Goal: Task Accomplishment & Management: Use online tool/utility

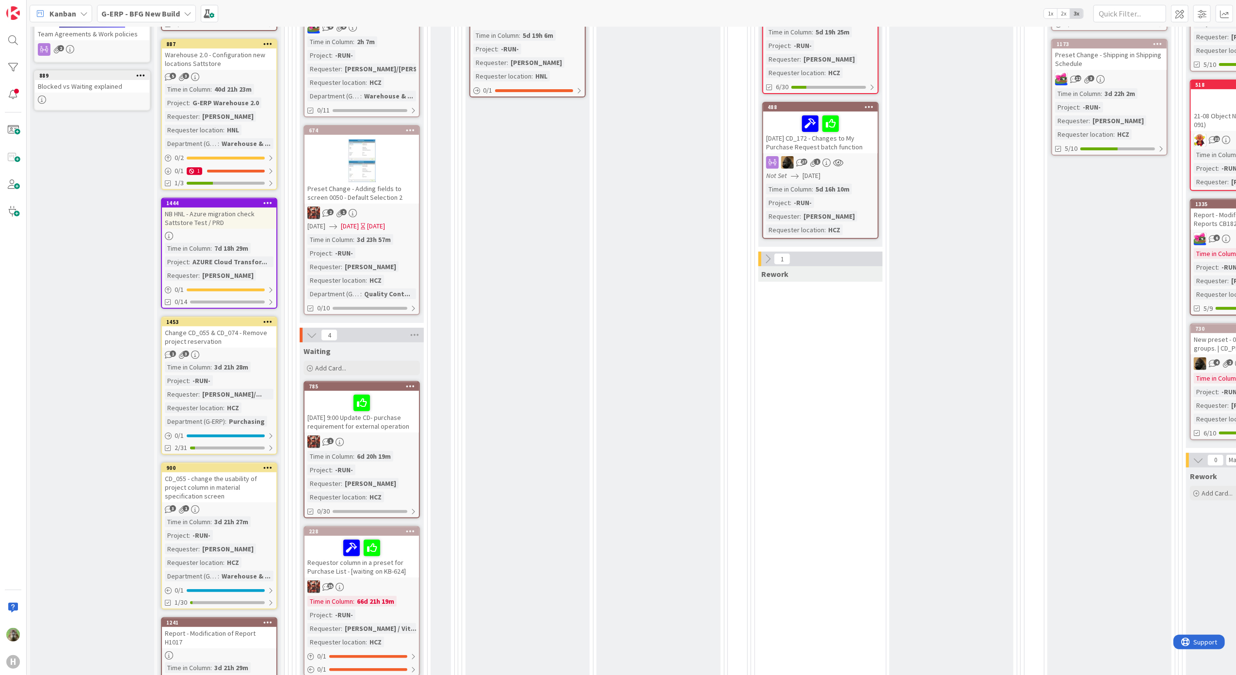
scroll to position [129, 0]
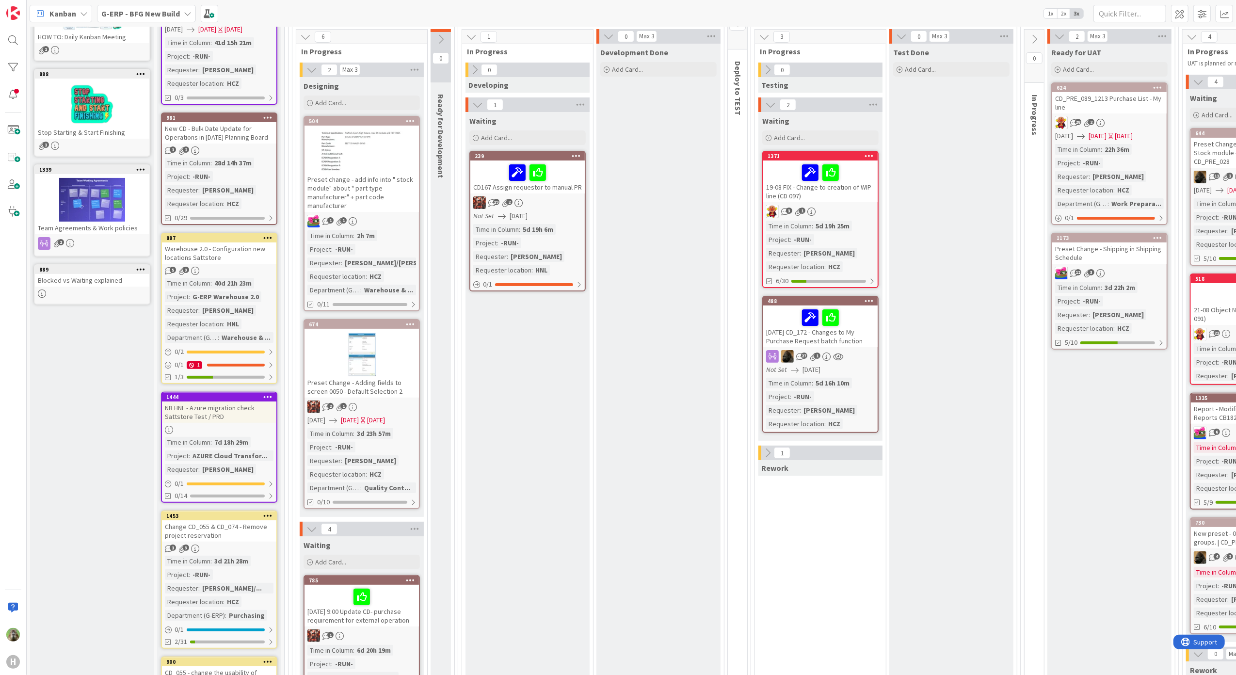
click at [414, 362] on div at bounding box center [361, 355] width 114 height 44
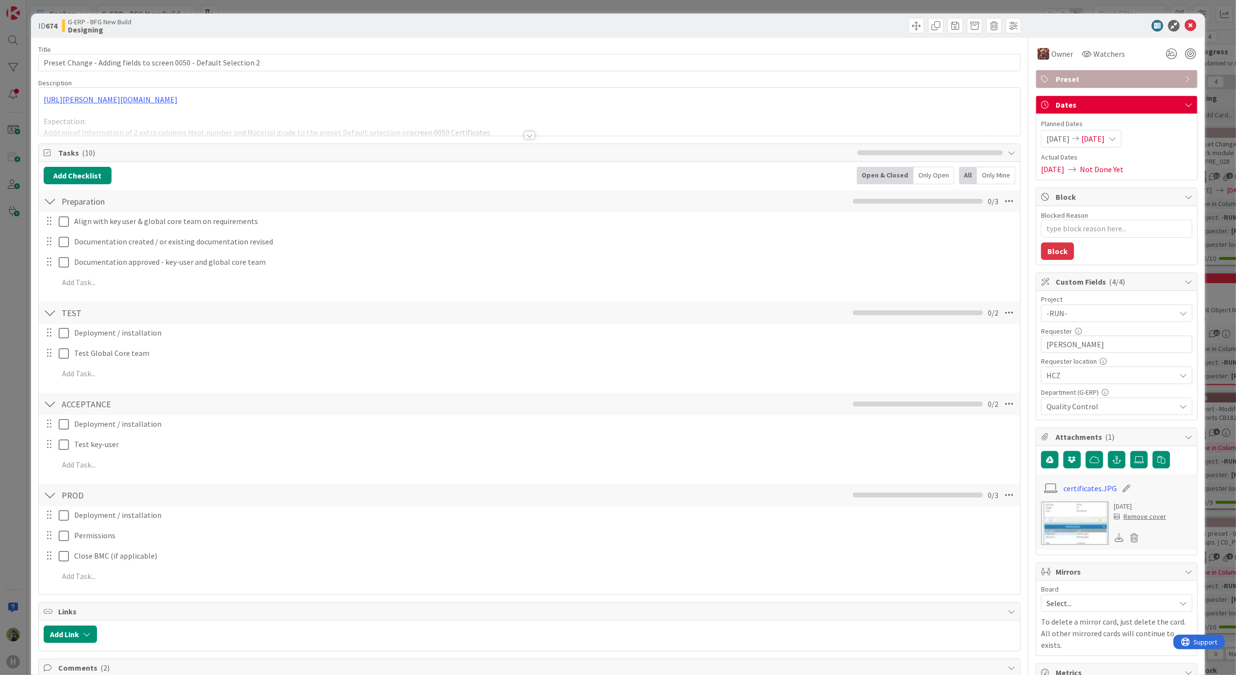
scroll to position [323, 0]
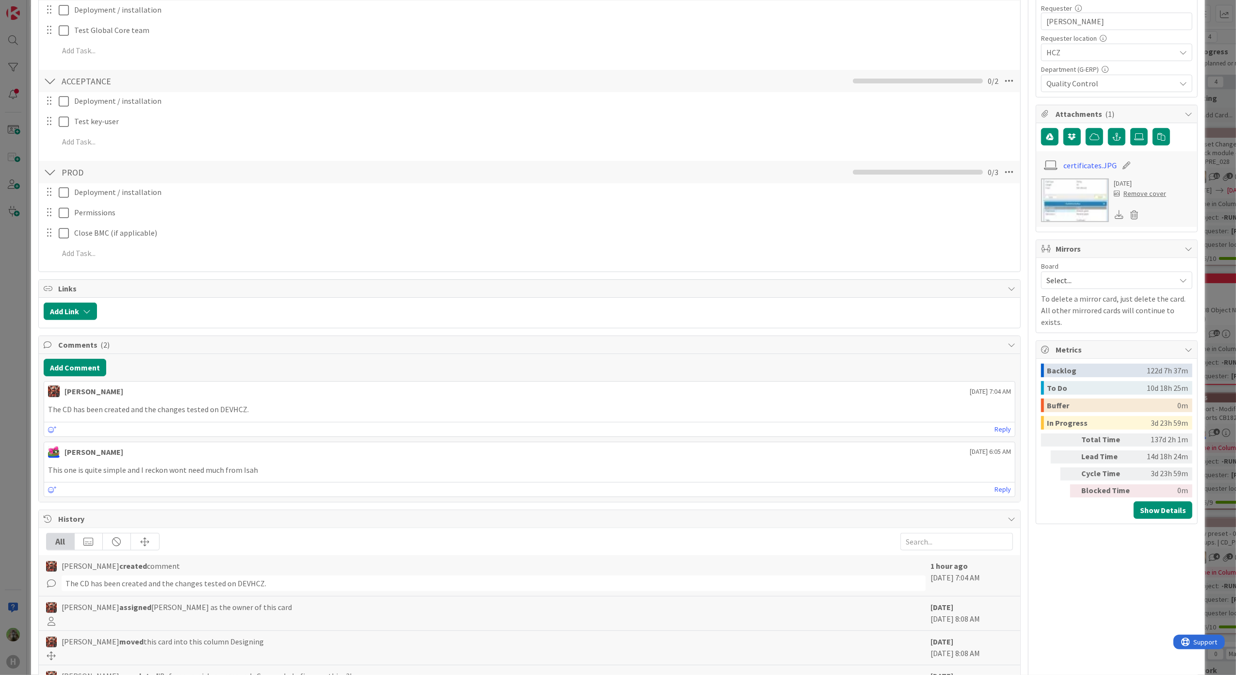
click at [14, 361] on div "ID 674 G-ERP - BFG New Build Designing Title 66 / 128 Preset Change - Adding fi…" at bounding box center [618, 337] width 1236 height 675
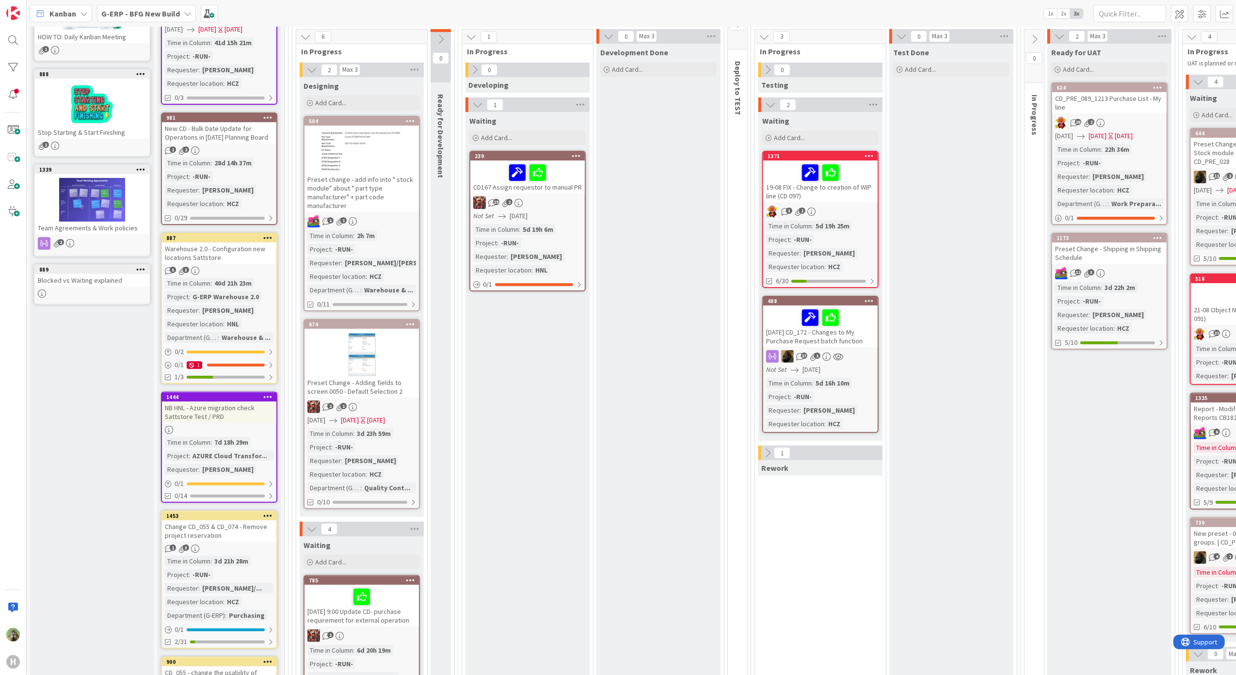
click at [375, 135] on div at bounding box center [361, 151] width 114 height 44
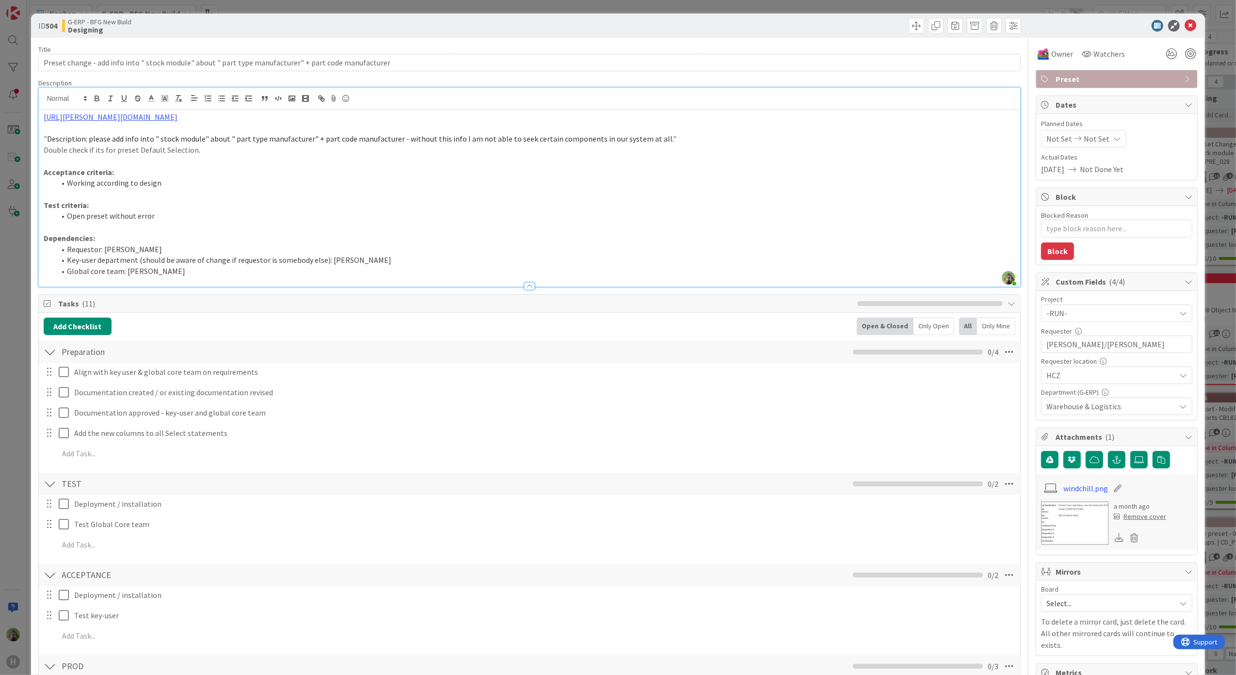
click at [525, 105] on div "Timothy Tjia just joined https://huisman-smartit.onbmc.com/smartit/app/#/incide…" at bounding box center [530, 187] width 982 height 199
click at [14, 243] on div "ID 504 G-ERP - BFG New Build Designing Title 102 / 128 Preset change - add info…" at bounding box center [618, 337] width 1236 height 675
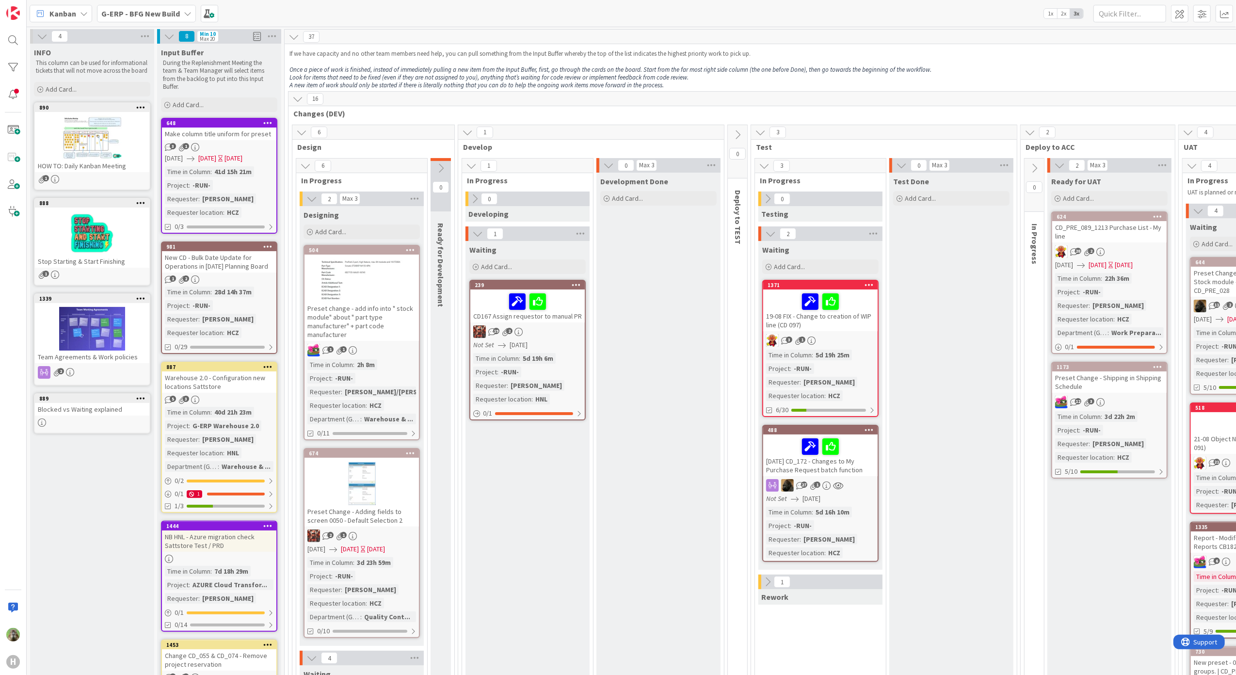
click at [160, 22] on div "Kanban G-ERP - BFG New Build 1x 2x 3x" at bounding box center [631, 13] width 1209 height 27
click at [162, 21] on div "G-ERP - BFG New Build" at bounding box center [146, 13] width 99 height 17
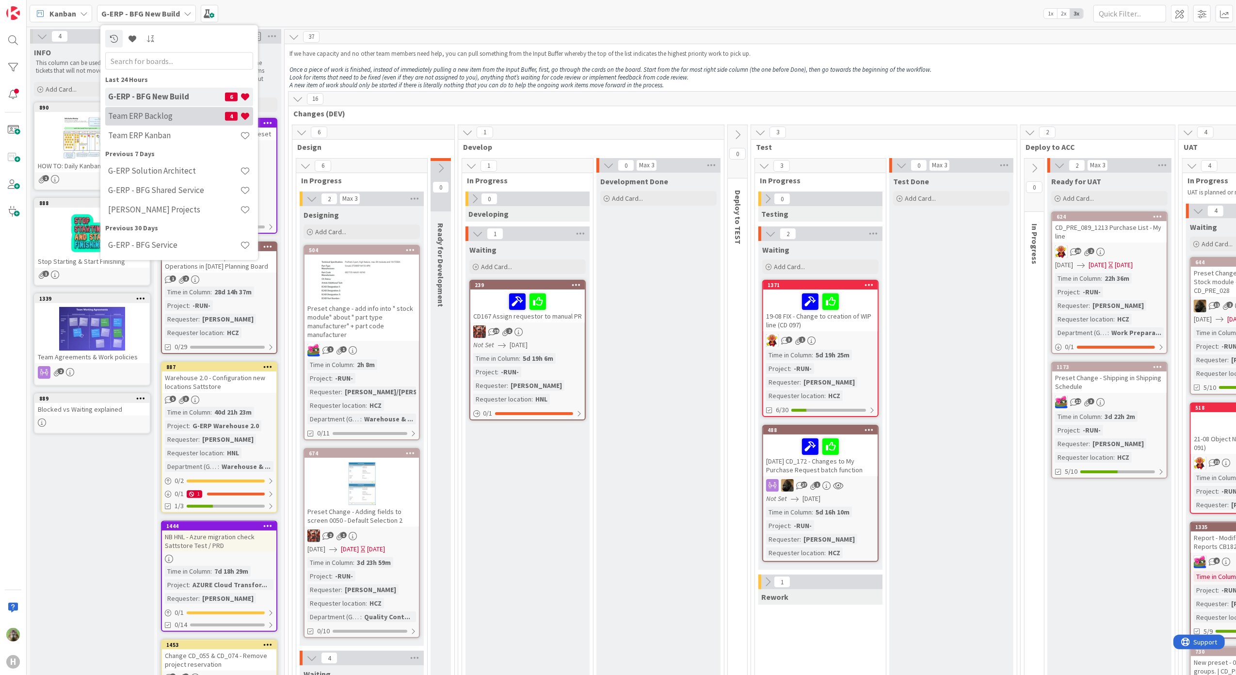
click at [167, 110] on div "Team ERP Backlog 4" at bounding box center [179, 116] width 148 height 18
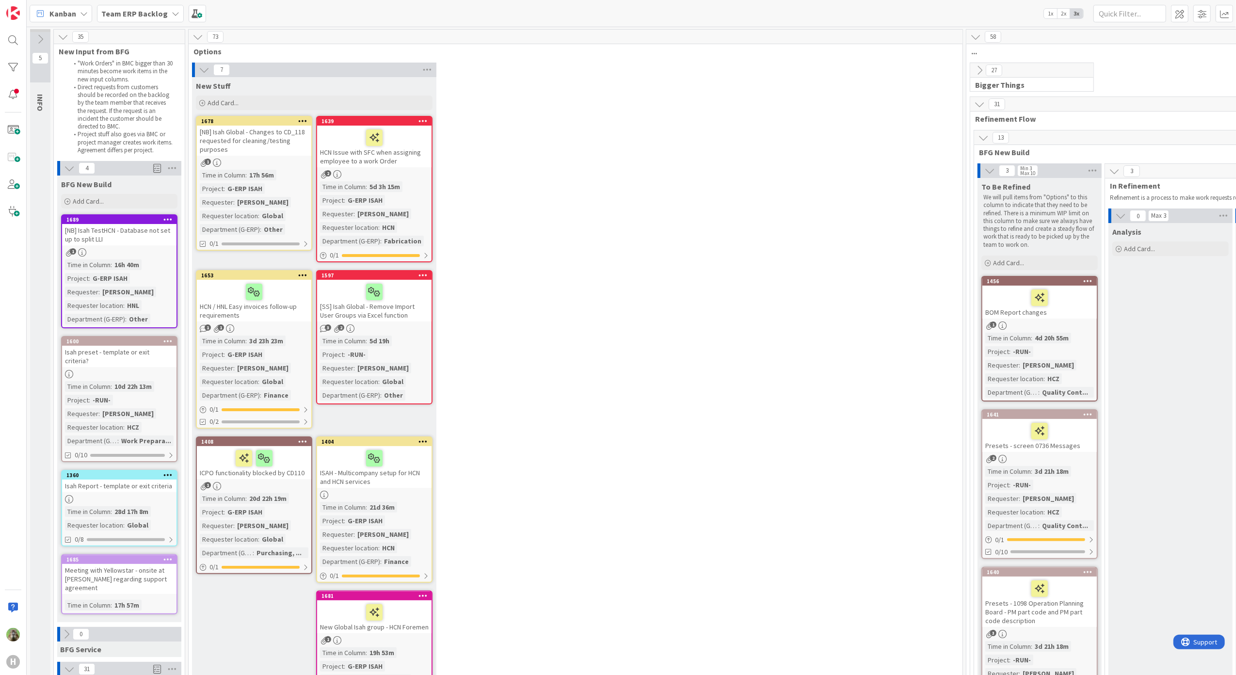
click at [140, 229] on div "[NB] Isah TestHCN - Database not set up to split LLI" at bounding box center [119, 234] width 114 height 21
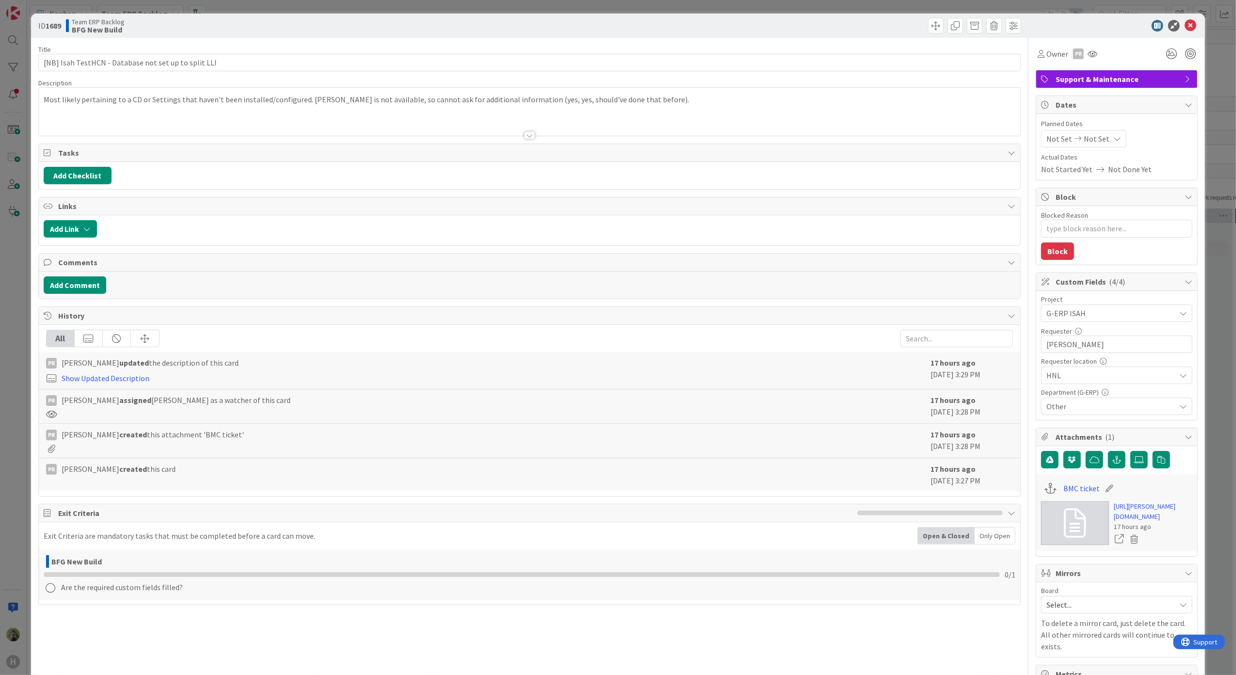
type textarea "x"
click at [225, 66] on input "[NB] Isah TestHCN - Database not set up to split LLI" at bounding box center [529, 62] width 983 height 17
type input "[NB] Isah TestHCN - Database not set up to split LLI"
type textarea "x"
type input "[NB] Isah TestHCN - Database not set up to split LLI ("
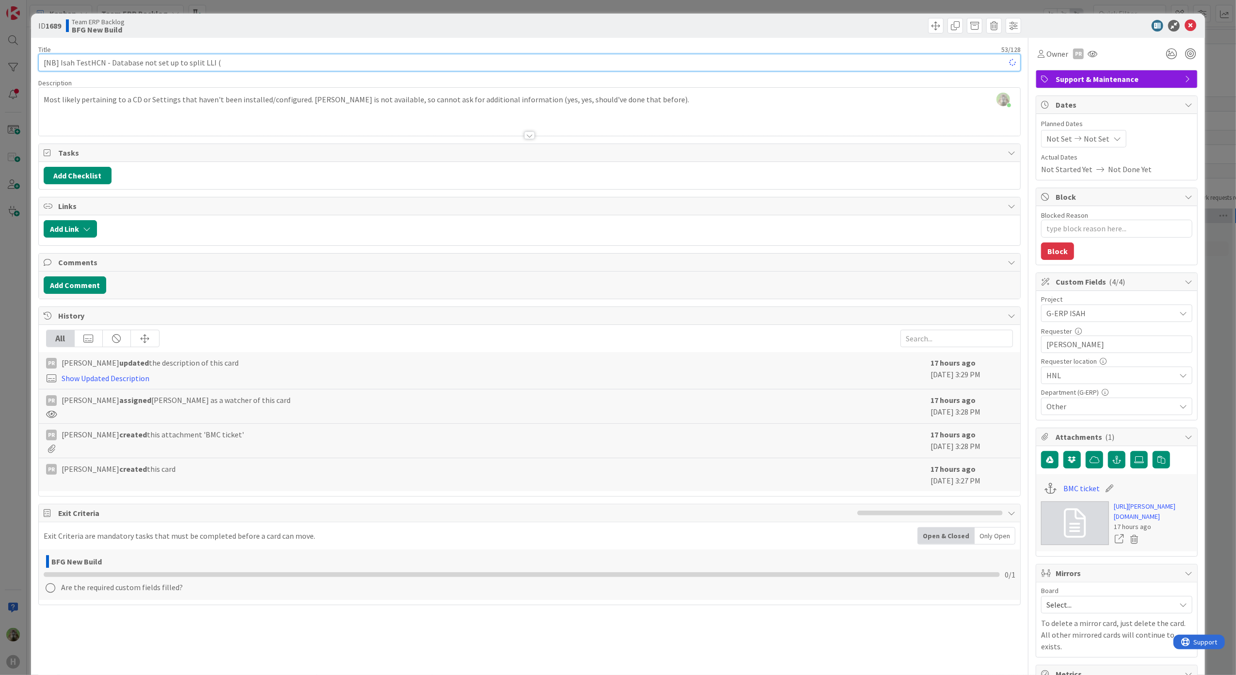
type textarea "x"
type input "[NB] Isah TestHCN - Database not set up to split LLI (Long Lead Item)"
type textarea "x"
type input "[NB] Isah TestHCN - Database not set up to split LLI (Long Lead Item)"
click at [14, 421] on div "ID 1689 Team ERP Backlog BFG New Build Title 69 / 128 [NB] Isah TestHCN - Datab…" at bounding box center [618, 337] width 1236 height 675
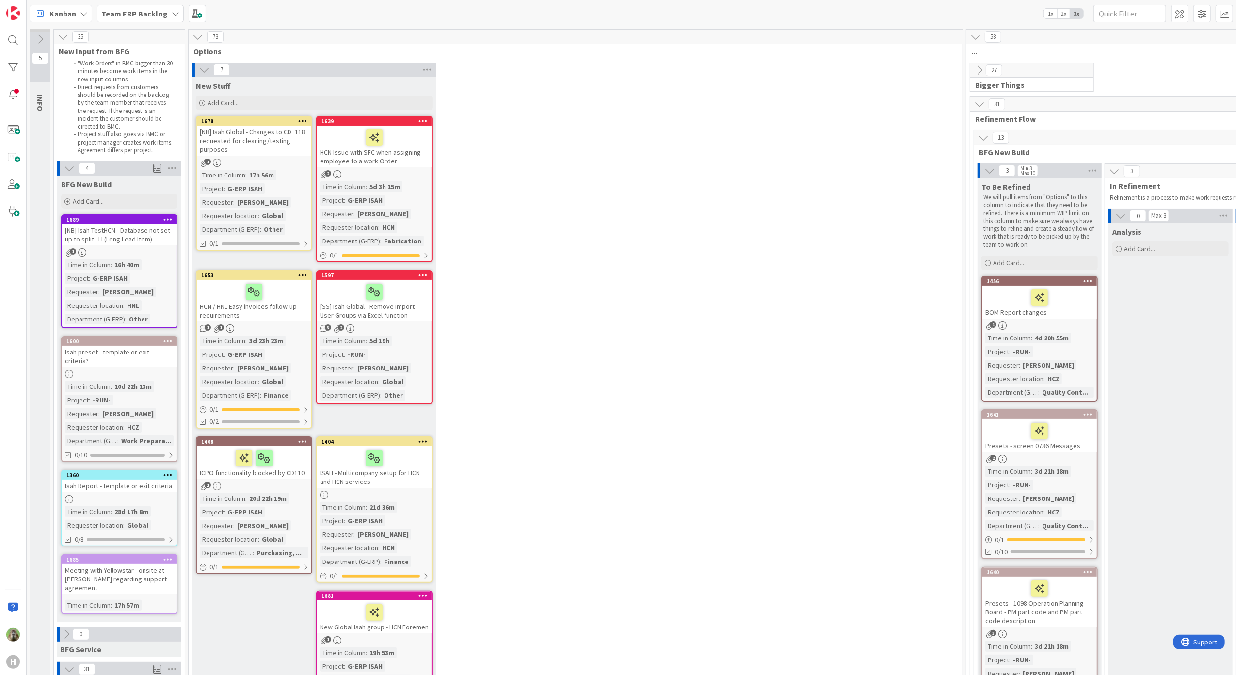
click at [121, 565] on div "Meeting with Yellowstar - onsite at [PERSON_NAME] regarding support agreement" at bounding box center [119, 579] width 114 height 30
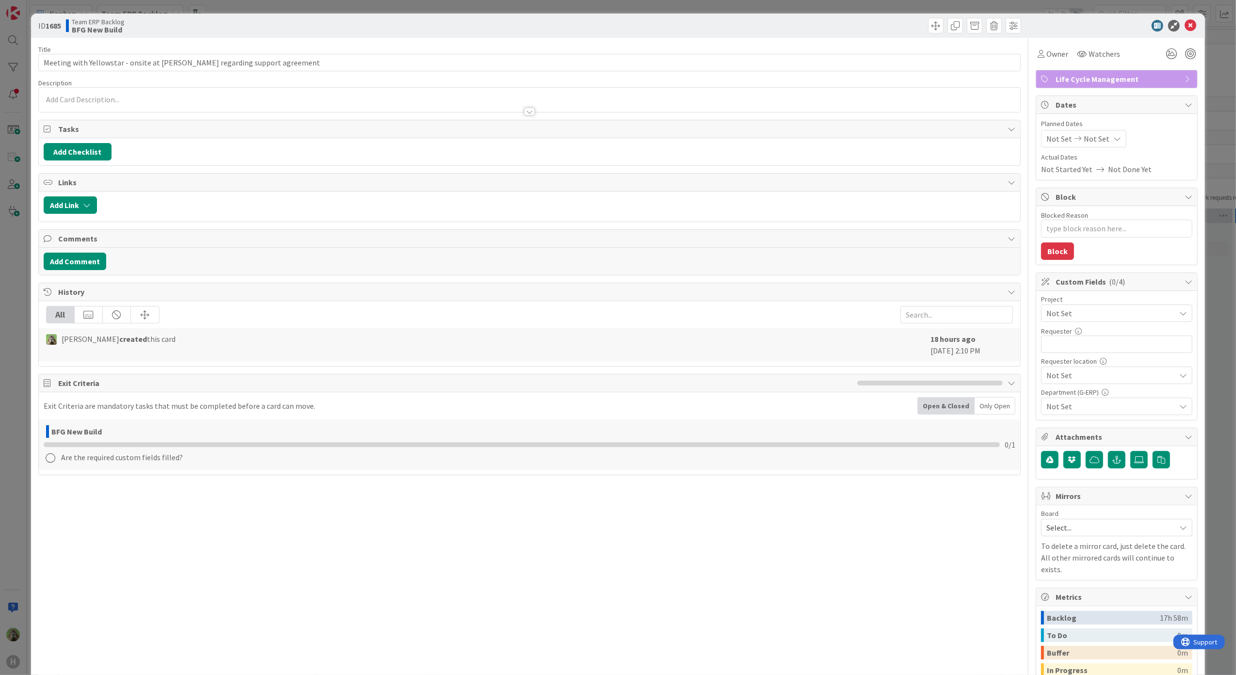
click at [233, 109] on div at bounding box center [530, 107] width 982 height 10
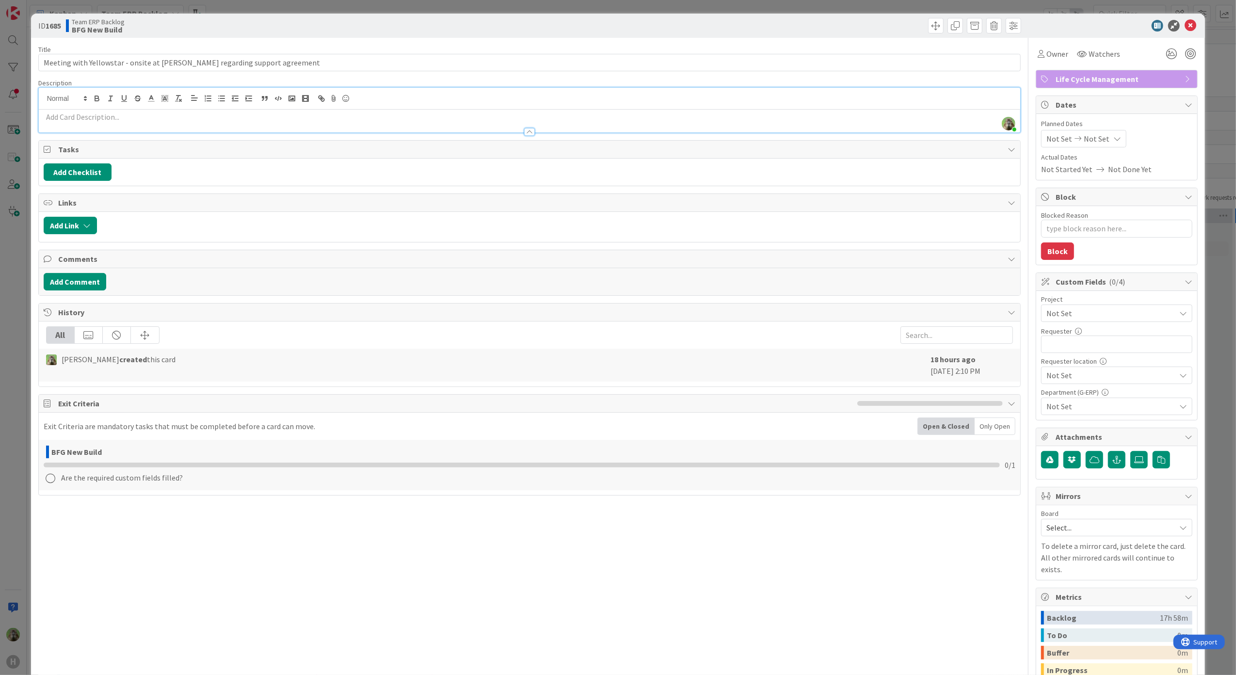
click at [169, 119] on p at bounding box center [530, 117] width 972 height 11
click at [1134, 461] on icon at bounding box center [1139, 460] width 10 height 8
click at [1130, 451] on input "file" at bounding box center [1130, 451] width 0 height 0
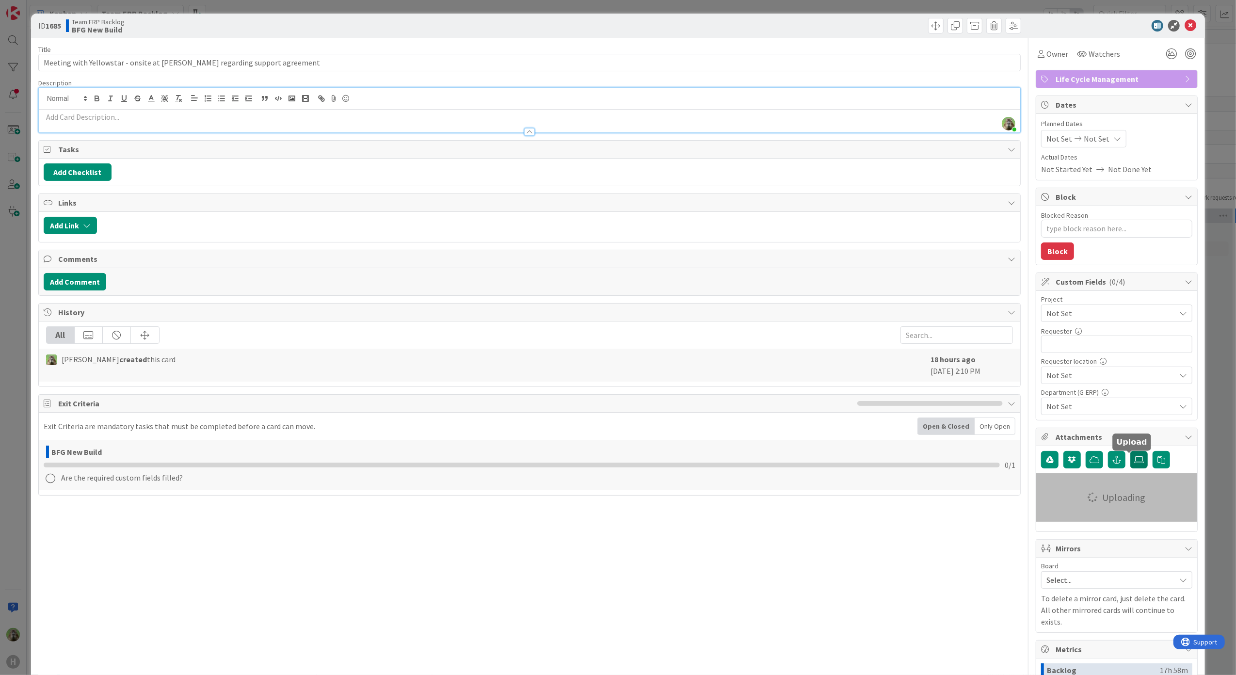
type textarea "x"
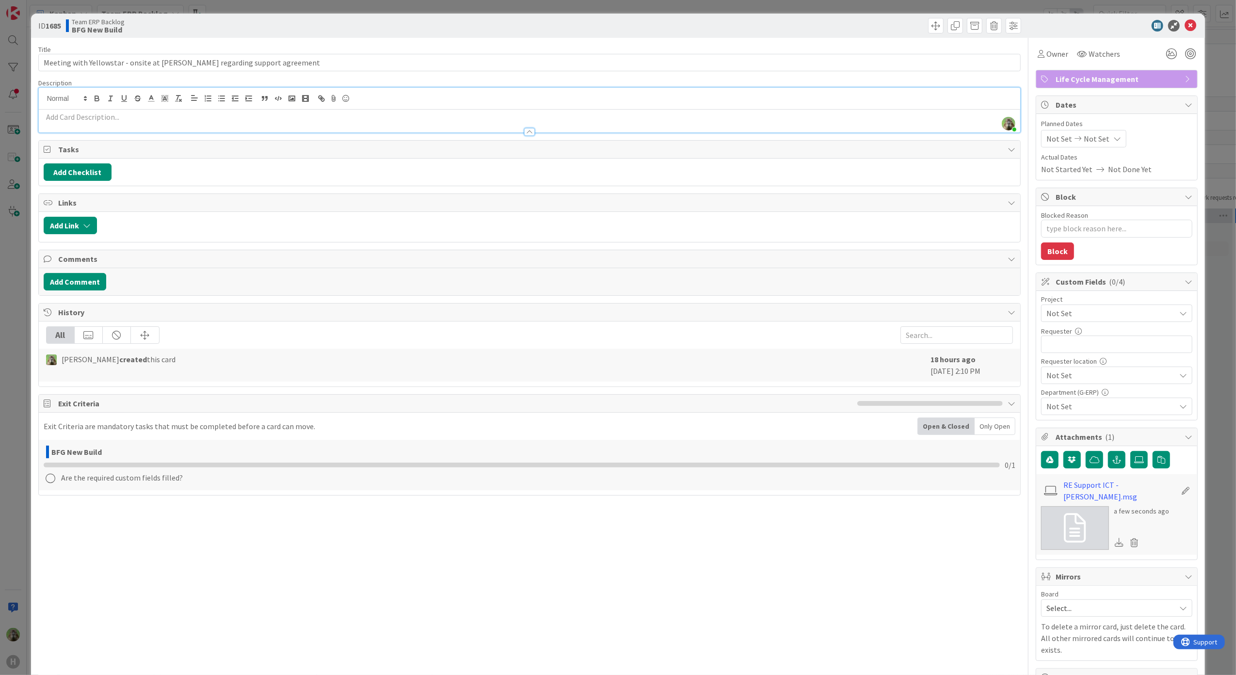
click at [1103, 322] on div "Not Set" at bounding box center [1116, 312] width 151 height 17
click at [258, 120] on p at bounding box center [530, 117] width 972 height 11
click at [125, 115] on p at bounding box center [530, 117] width 972 height 11
click at [185, 109] on div at bounding box center [530, 99] width 982 height 22
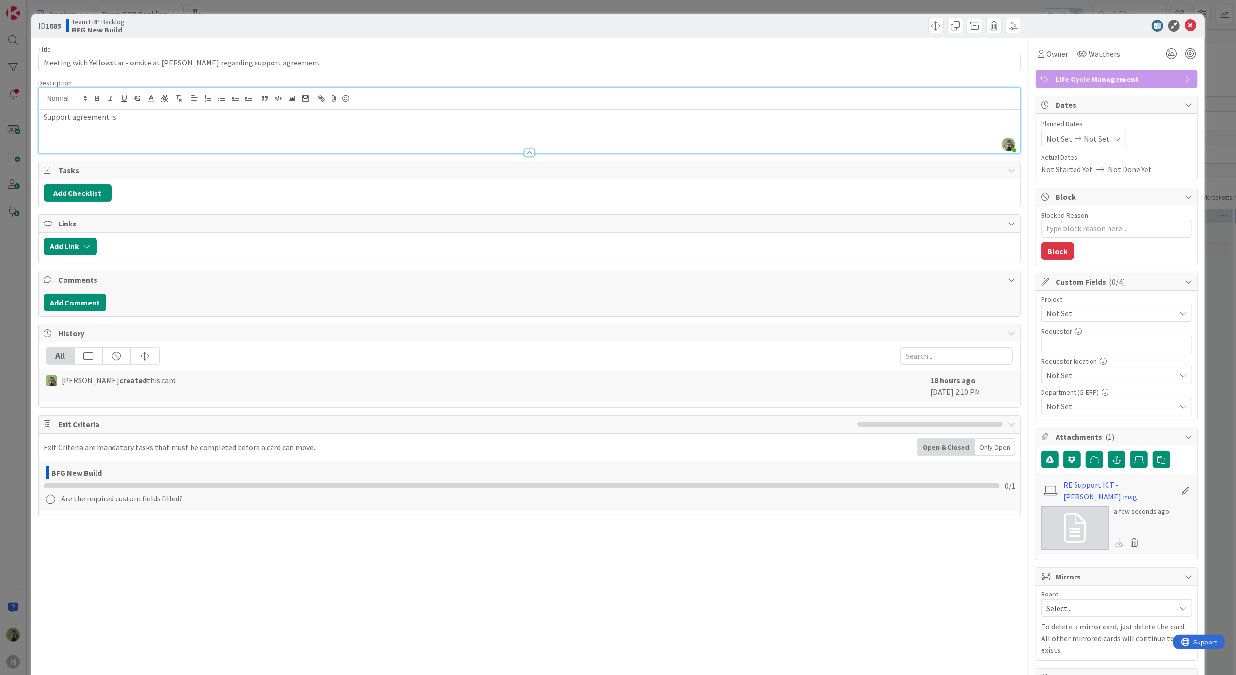
click at [208, 134] on div "Support agreement is" at bounding box center [530, 132] width 982 height 44
click at [241, 136] on div "Support agreement is signed with Yellowstar. To follow up, Yellowstar ICT want …" at bounding box center [530, 132] width 982 height 44
click at [362, 121] on p "Support agreement is signed with Yellowstar." at bounding box center [530, 117] width 972 height 11
click at [361, 122] on p "Support agreement is signed with Yellowstar." at bounding box center [530, 117] width 972 height 11
click at [352, 123] on p "To follow up, Yellowstar ICT want to visit Huisman to discuss the architecture" at bounding box center [530, 128] width 972 height 11
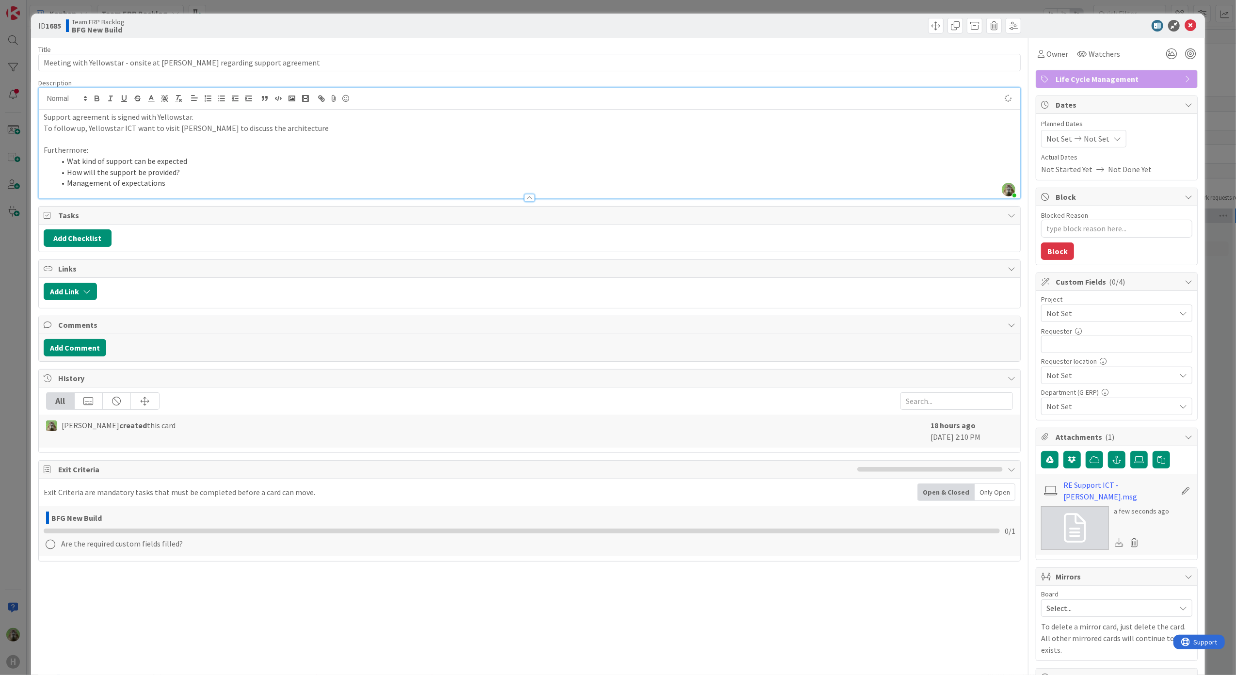
type textarea "x"
click at [22, 424] on div "ID 1685 Team ERP Backlog BFG New Build Title 71 / 128 Meeting with Yellowstar -…" at bounding box center [618, 337] width 1236 height 675
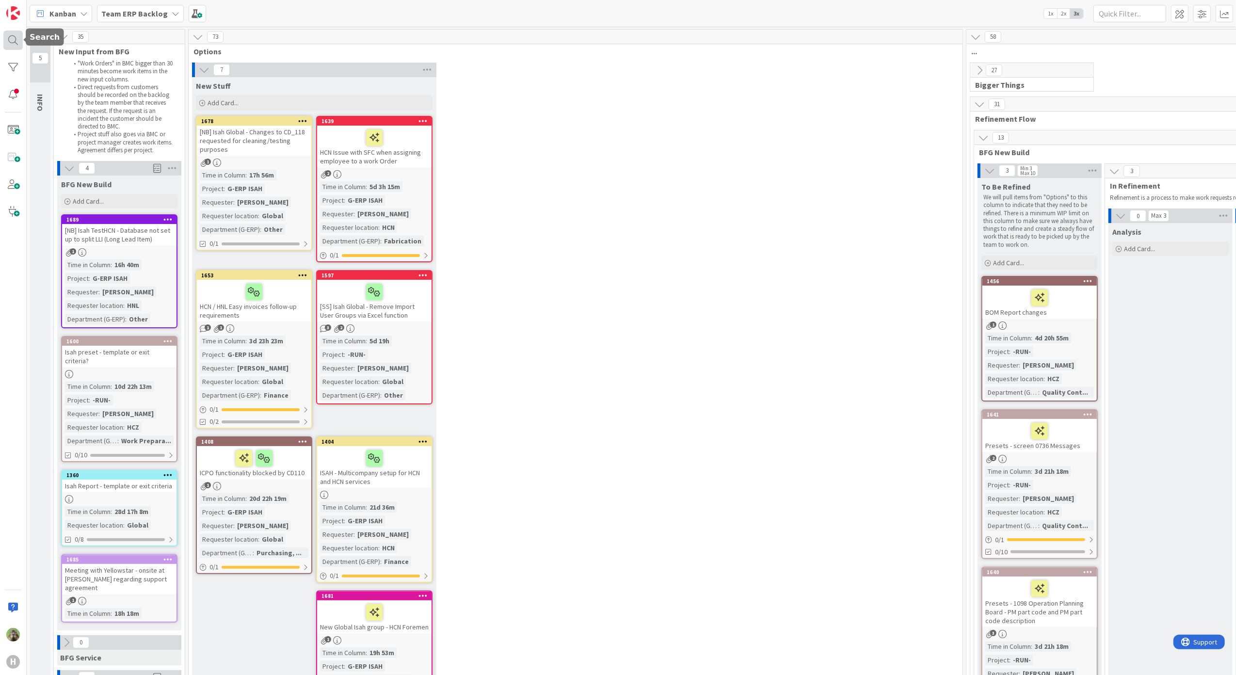
click at [16, 48] on div at bounding box center [12, 40] width 19 height 19
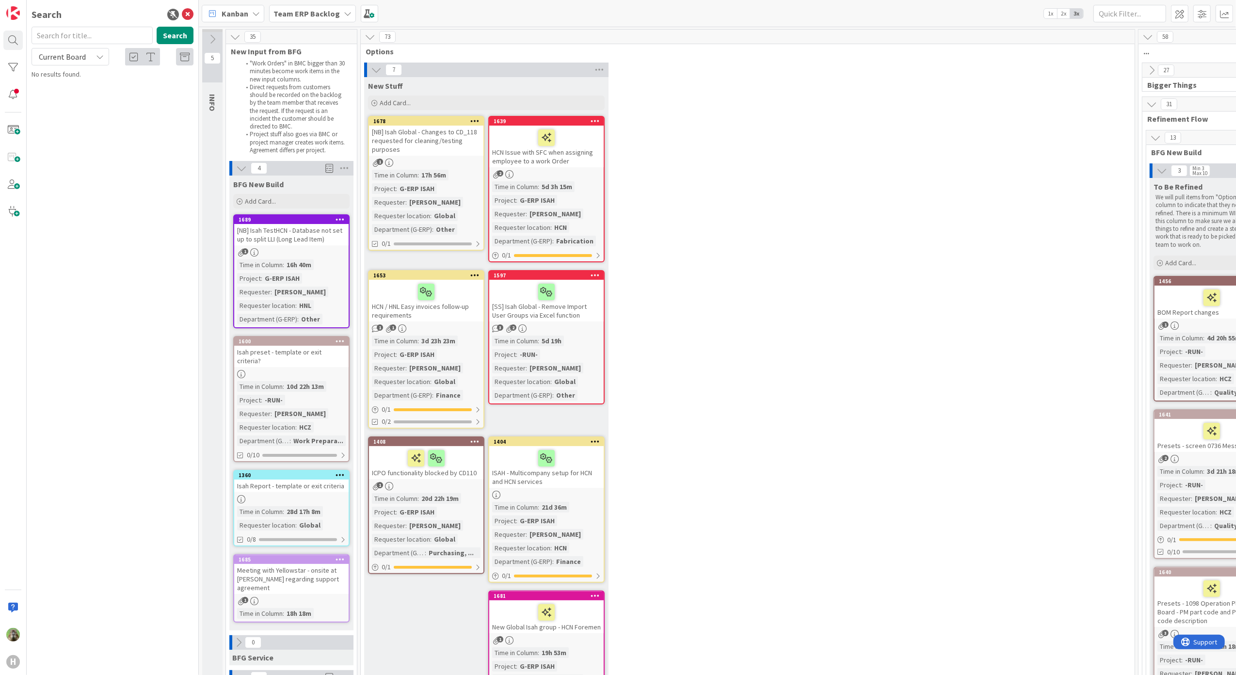
type input "y"
type input "fms"
click at [88, 62] on div "Current Board" at bounding box center [71, 56] width 78 height 17
click at [103, 107] on div "Current Board All Boards" at bounding box center [88, 89] width 112 height 44
click at [103, 98] on span "All Boards" at bounding box center [87, 97] width 101 height 15
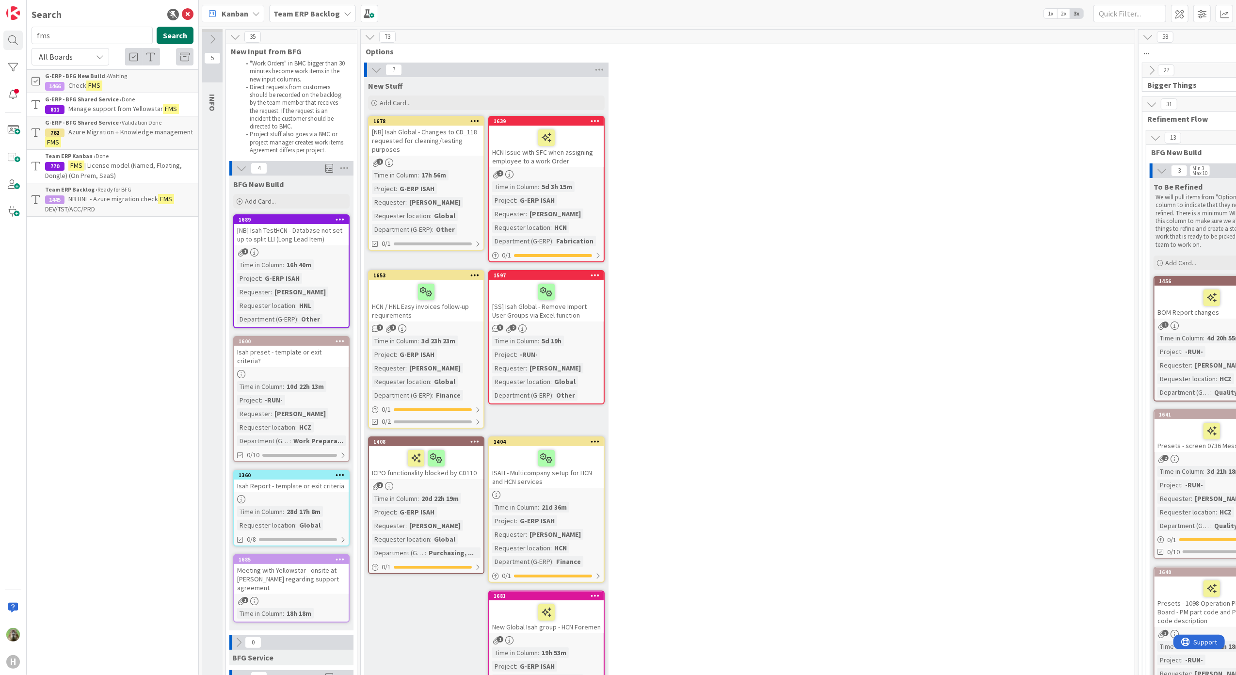
click at [186, 28] on button "Search" at bounding box center [175, 35] width 37 height 17
click at [149, 130] on span "Azure Migration + Knowledge management" at bounding box center [130, 132] width 125 height 9
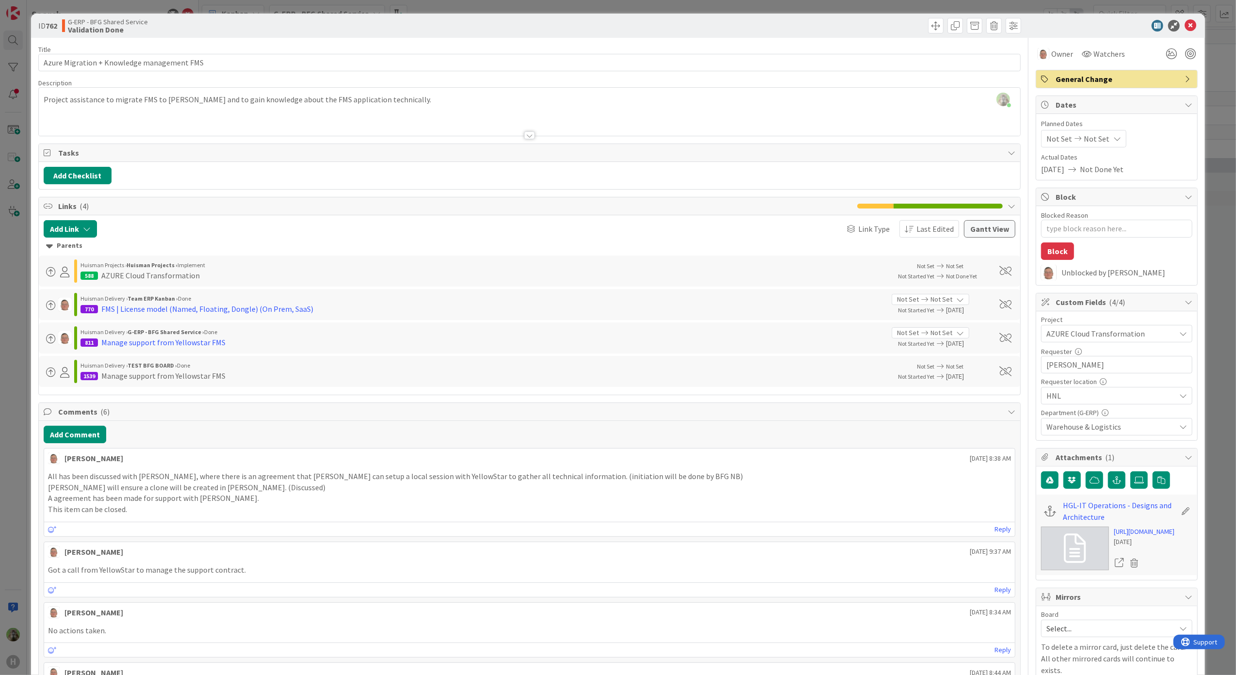
click at [531, 479] on p "All has been discussed with Timothy, where there is an agreement that Noah can …" at bounding box center [529, 476] width 963 height 11
click at [18, 372] on div "ID 762 G-ERP - BFG Shared Service Validation Done Title 42 / 128 Azure Migratio…" at bounding box center [618, 337] width 1236 height 675
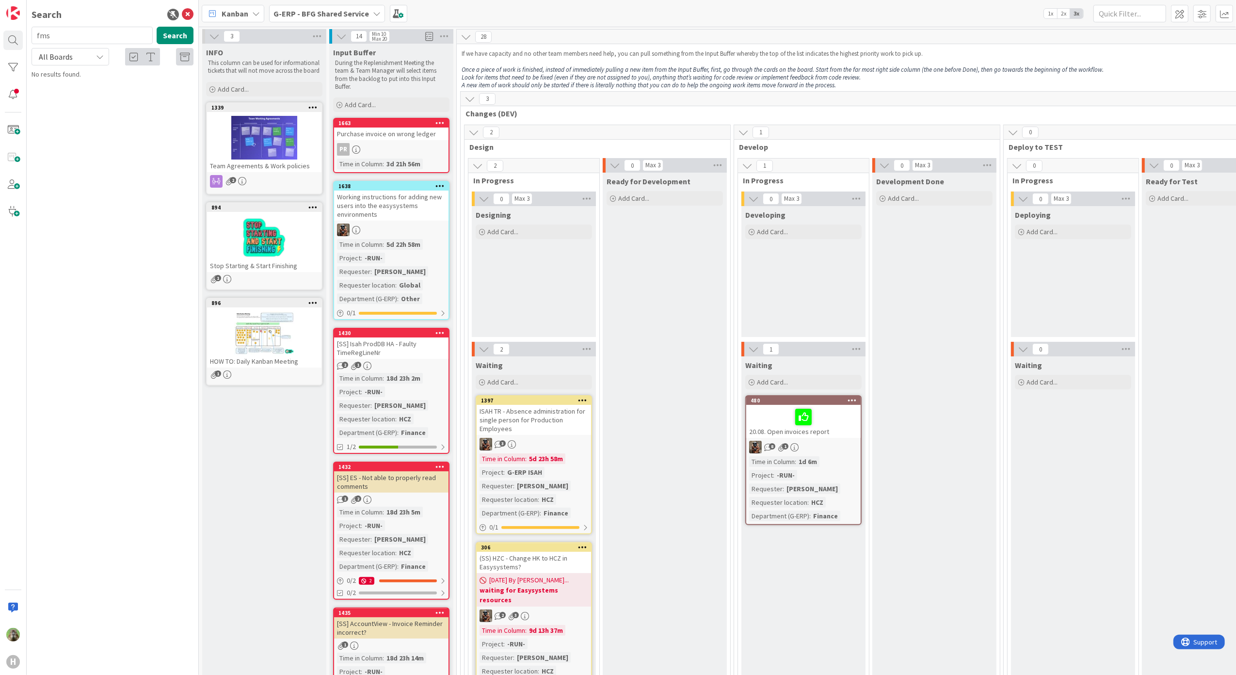
click at [355, 17] on b "G-ERP - BFG Shared Service" at bounding box center [321, 14] width 96 height 10
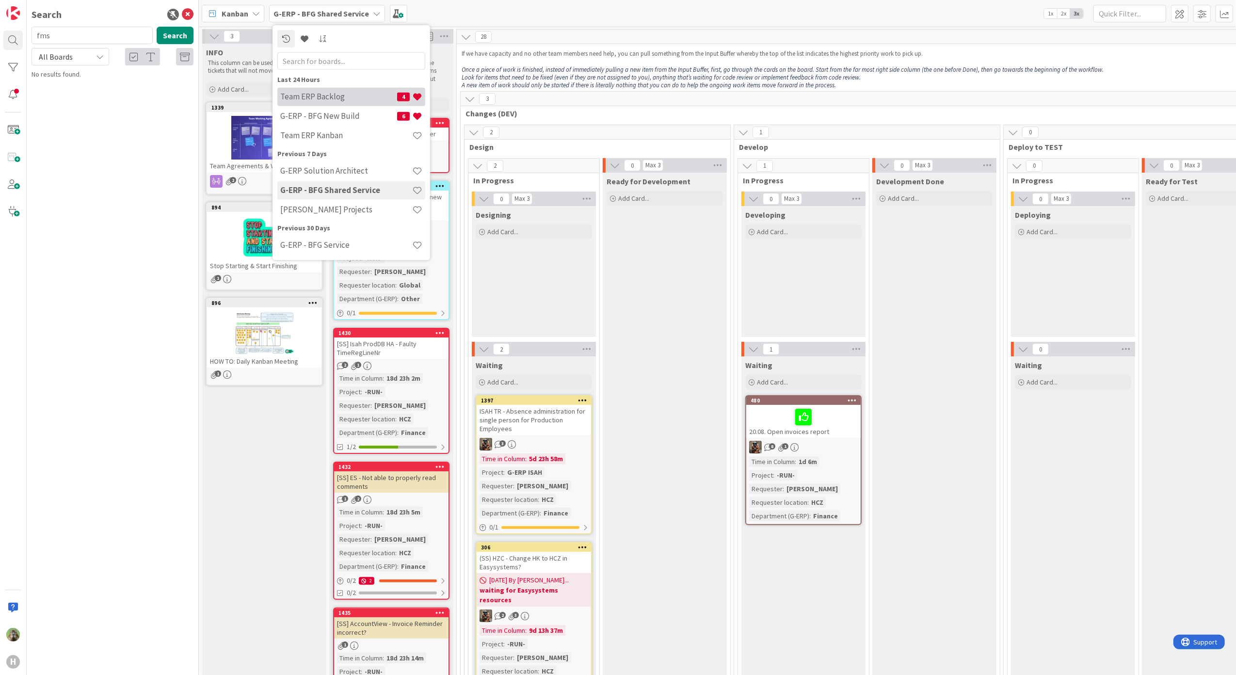
click at [321, 105] on div "Team ERP Backlog 4" at bounding box center [351, 96] width 148 height 18
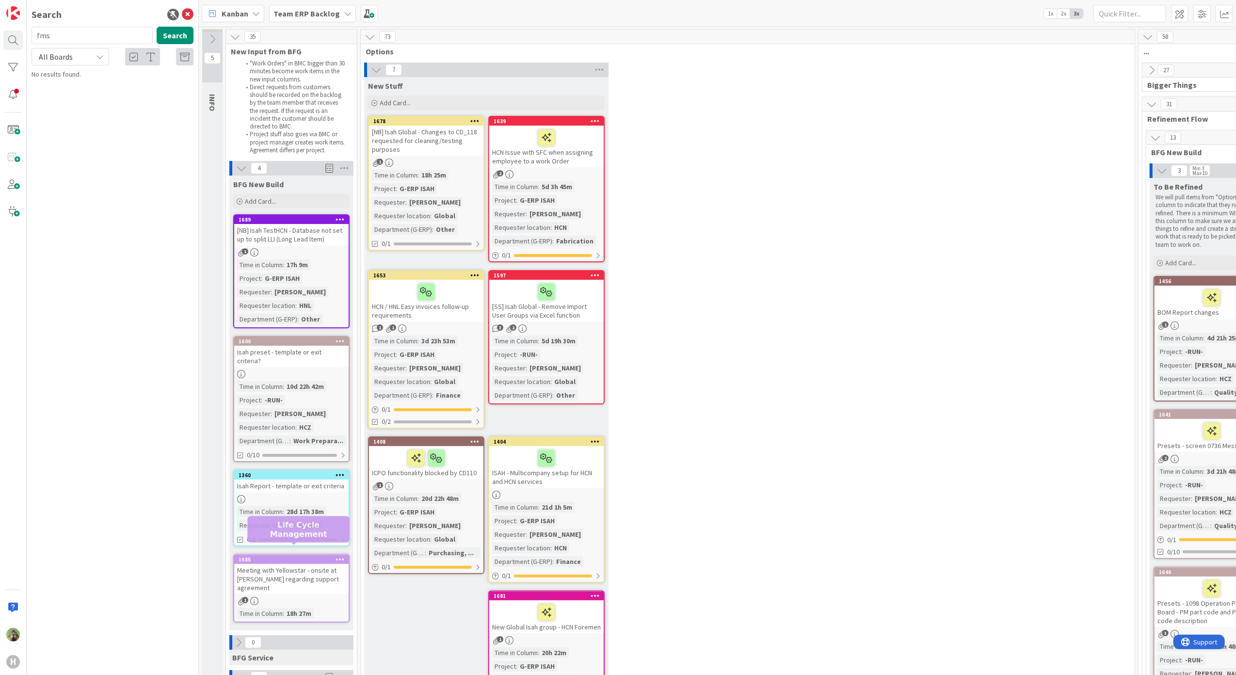
click at [286, 564] on div "Meeting with Yellowstar - onsite at [PERSON_NAME] regarding support agreement" at bounding box center [291, 579] width 114 height 30
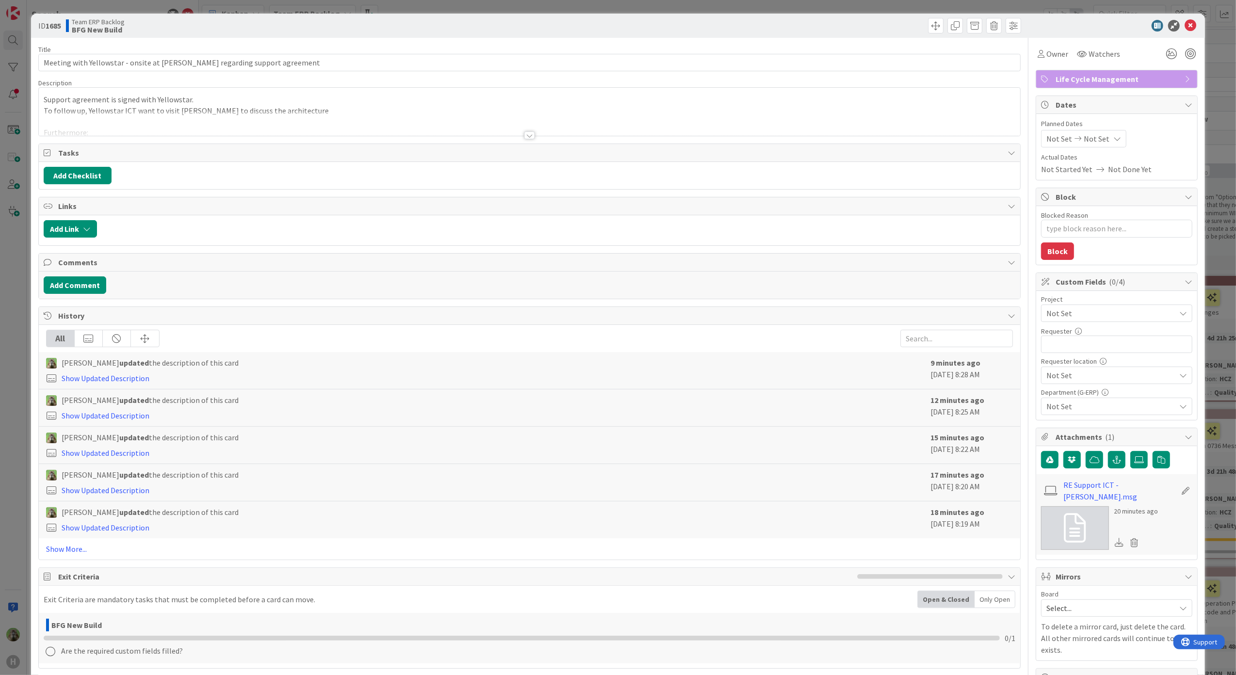
type textarea "x"
click at [261, 126] on div at bounding box center [530, 123] width 982 height 25
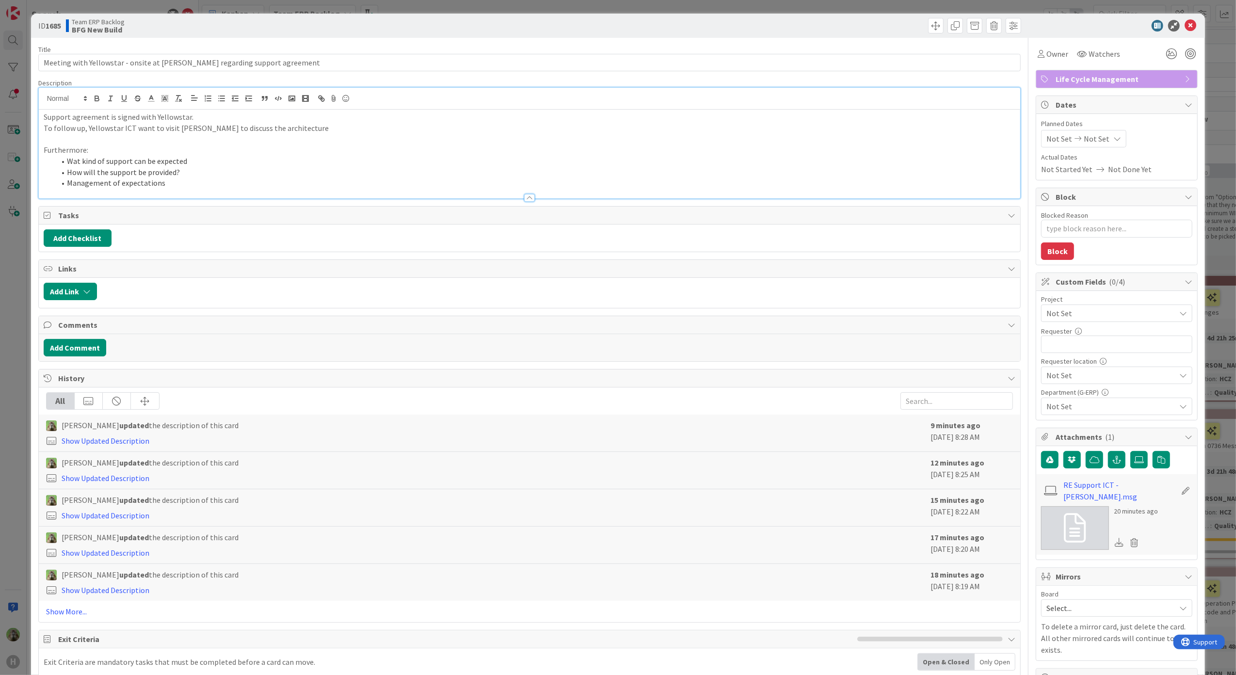
click at [255, 192] on div at bounding box center [530, 193] width 982 height 10
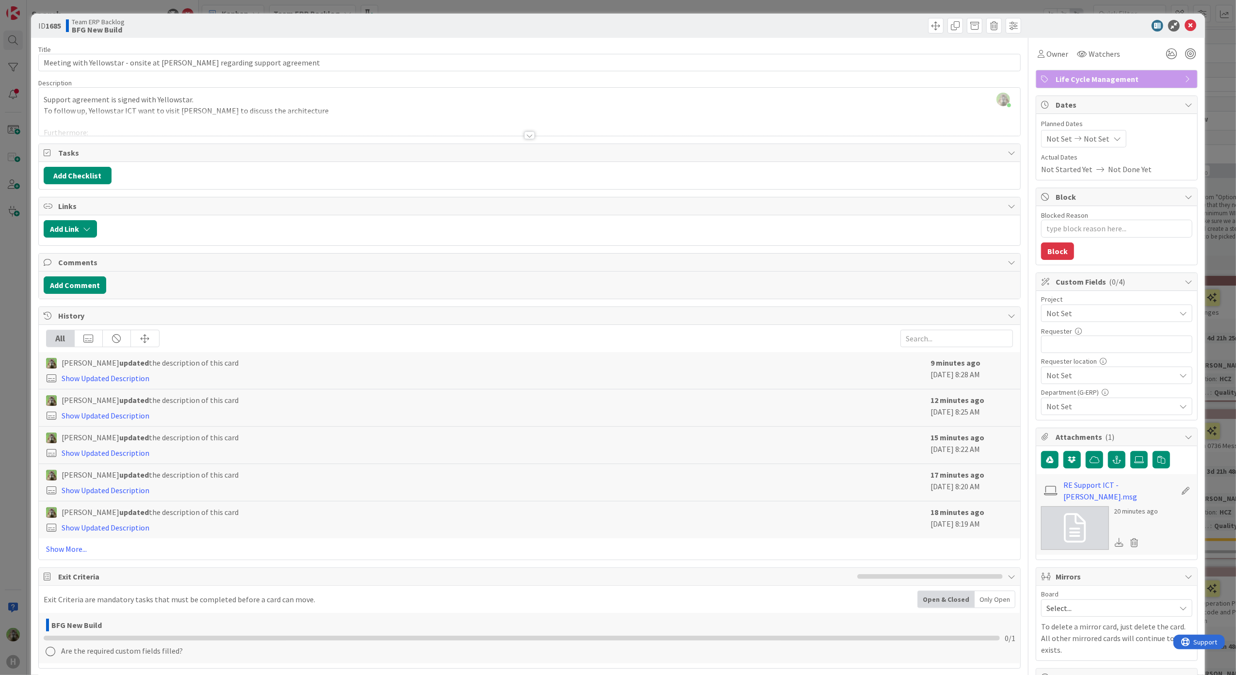
click at [326, 105] on div "Timothy Tjia just joined Support agreement is signed with Yellowstar. To follow…" at bounding box center [530, 112] width 982 height 48
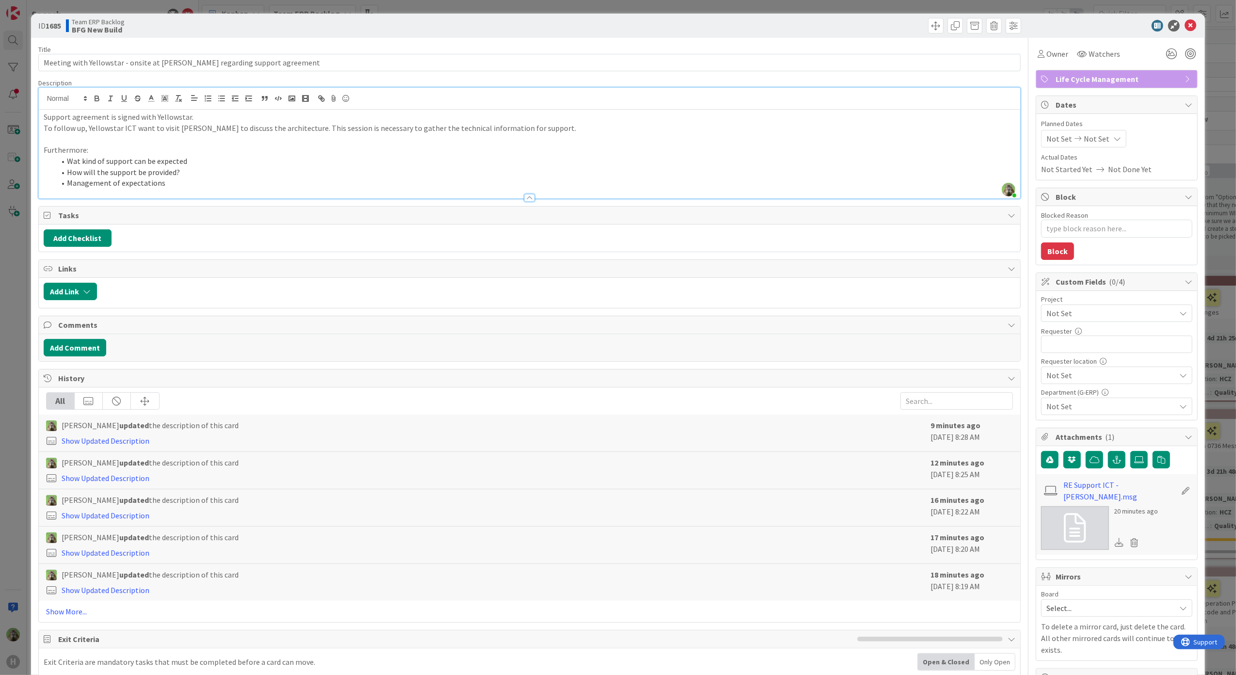
click at [24, 365] on div "ID 1685 Team ERP Backlog BFG New Build Title 71 / 128 Meeting with Yellowstar -…" at bounding box center [618, 337] width 1236 height 675
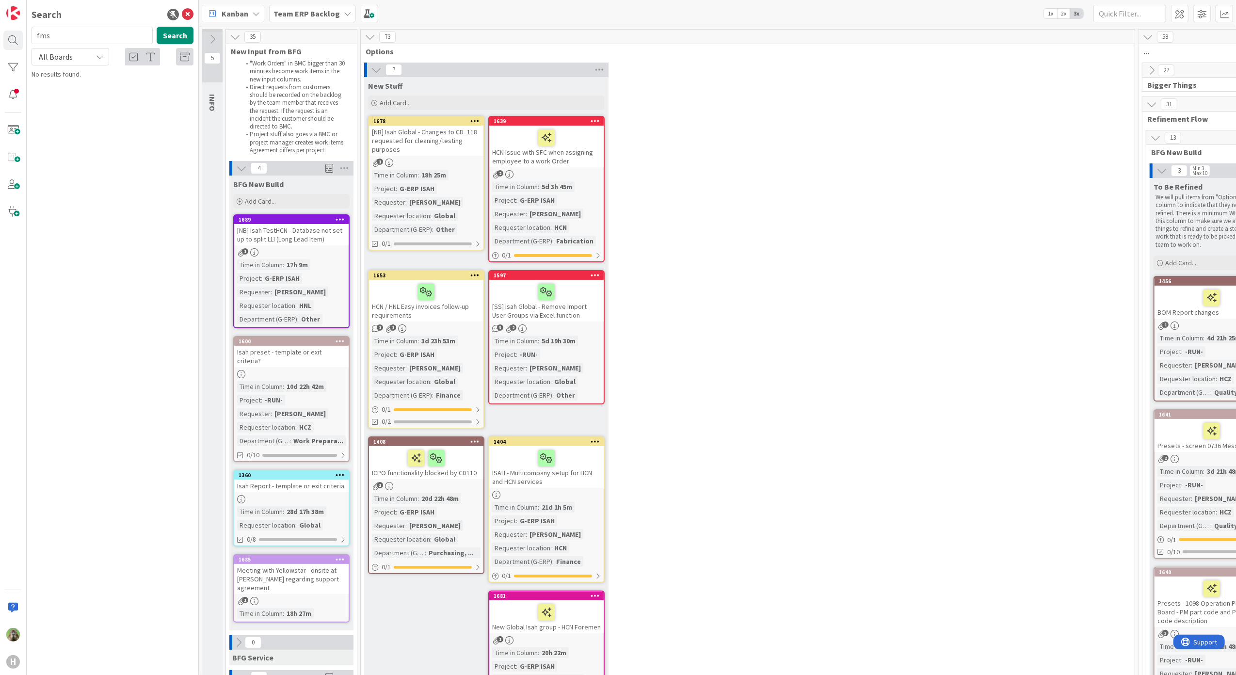
click at [312, 354] on div "Isah preset - template or exit criteria?" at bounding box center [291, 356] width 114 height 21
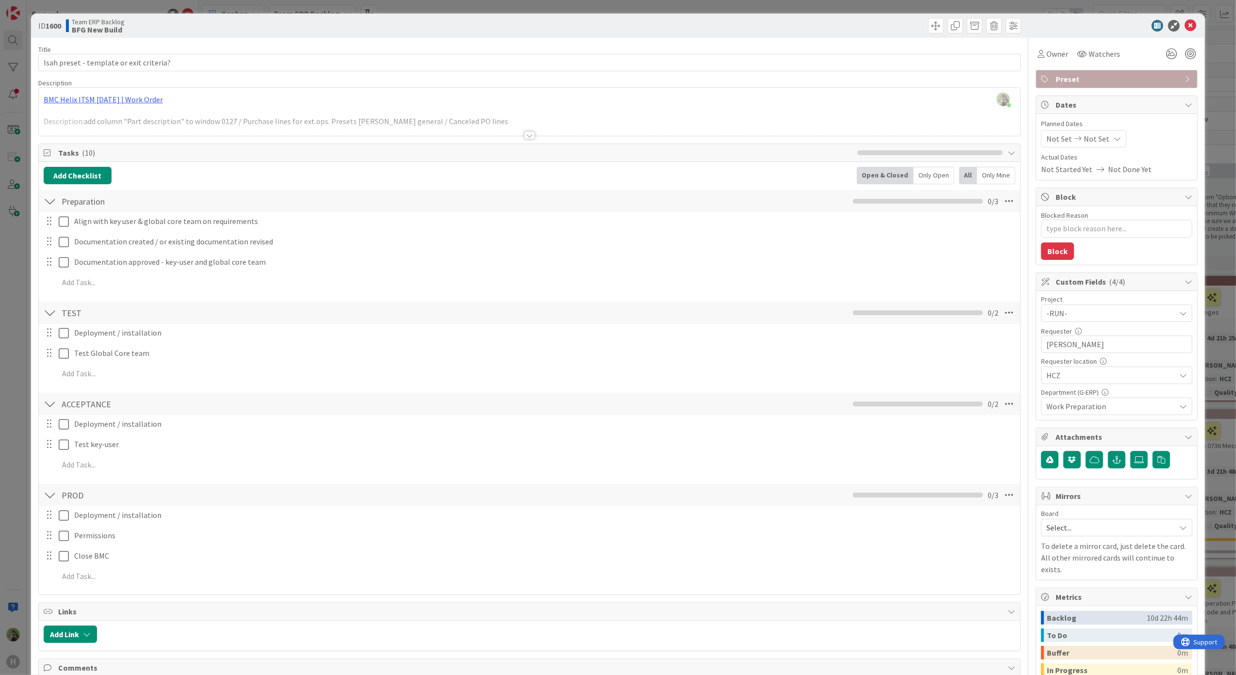
click at [15, 357] on div "ID 1600 Team ERP Backlog BFG New Build Title 40 / 128 Isah preset - template or…" at bounding box center [618, 337] width 1236 height 675
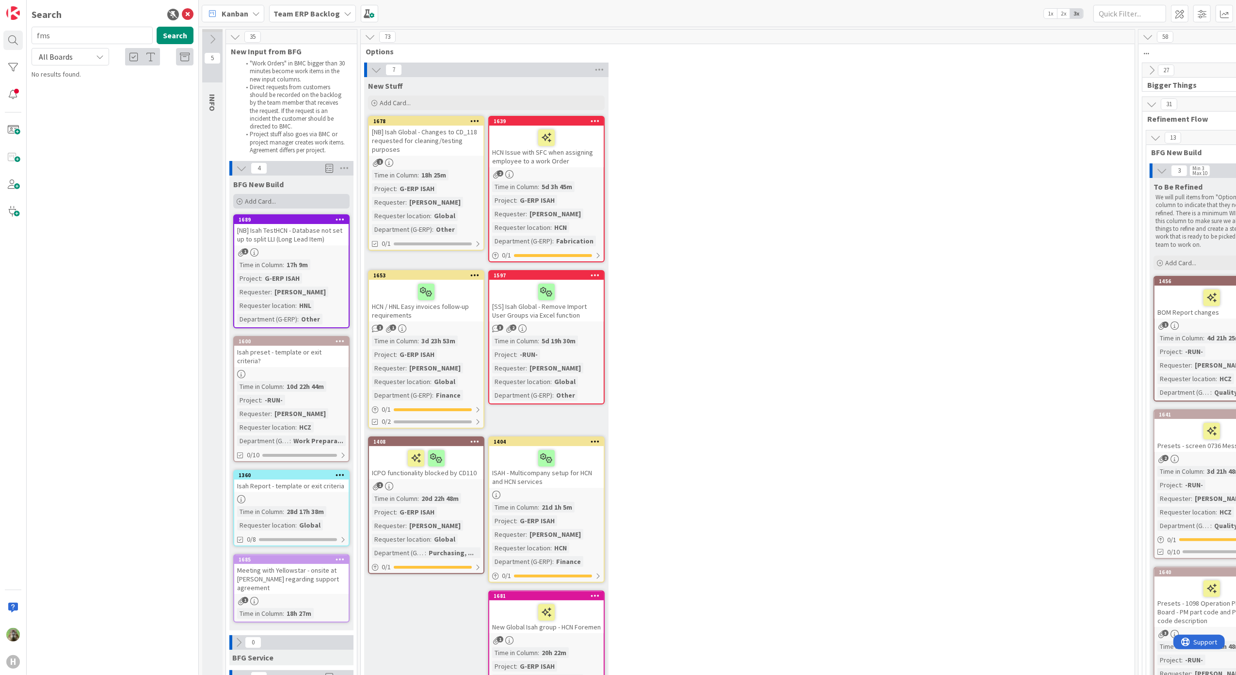
click at [270, 199] on span "Add Card..." at bounding box center [260, 201] width 31 height 9
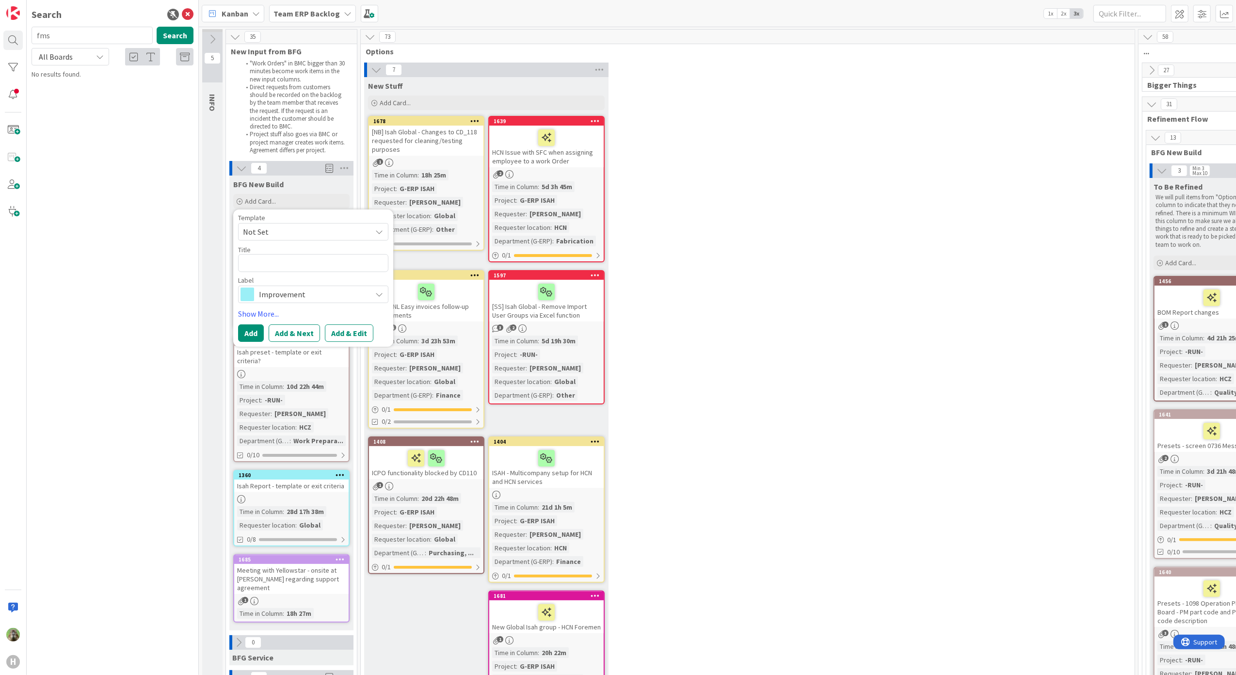
click at [360, 238] on span "Not Set" at bounding box center [303, 231] width 121 height 13
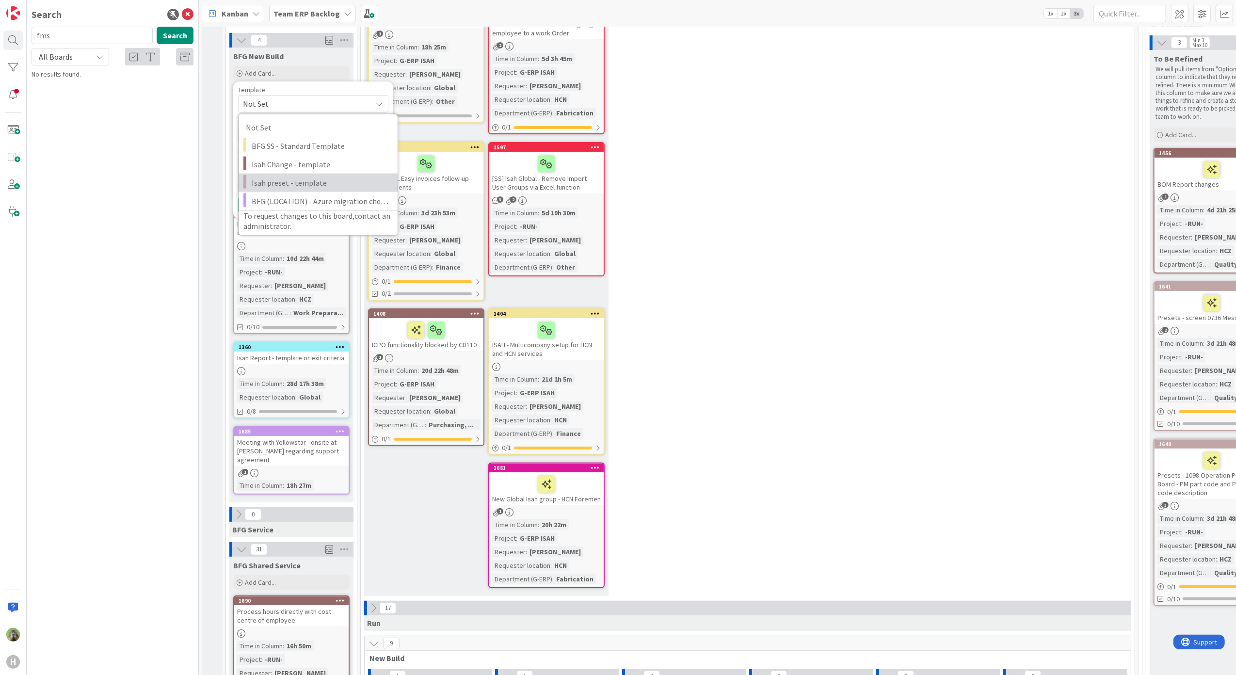
scroll to position [129, 0]
click at [107, 224] on div "Search fms Search All Boards Current Board All Boards No results found." at bounding box center [113, 337] width 172 height 675
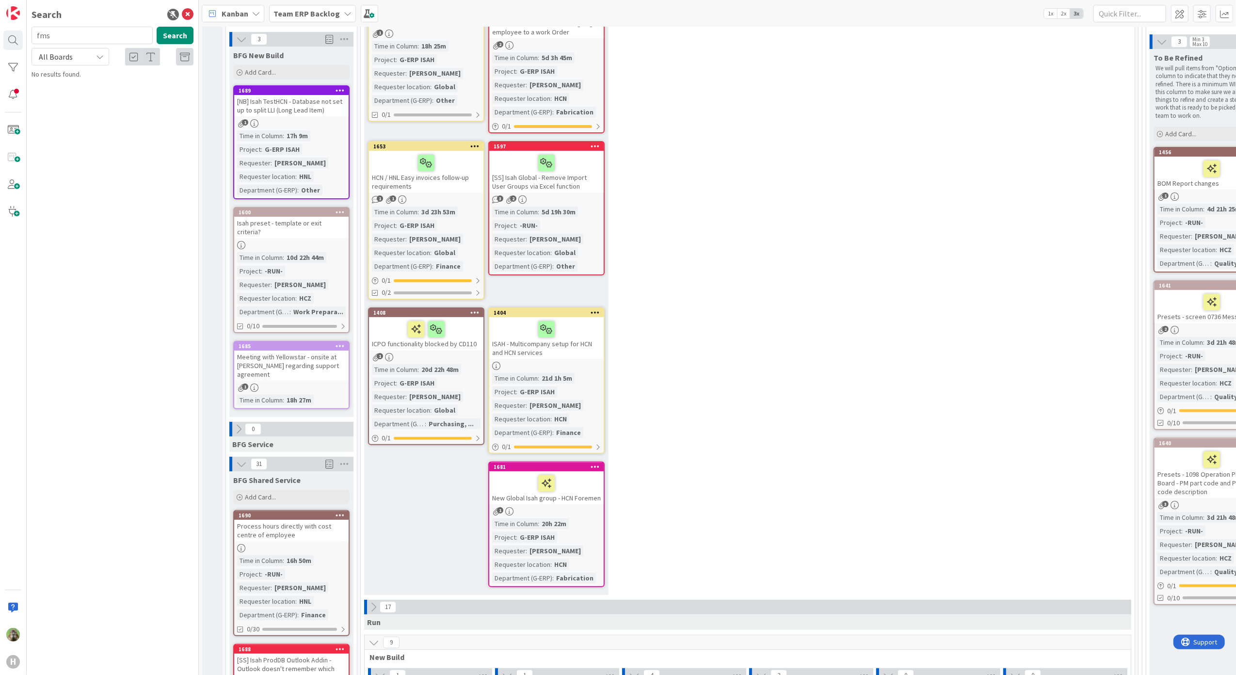
click at [271, 363] on div "Meeting with Yellowstar - onsite at [PERSON_NAME] regarding support agreement" at bounding box center [291, 366] width 114 height 30
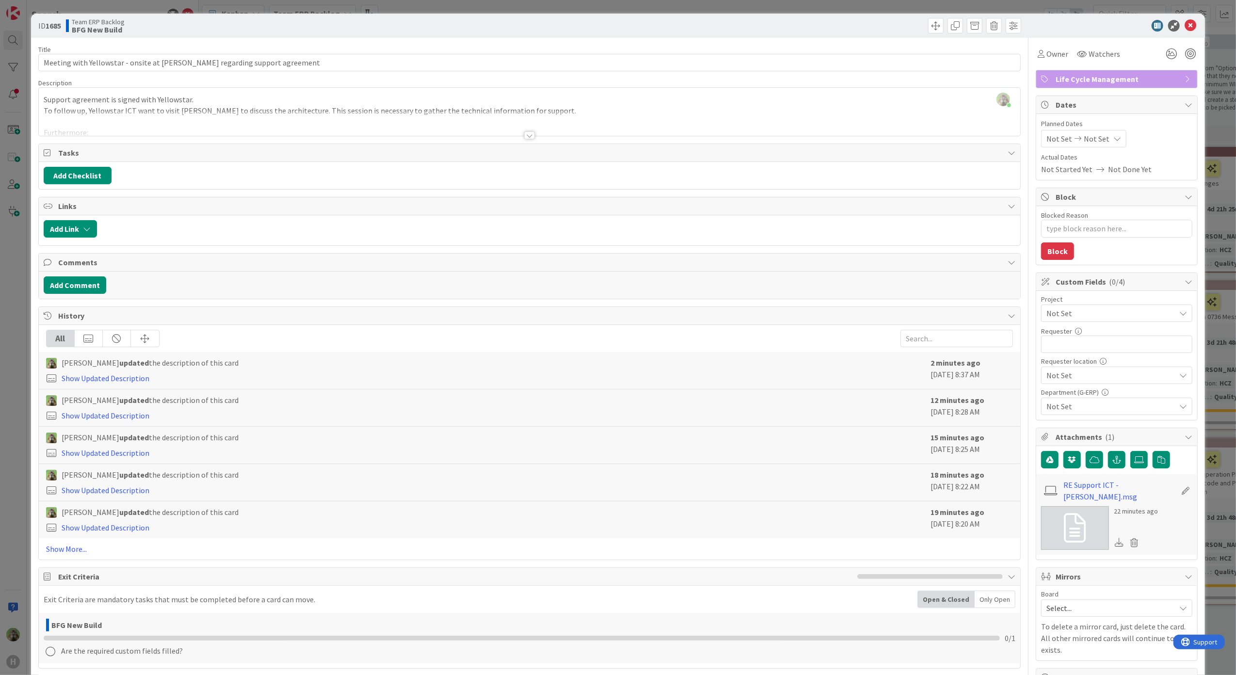
click at [30, 336] on div "ID 1685 Team ERP Backlog BFG New Build Title 71 / 128 Meeting with Yellowstar -…" at bounding box center [618, 337] width 1236 height 675
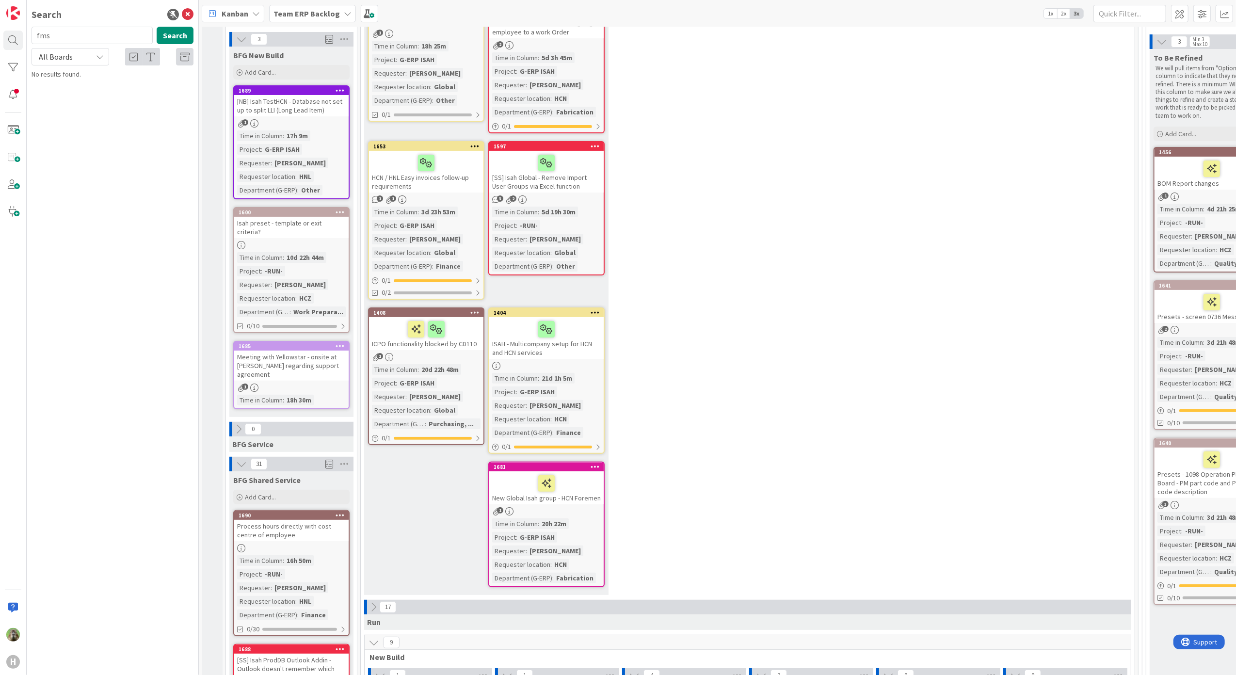
click at [32, 360] on div "Search fms Search All Boards Current Board All Boards No results found." at bounding box center [113, 337] width 172 height 675
click at [326, 222] on div "Isah preset - template or exit criteria?" at bounding box center [291, 227] width 114 height 21
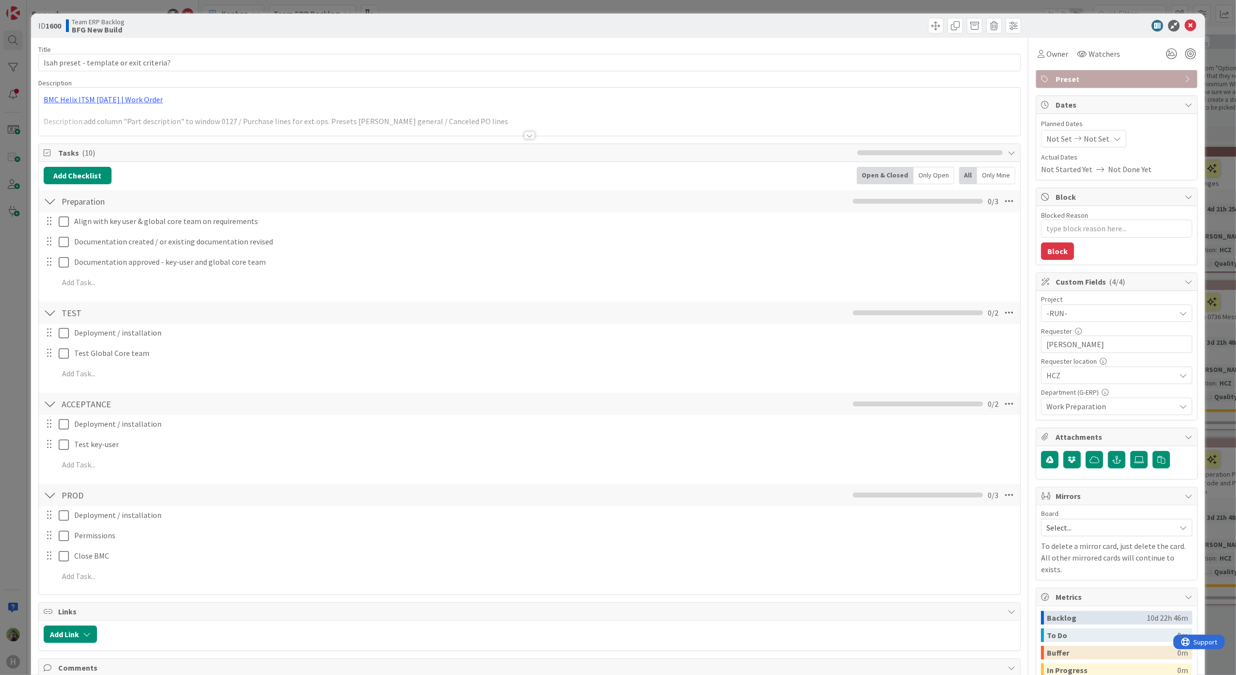
click at [397, 117] on div at bounding box center [530, 123] width 982 height 25
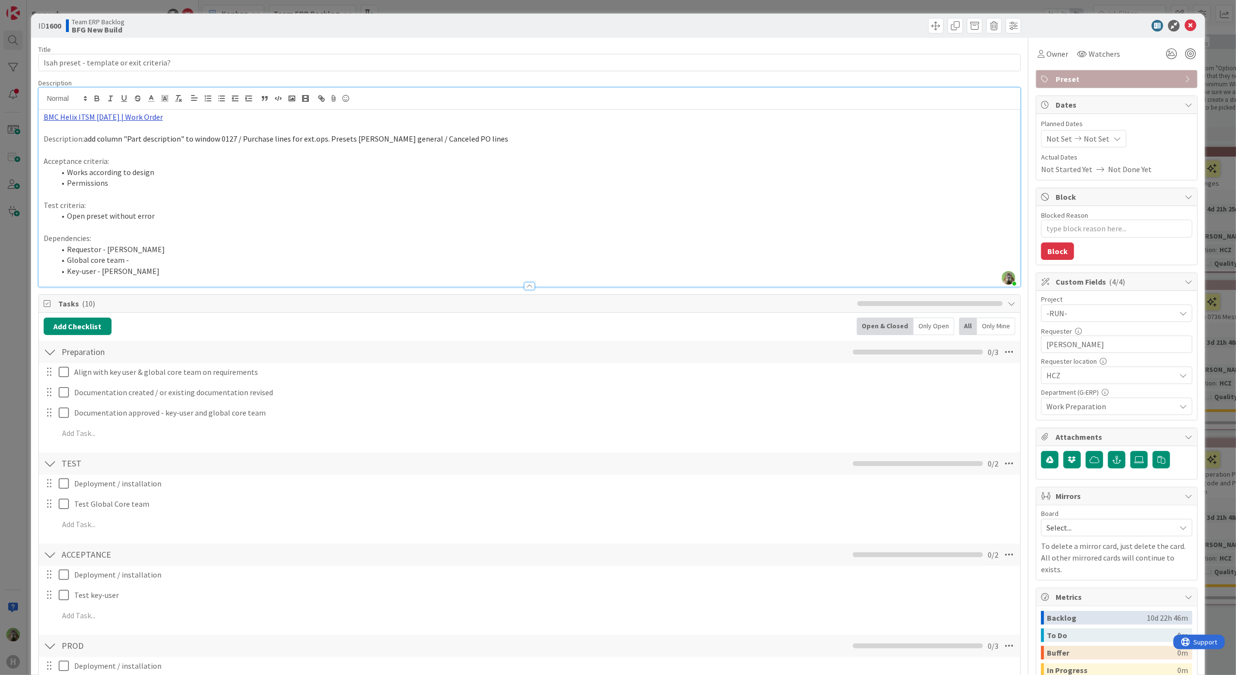
click at [94, 117] on link "BMC Helix ITSM 23.3.02 | Work Order" at bounding box center [103, 117] width 119 height 10
click at [103, 137] on link "https://huisman-smartit.onbmc.com/smartit/app/#/workorder/AGGF4KX6HRENQATAM3Y9T…" at bounding box center [92, 135] width 97 height 13
type textarea "x"
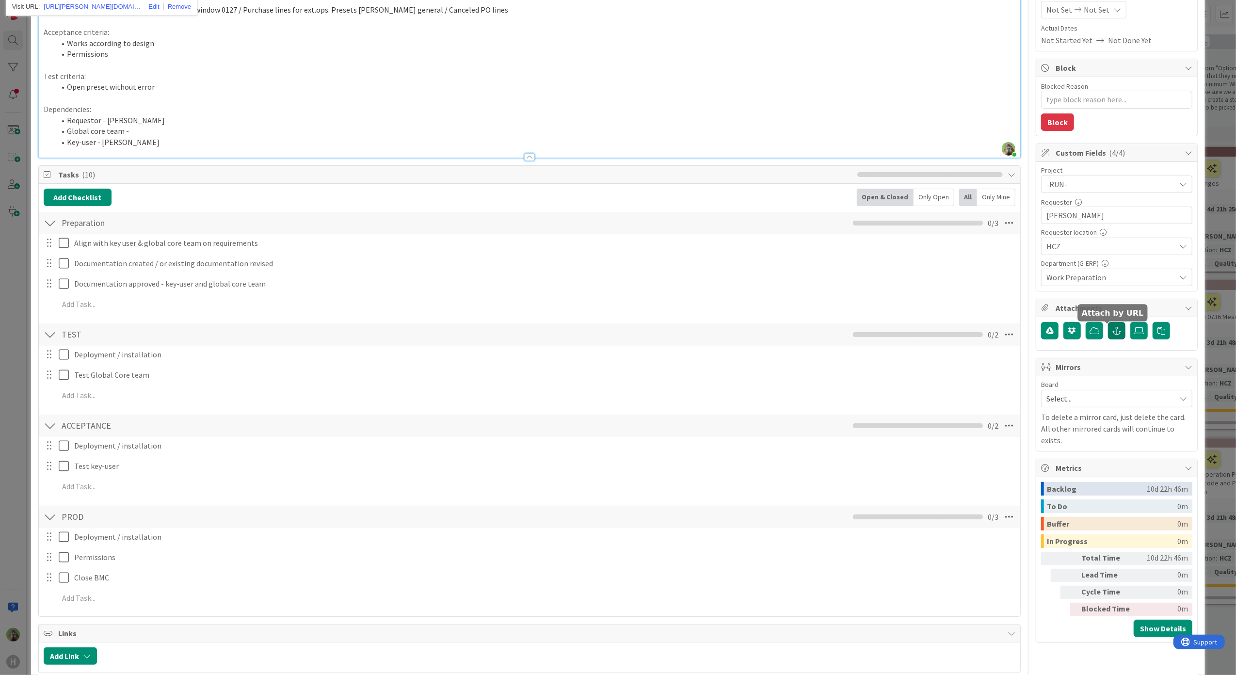
click at [1112, 328] on icon "button" at bounding box center [1116, 331] width 9 height 8
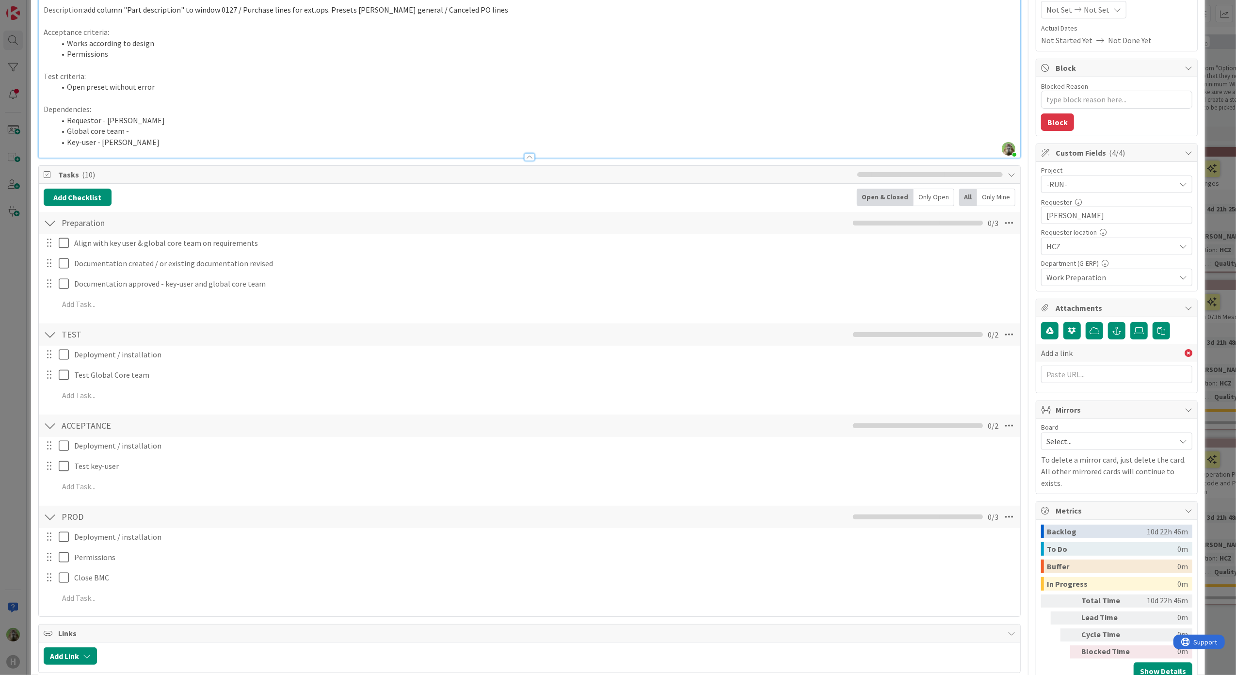
click at [1081, 362] on div "Add a link" at bounding box center [1116, 352] width 161 height 17
click at [1073, 374] on input "text" at bounding box center [1116, 374] width 151 height 17
paste input "https://huisman-smartit.onbmc.com/smartit/app/#/workorder/AGGF4KX6HRENQATAM3Y9T…"
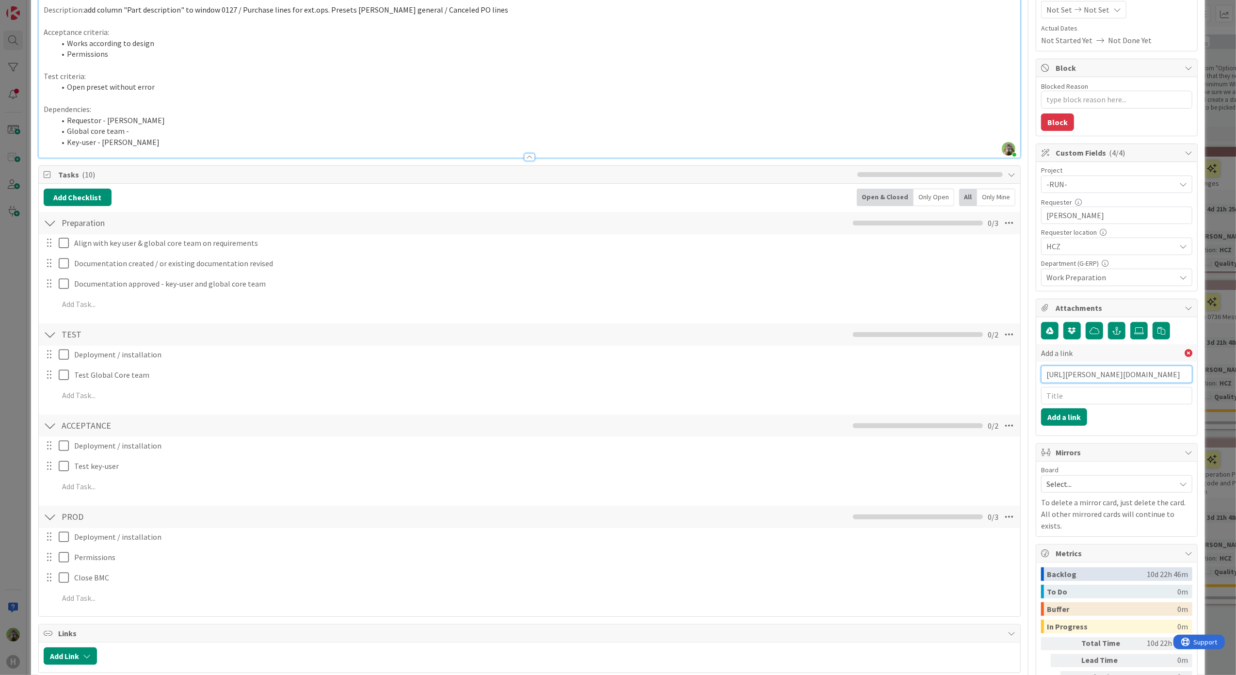
type input "https://huisman-smartit.onbmc.com/smartit/app/#/workorder/AGGF4KX6HRENQATAM3Y9T…"
click at [1101, 403] on input "text" at bounding box center [1116, 395] width 151 height 17
type input "BMC"
click at [1041, 414] on button "Add a link" at bounding box center [1064, 416] width 46 height 17
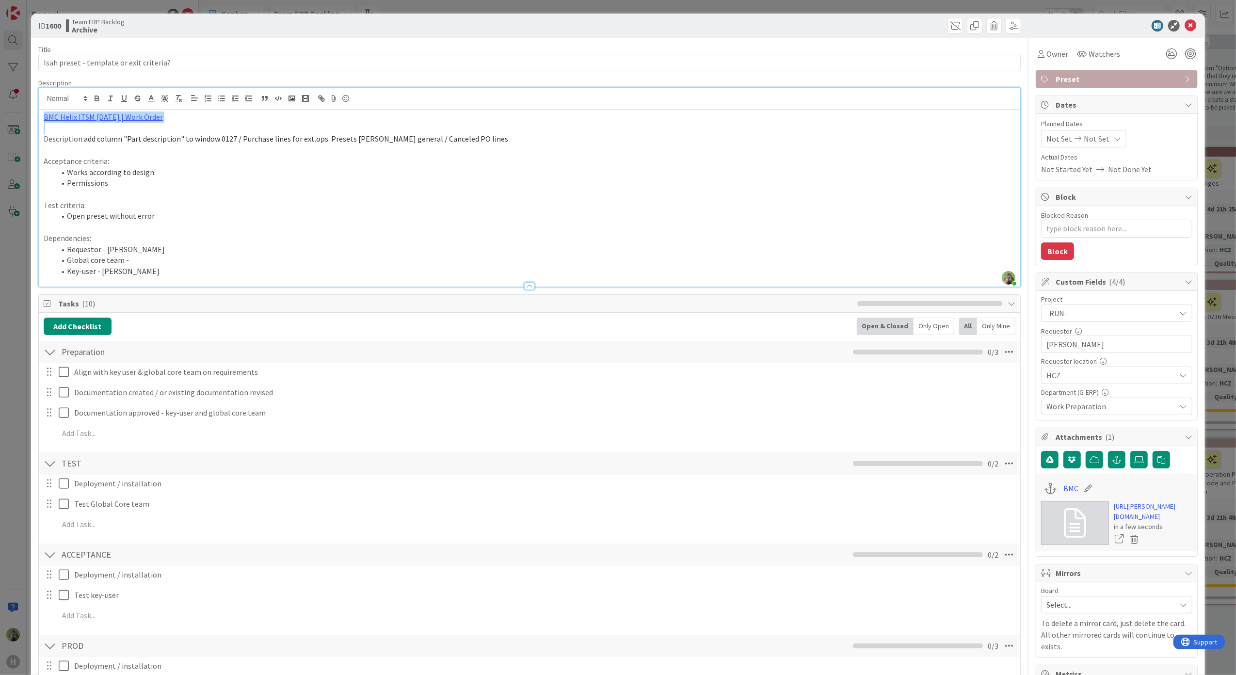
drag, startPoint x: 240, startPoint y: 129, endPoint x: 12, endPoint y: 101, distance: 229.5
click at [12, 101] on div "ID 1600 Team ERP Backlog Archive Title 40 / 128 Isah preset - template or exit …" at bounding box center [618, 337] width 1236 height 675
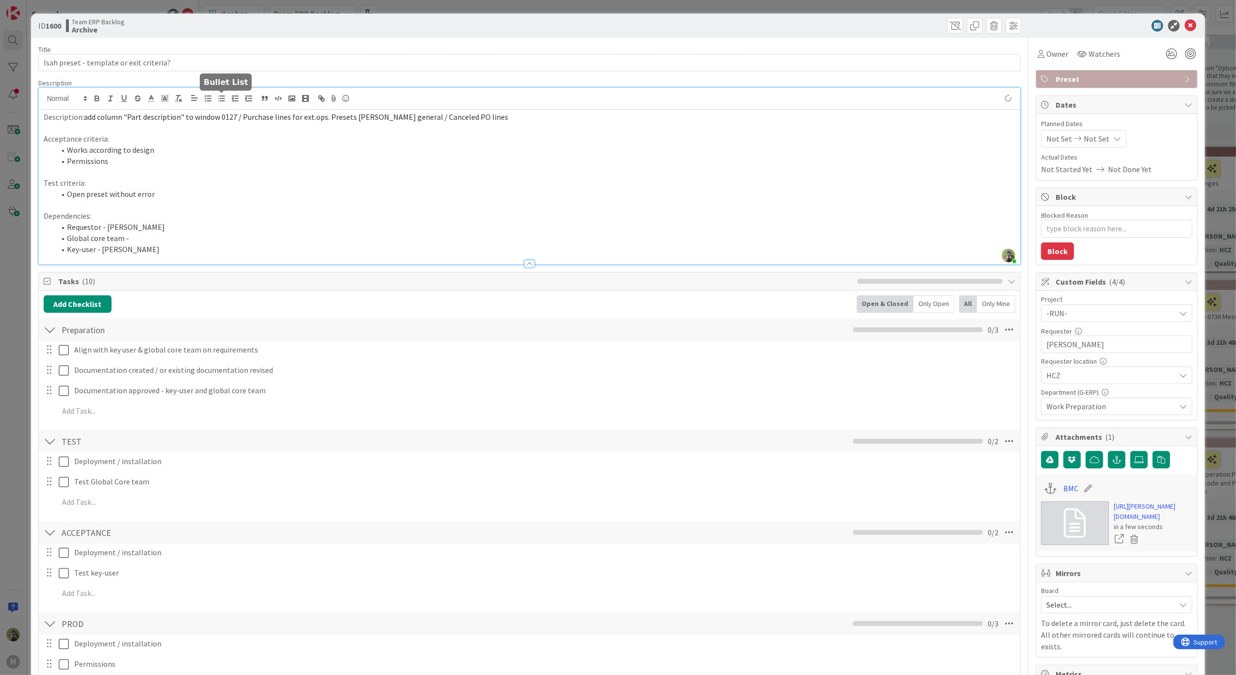
type textarea "x"
drag, startPoint x: 225, startPoint y: 63, endPoint x: -59, endPoint y: 63, distance: 284.6
click at [0, 63] on html "H Search fms Search All Boards Current Board All Boards No results found. Kanba…" at bounding box center [618, 337] width 1236 height 675
type input "Isah preset -"
type textarea "x"
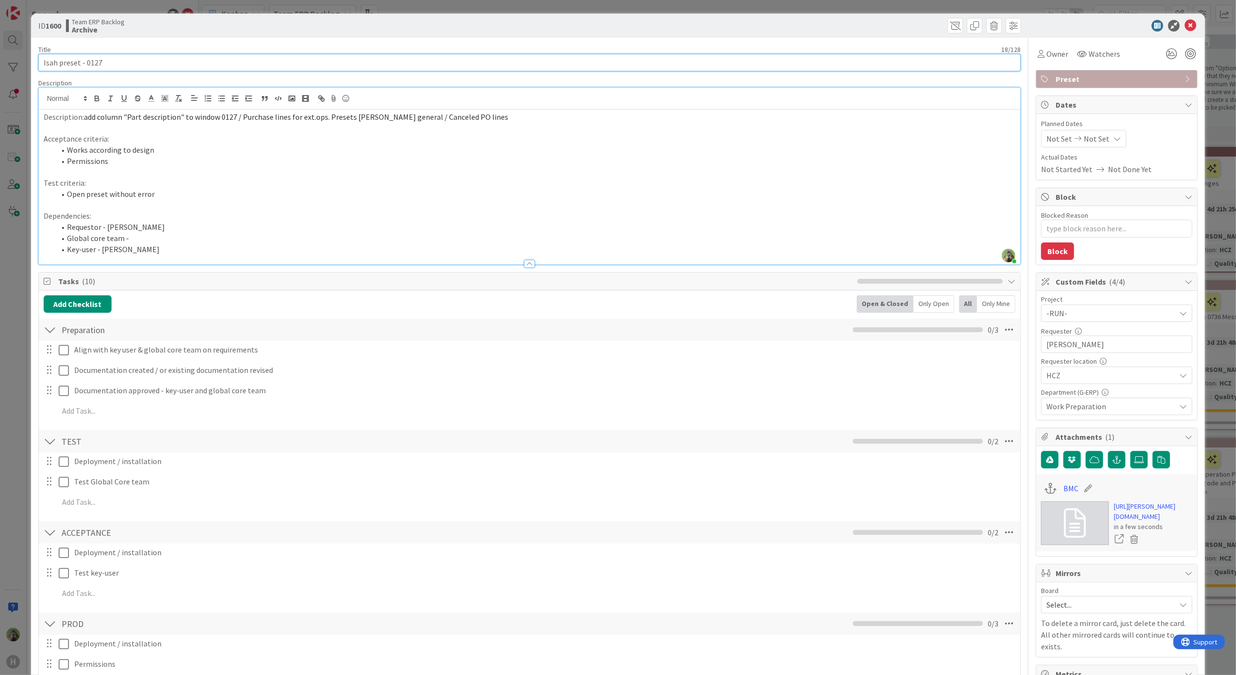
type input "Isah preset - 0127"
type textarea "x"
type input "Isah preset - 0127 O"
type textarea "x"
type input "Isah preset - 0127"
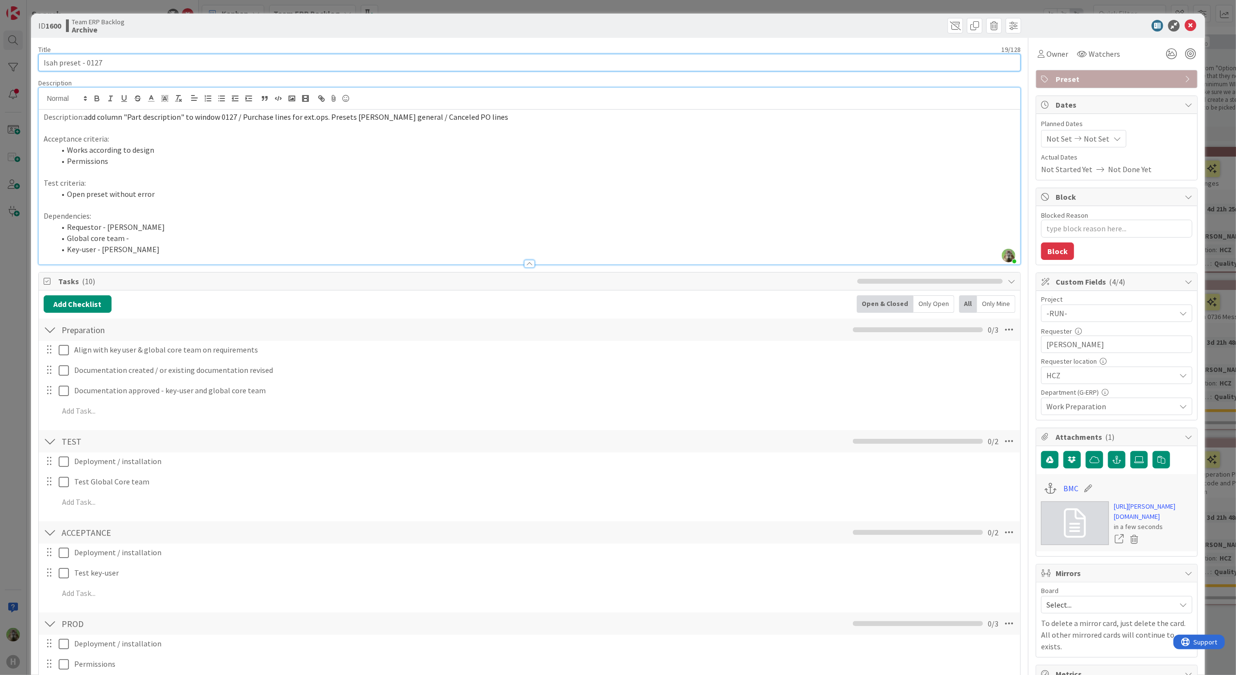
type textarea "x"
type input "Isah preset - 0127 Pur"
type textarea "x"
type input "Isah preset - 0127 Purchase lines for ext. ops."
type textarea "x"
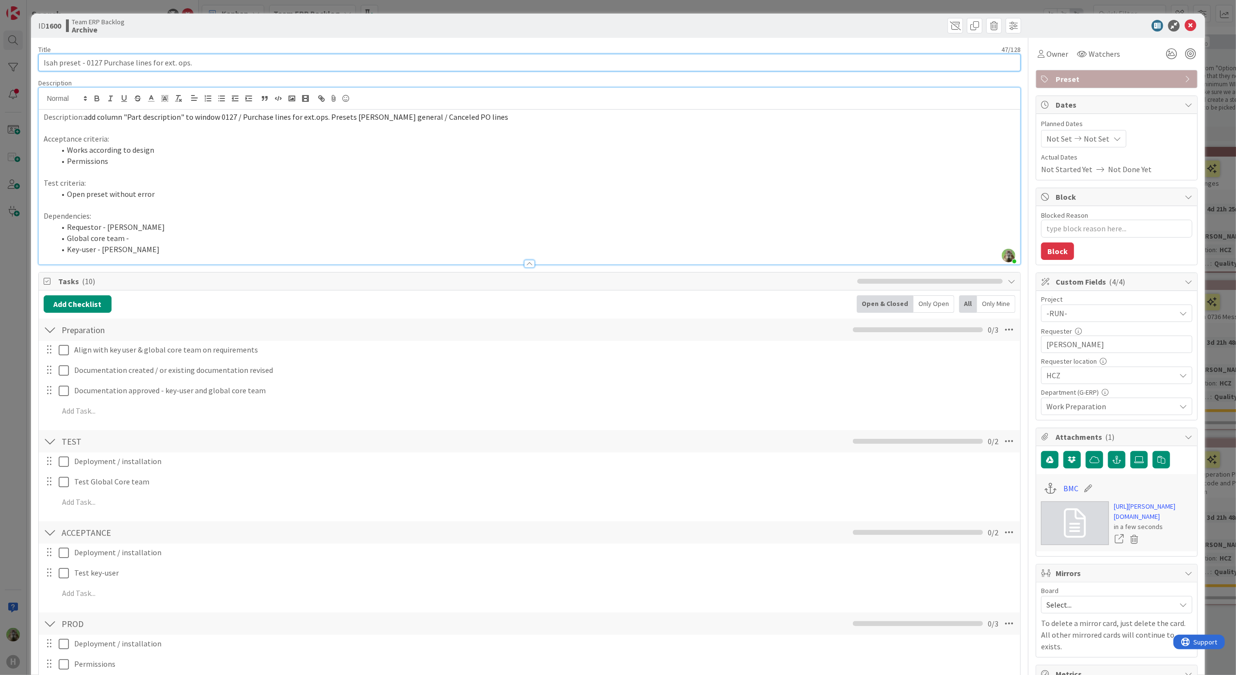
type input "Isah preset - 0127 Purchase lines for ext. ops."
drag, startPoint x: 355, startPoint y: 115, endPoint x: 473, endPoint y: 116, distance: 118.3
click at [449, 115] on span "add column "Part description" to window 0127 / Purchase lines for ext.ops. Pres…" at bounding box center [296, 117] width 424 height 10
click at [474, 117] on p "Description: add column "Part description" to window 0127 / Purchase lines for …" at bounding box center [530, 117] width 972 height 11
drag, startPoint x: 351, startPoint y: 119, endPoint x: 582, endPoint y: 86, distance: 233.2
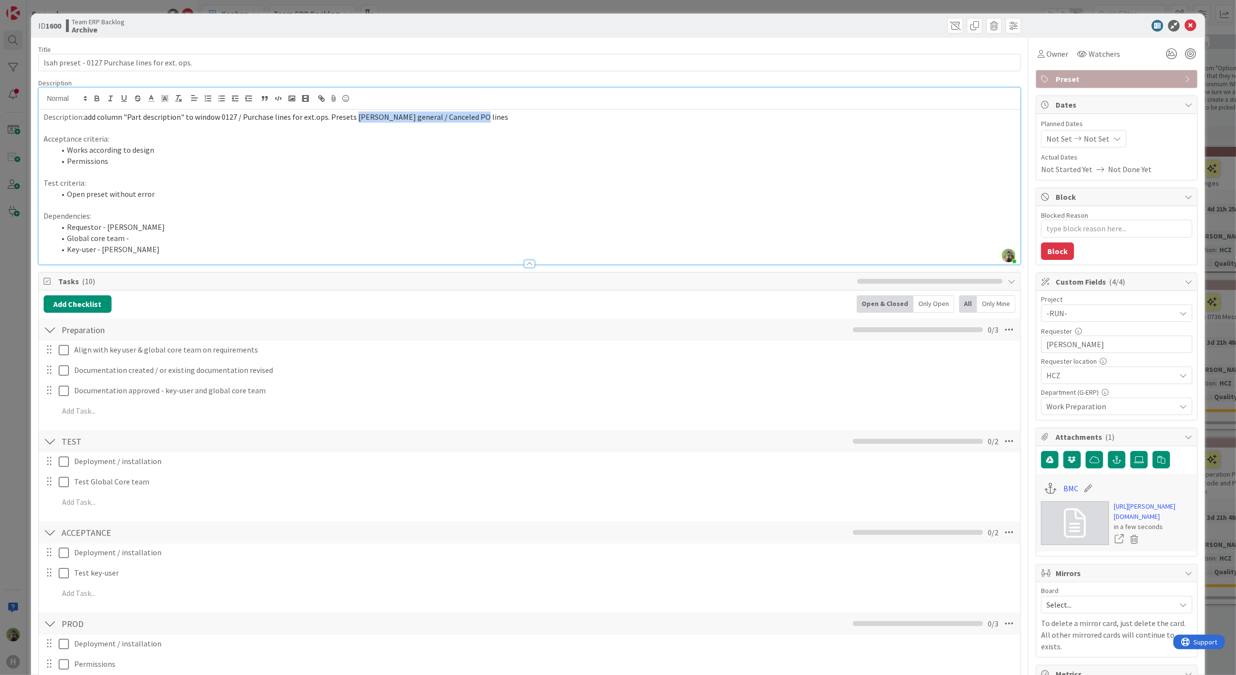
click at [582, 86] on div "Description Timothy Tjia just joined Description: add column "Part description"…" at bounding box center [529, 172] width 983 height 186
click at [561, 109] on div at bounding box center [530, 99] width 982 height 22
click at [484, 132] on p at bounding box center [530, 128] width 972 height 11
click at [2, 379] on div "ID 1600 Team ERP Backlog Archive Title 47 / 128 Isah preset - 0127 Purchase lin…" at bounding box center [618, 337] width 1236 height 675
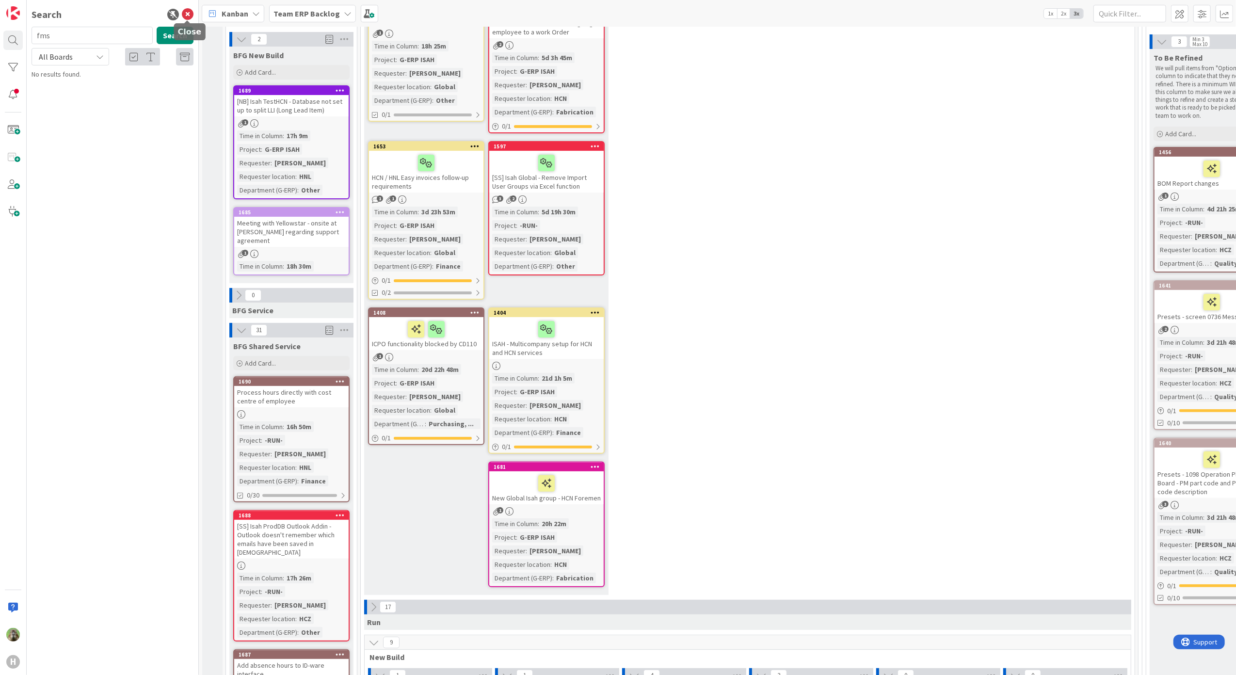
click at [189, 15] on icon at bounding box center [188, 15] width 12 height 12
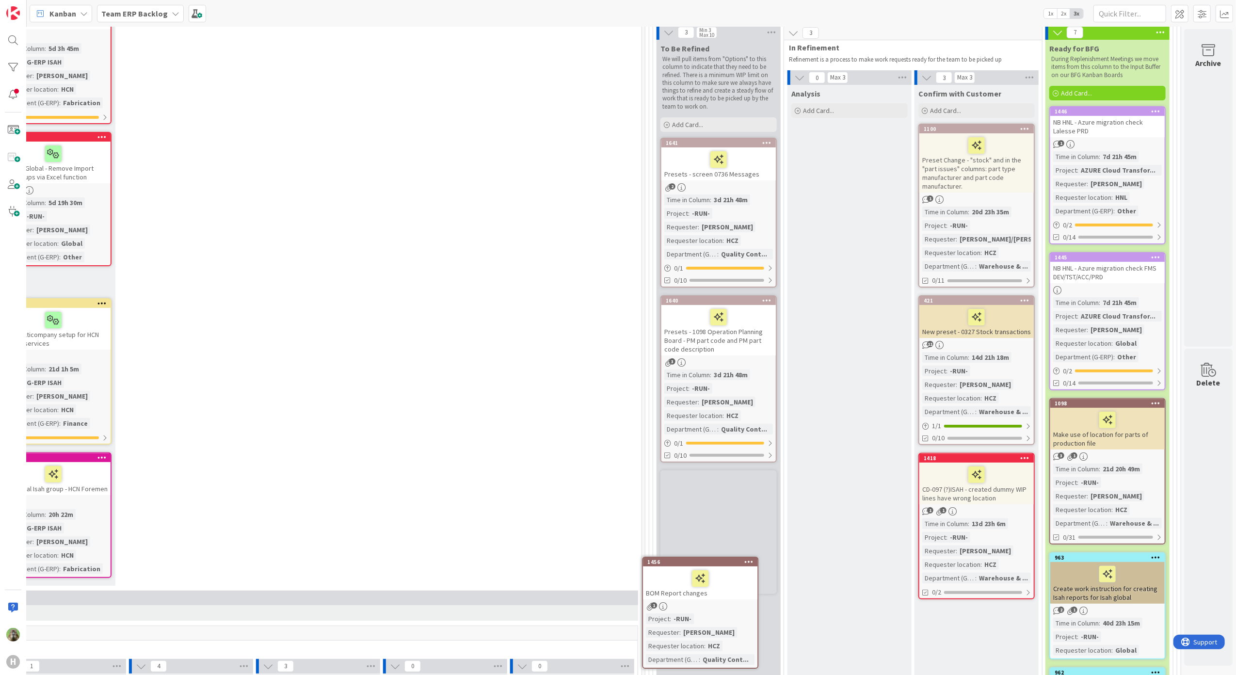
scroll to position [141, 333]
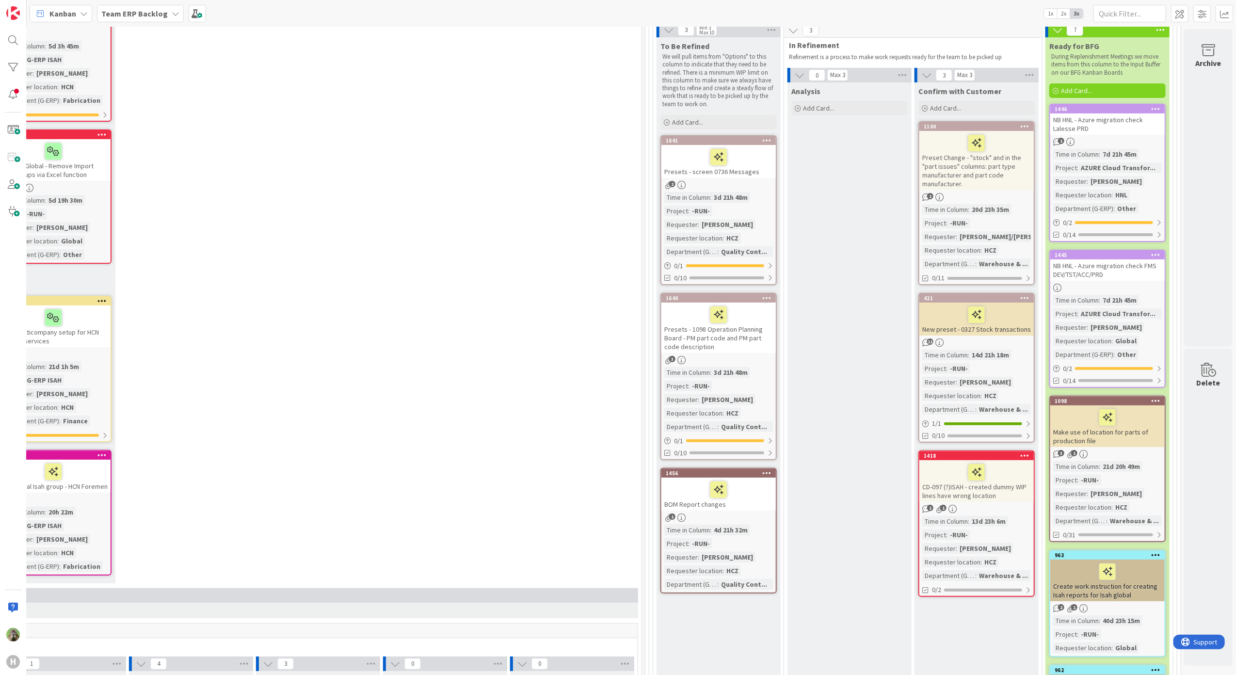
click at [736, 172] on div "Presets - screen 0736 Messages" at bounding box center [718, 161] width 114 height 33
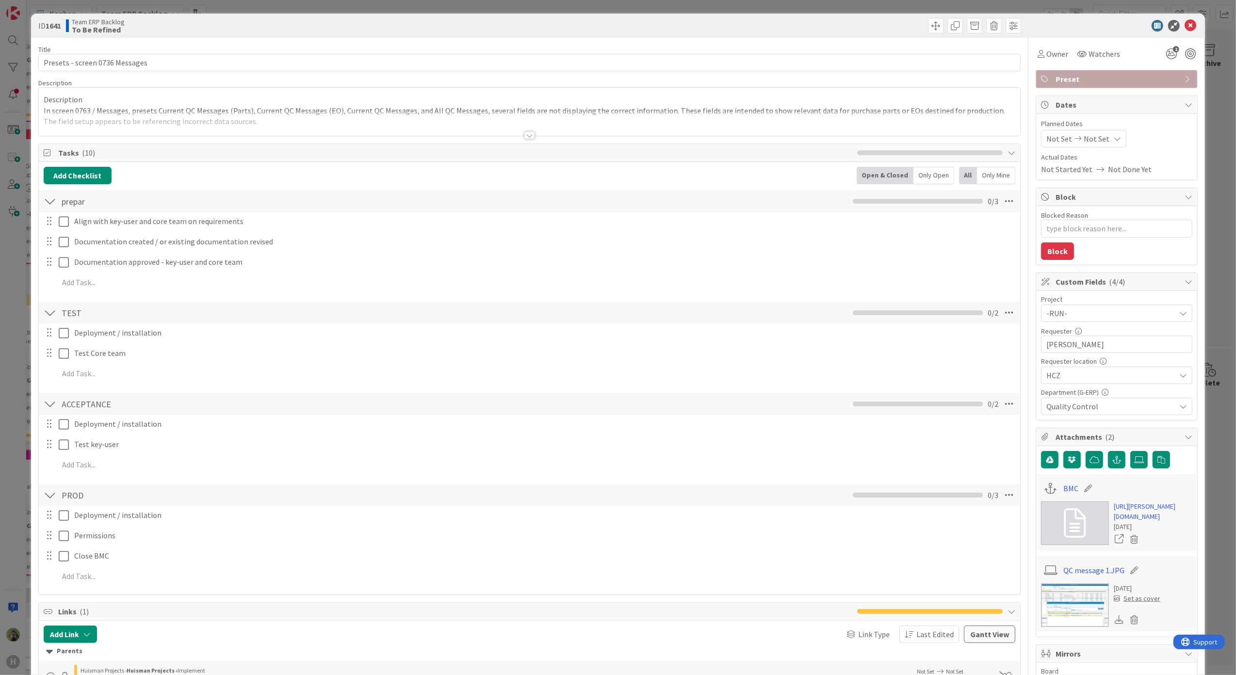
click at [526, 114] on div at bounding box center [530, 123] width 982 height 25
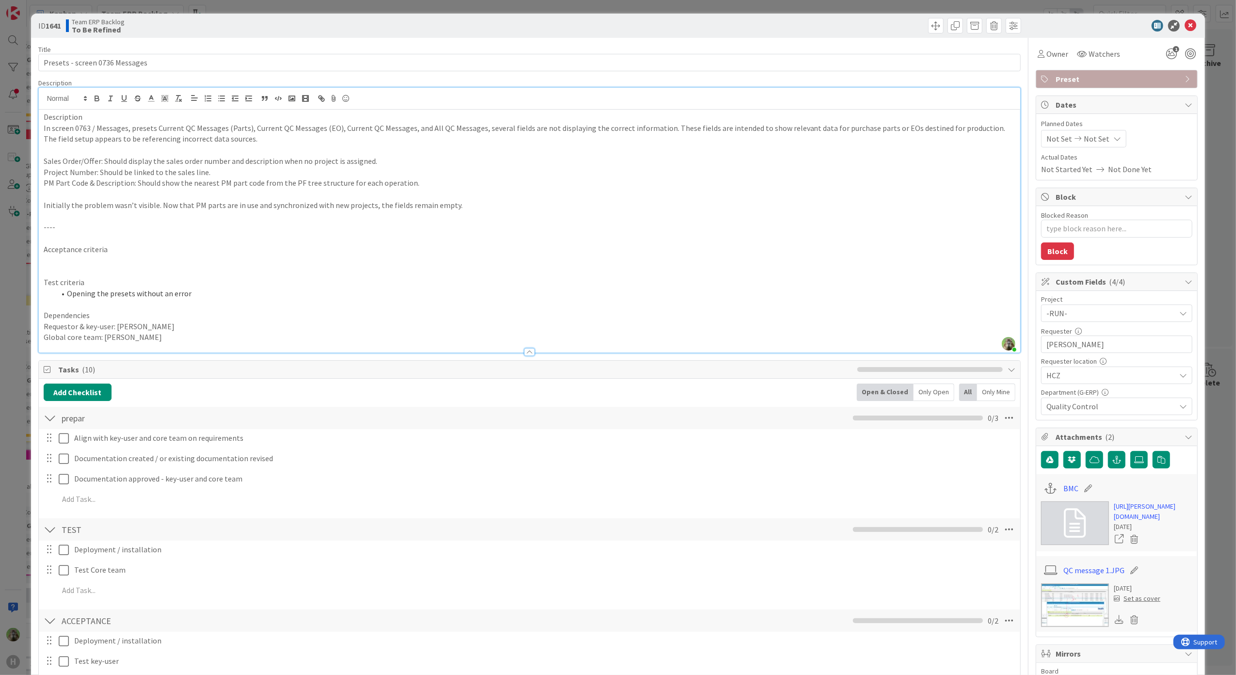
click at [18, 341] on div "ID 1641 Team ERP Backlog To Be Refined Title 30 / 128 Presets - screen 0736 Mes…" at bounding box center [618, 337] width 1236 height 675
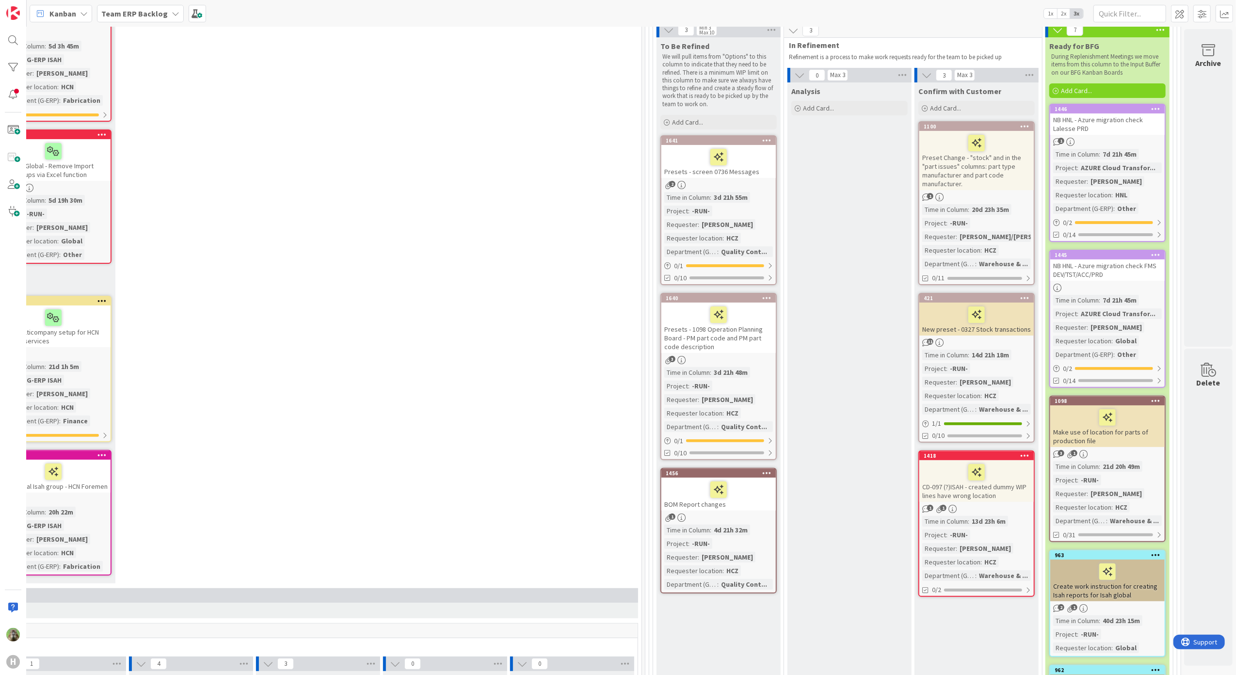
click at [343, 260] on div "7 New Stuff Add Card... 1639 HCN Issue with SFC when assigning employee to a wo…" at bounding box center [255, 255] width 770 height 666
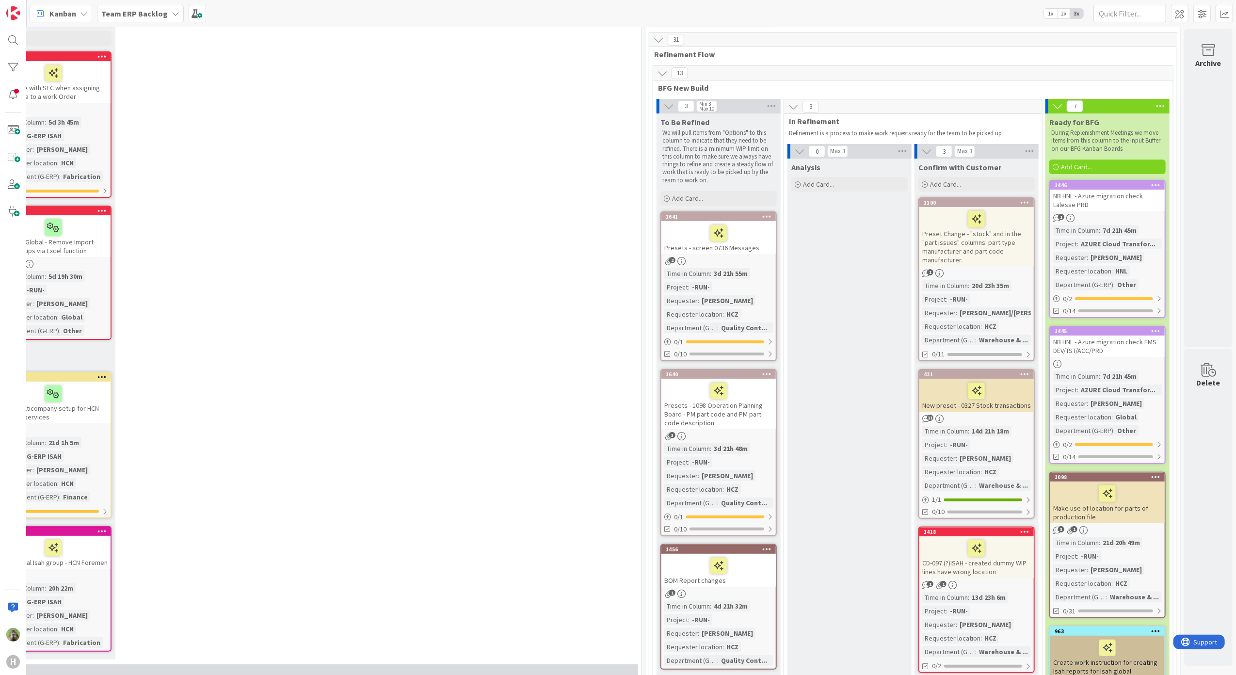
scroll to position [129, 333]
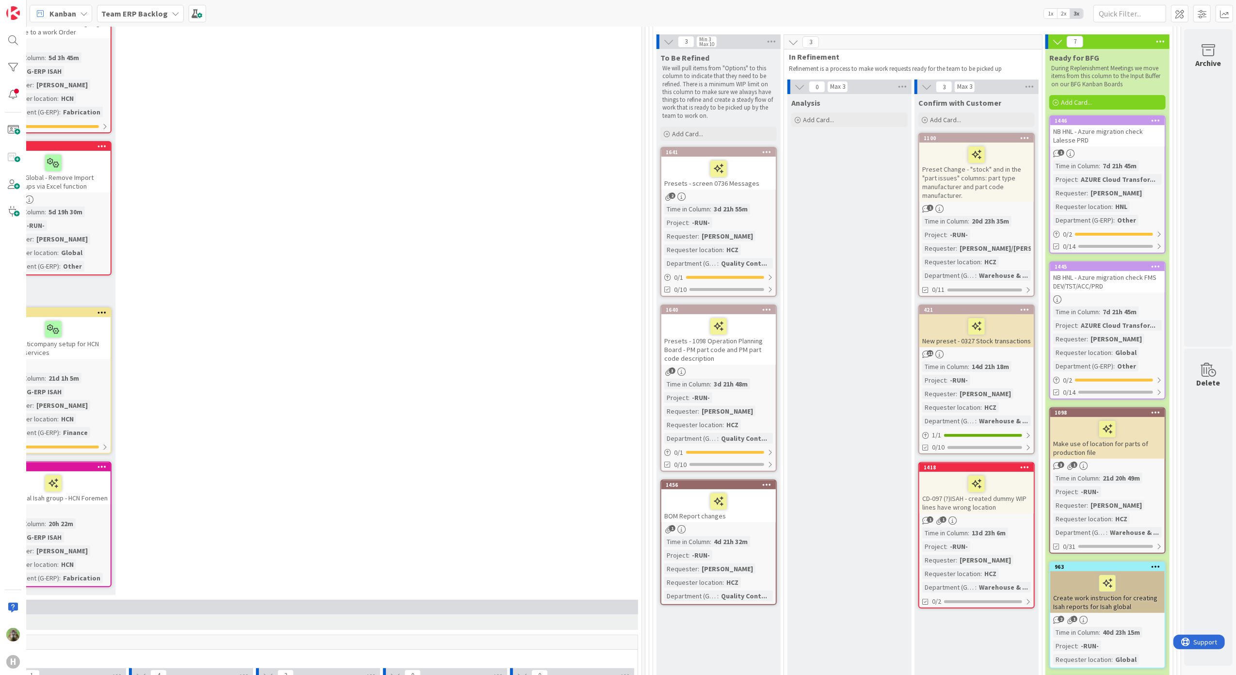
click at [749, 184] on div "Presets - screen 0736 Messages" at bounding box center [718, 173] width 114 height 33
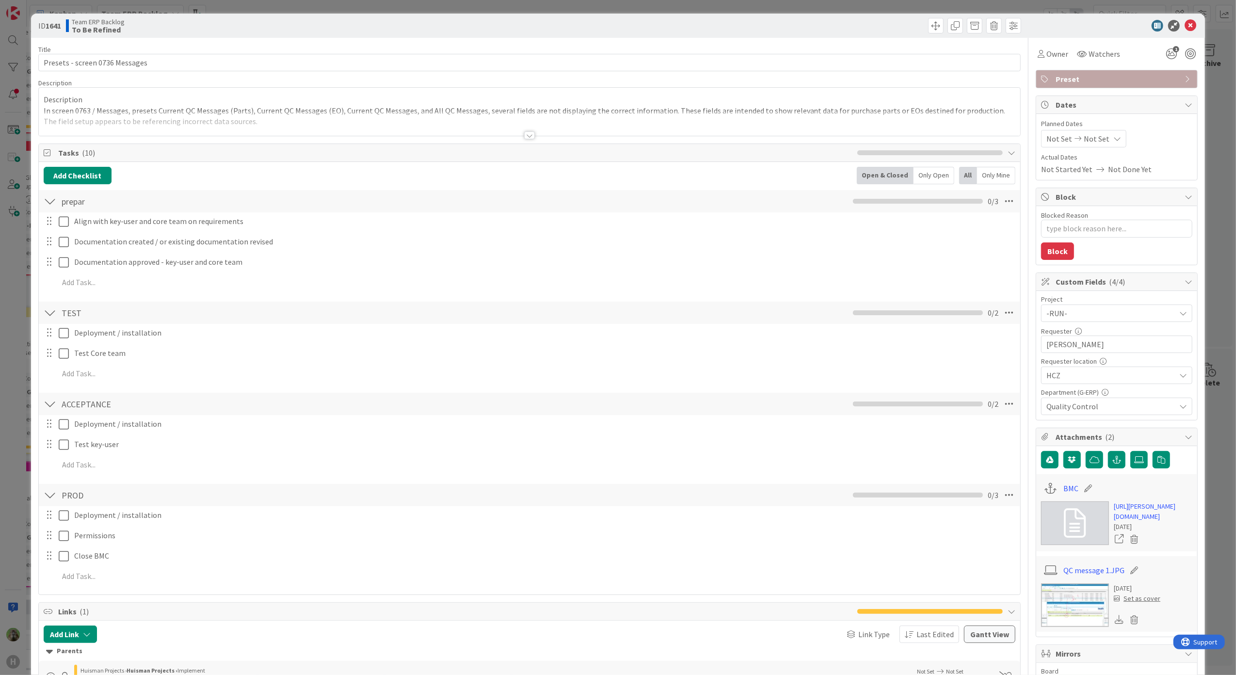
type textarea "x"
click at [374, 116] on div at bounding box center [530, 123] width 982 height 25
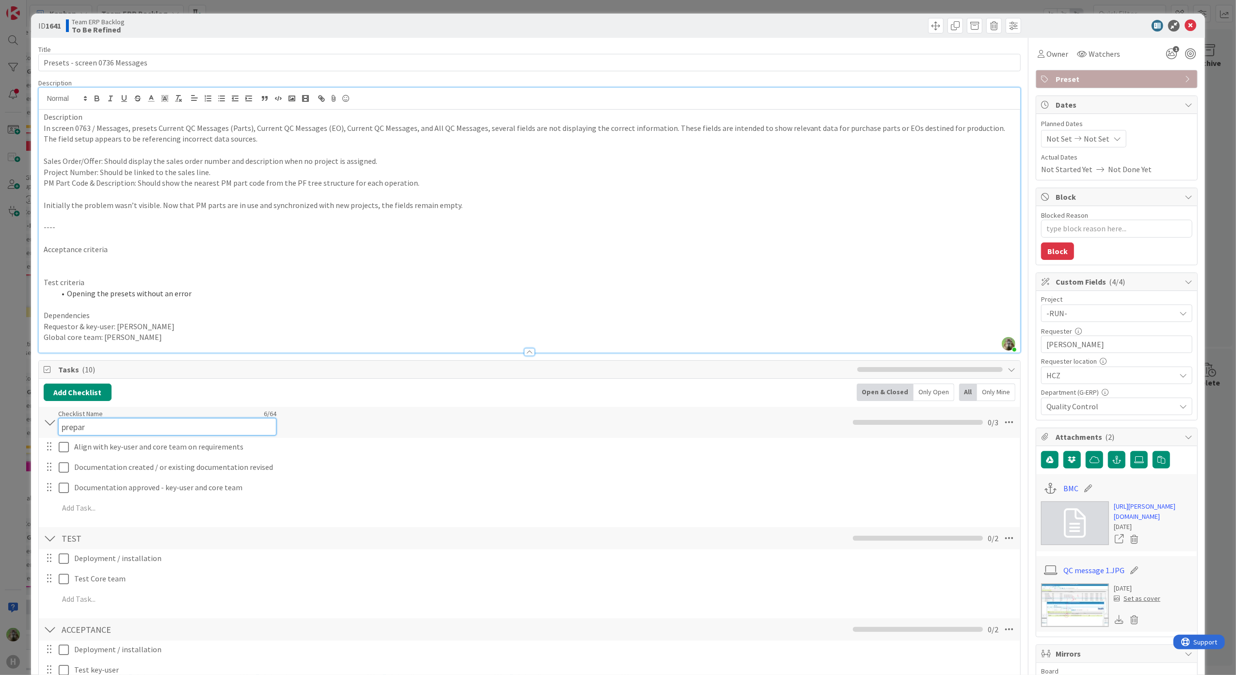
click at [66, 422] on input "prepar" at bounding box center [167, 426] width 218 height 17
type input "Prep"
click at [569, 304] on p at bounding box center [530, 304] width 972 height 11
click at [1077, 624] on img at bounding box center [1075, 605] width 68 height 44
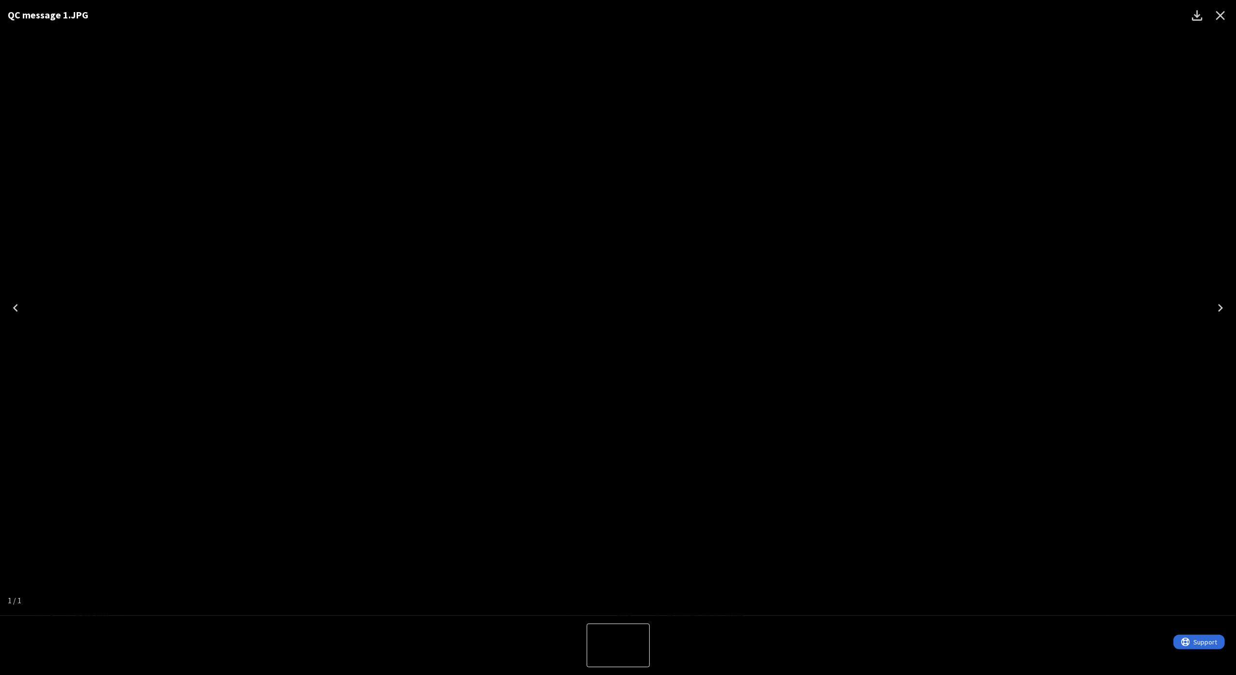
click at [57, 383] on div "QC message 1.JPG" at bounding box center [618, 308] width 1236 height 616
click at [124, 345] on div "QC message 1.JPG" at bounding box center [618, 308] width 1236 height 616
click at [1209, 97] on div "QC message 1.JPG" at bounding box center [618, 308] width 1236 height 616
click at [1218, 22] on icon "Close" at bounding box center [1221, 16] width 16 height 16
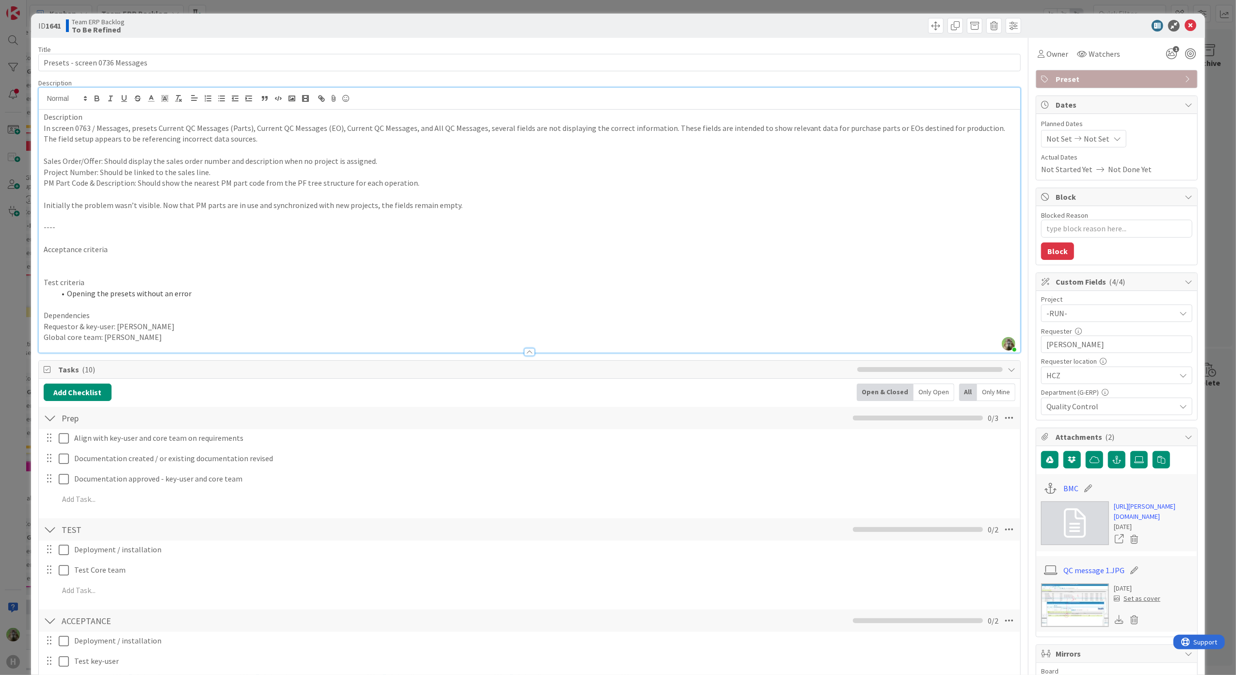
click at [10, 299] on div "ID 1641 Team ERP Backlog To Be Refined Title 30 / 128 Presets - screen 0736 Mes…" at bounding box center [618, 337] width 1236 height 675
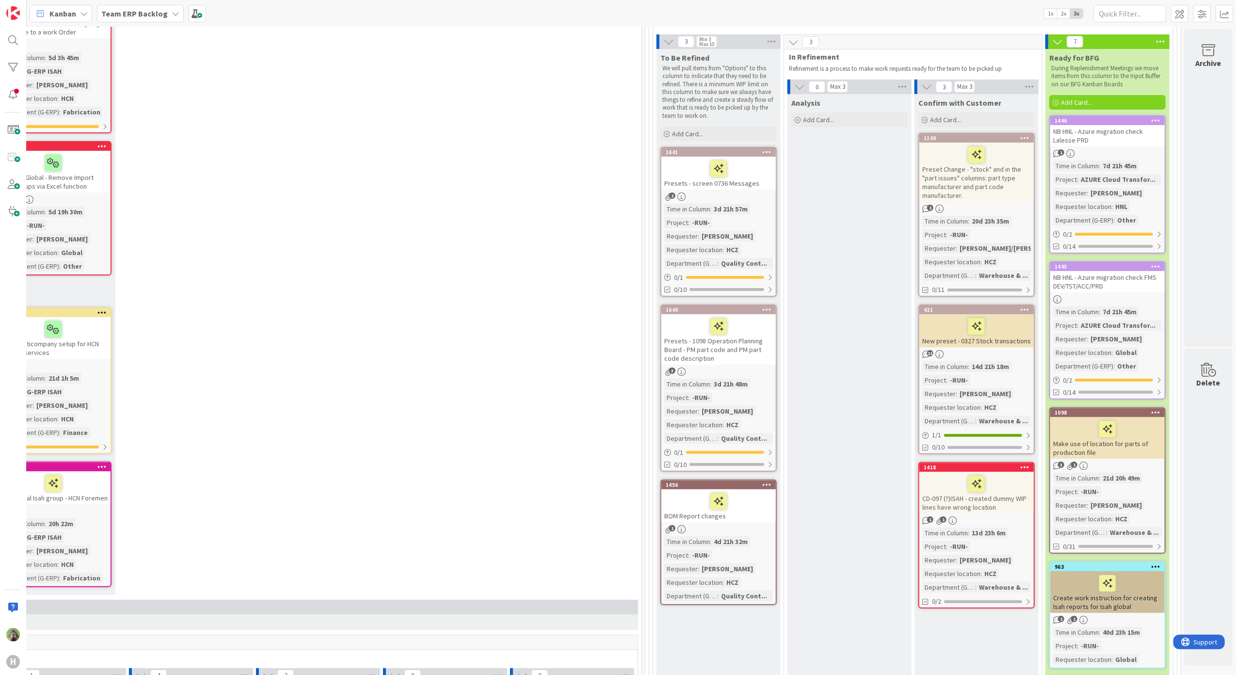
click at [750, 349] on div "Presets - 1098 Operation Planning Board - PM part code and PM part code descrip…" at bounding box center [718, 339] width 114 height 50
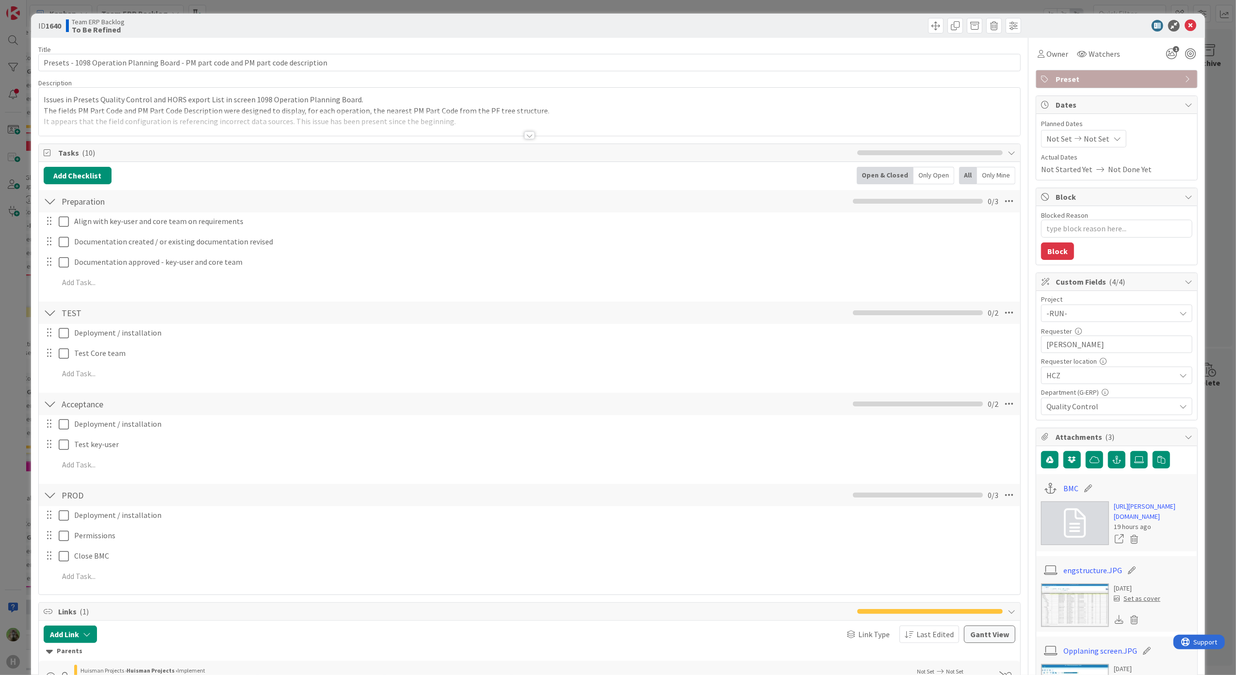
click at [512, 113] on div at bounding box center [530, 123] width 982 height 25
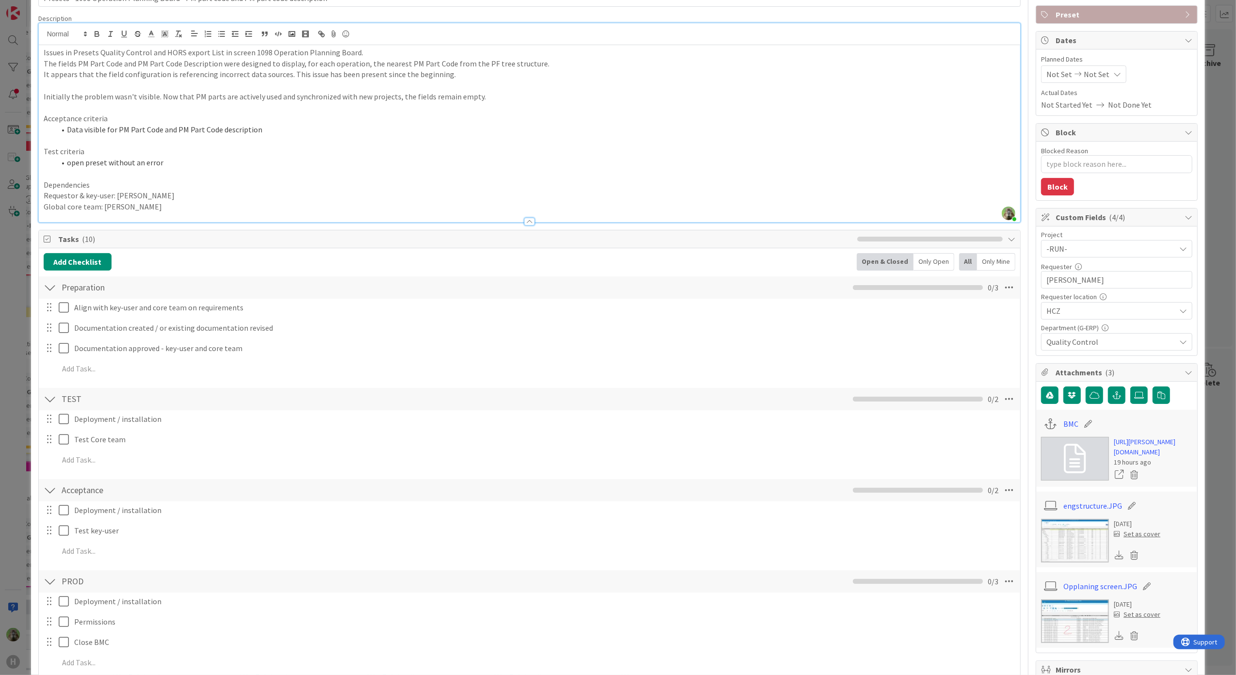
scroll to position [258, 0]
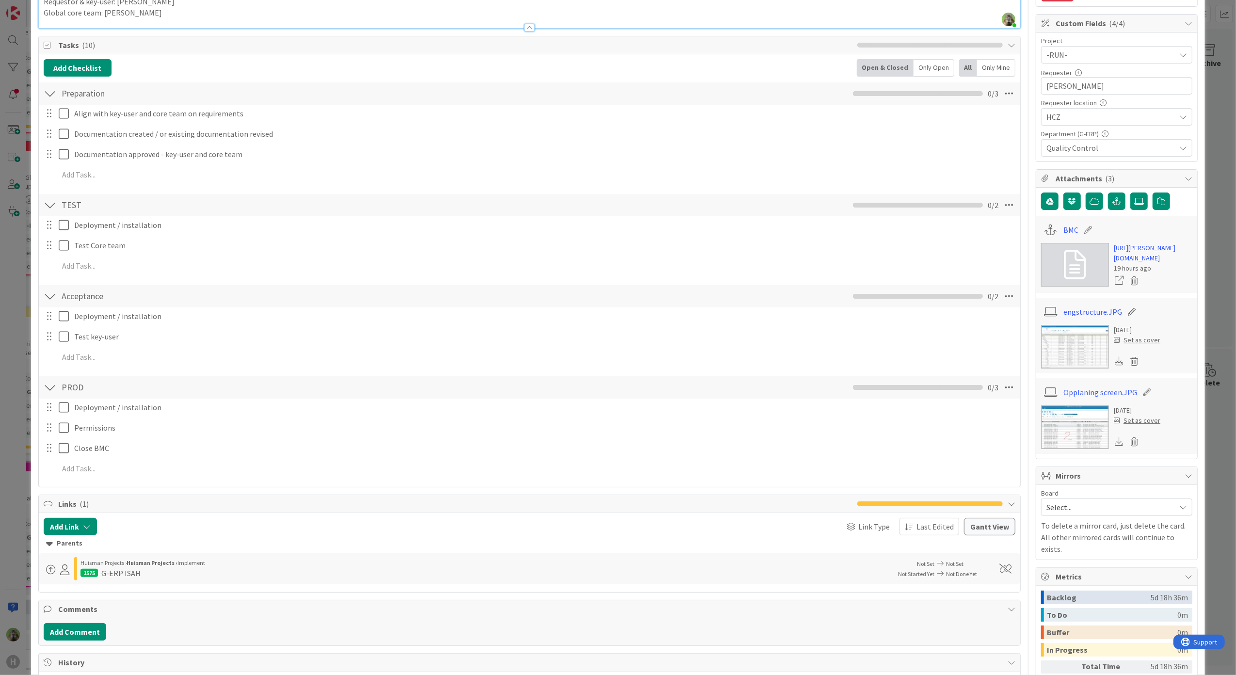
click at [1073, 368] on img at bounding box center [1075, 347] width 68 height 44
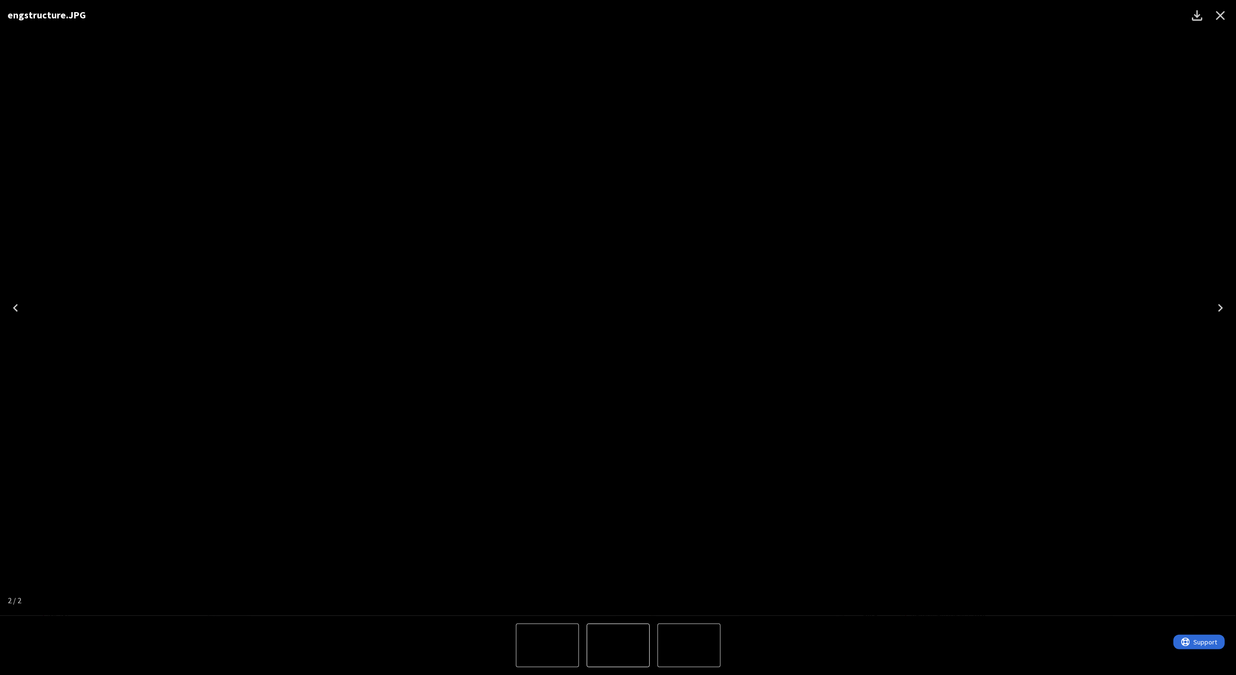
click at [1175, 110] on div "engstructure.JPG" at bounding box center [618, 308] width 1236 height 616
click at [1216, 18] on icon "Close" at bounding box center [1220, 15] width 9 height 9
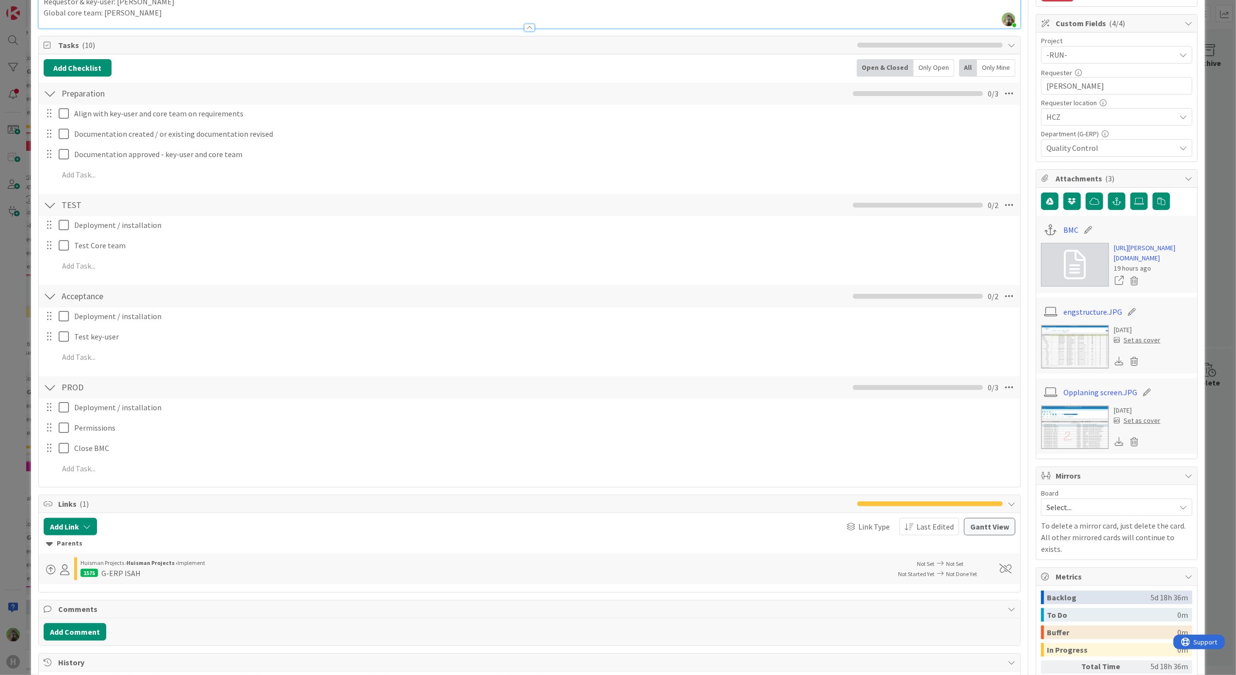
click at [1055, 449] on img at bounding box center [1075, 427] width 68 height 44
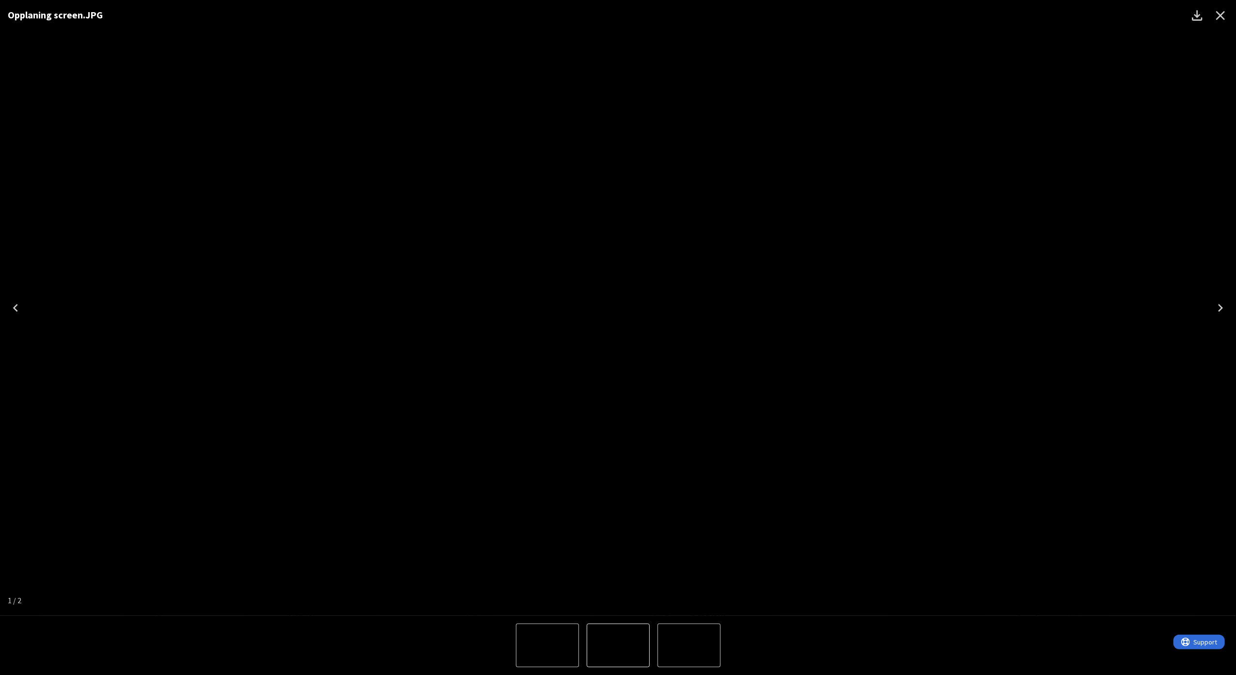
click at [49, 397] on div "Opplaning screen.JPG" at bounding box center [618, 308] width 1236 height 616
click at [1220, 16] on icon "Close" at bounding box center [1220, 15] width 9 height 9
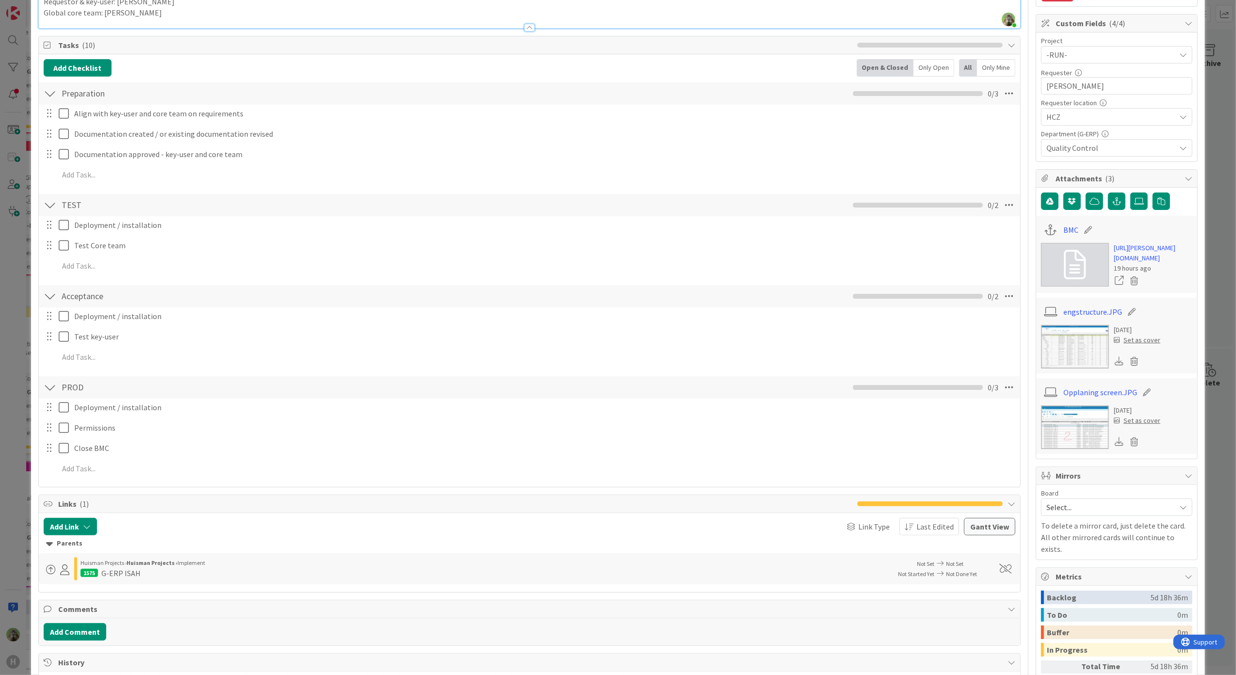
click at [18, 397] on div "ID 1640 Team ERP Backlog To Be Refined Title 83 / 128 Presets - 1098 Operation …" at bounding box center [618, 337] width 1236 height 675
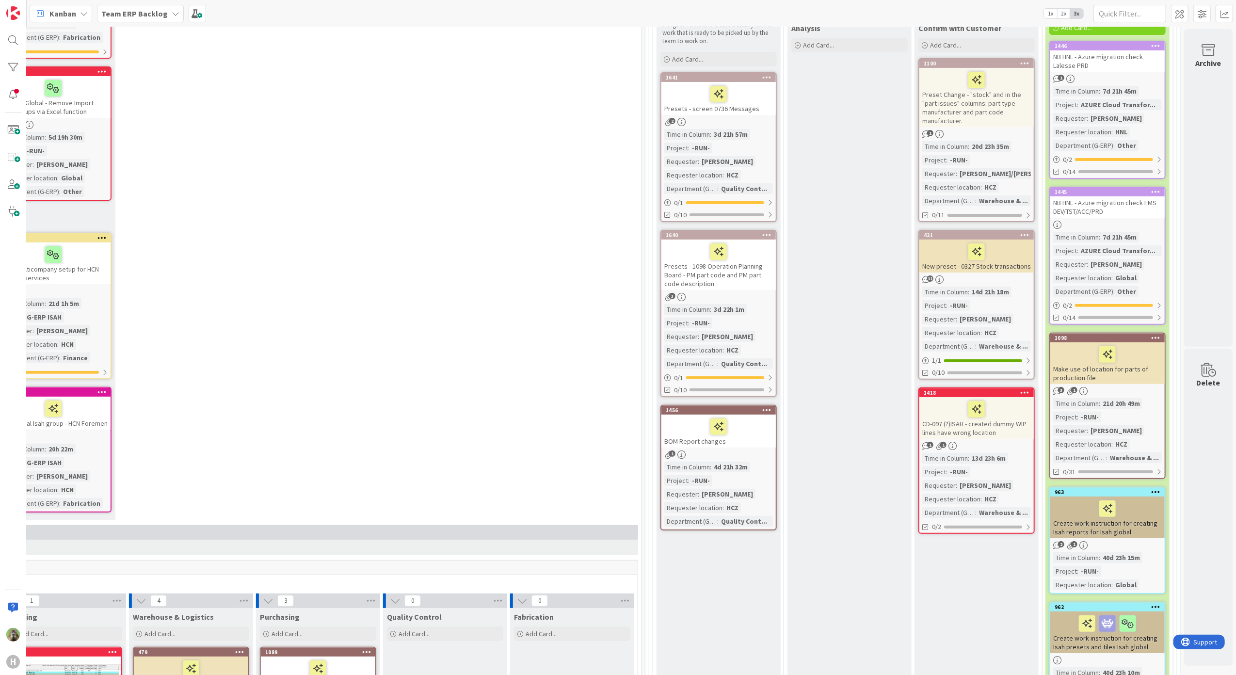
scroll to position [129, 333]
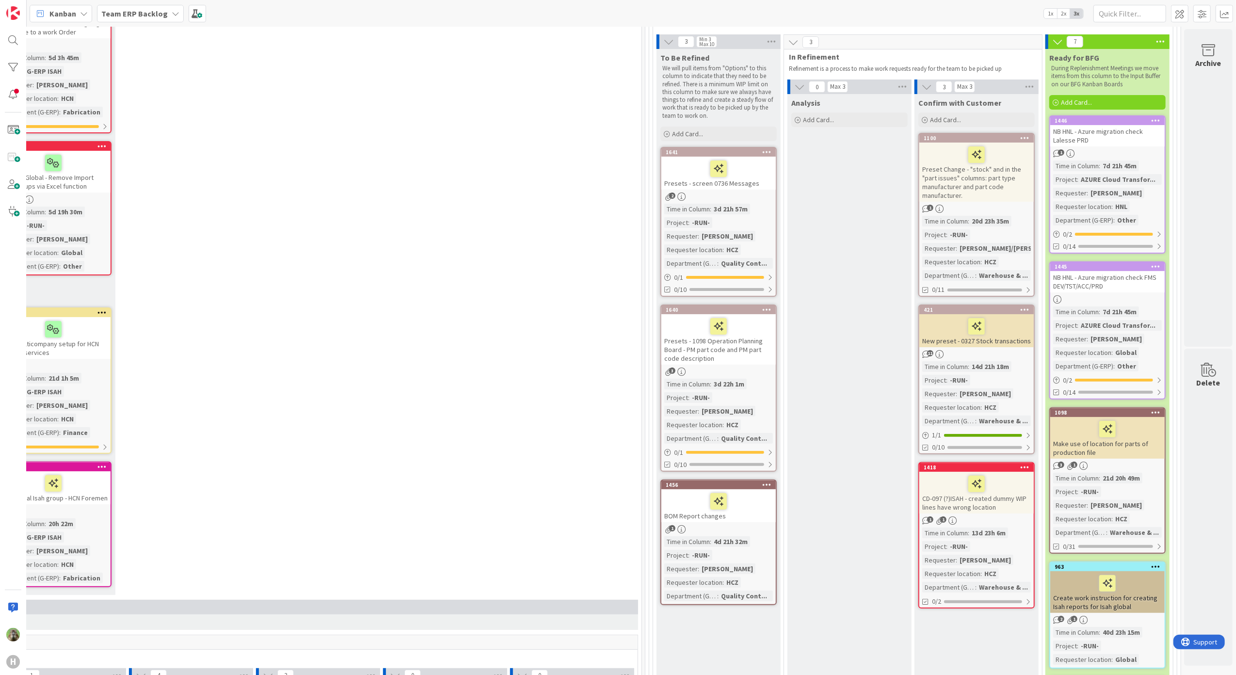
click at [745, 516] on div "BOM Report changes" at bounding box center [718, 505] width 114 height 33
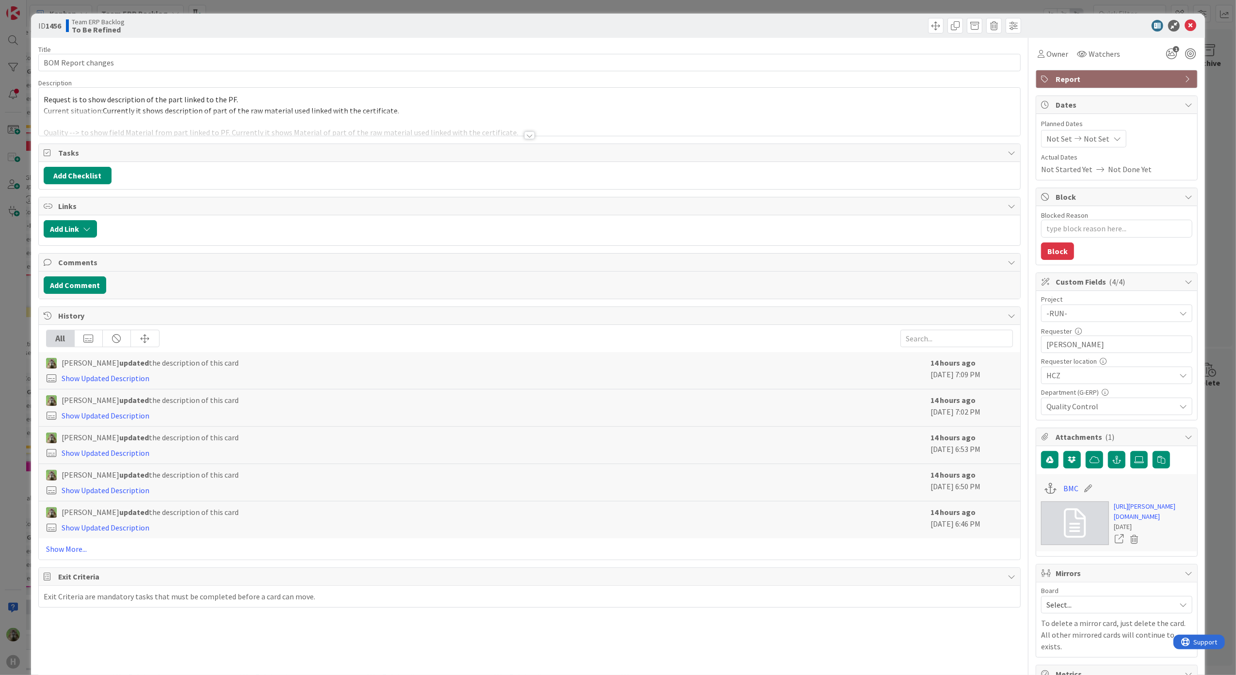
type textarea "x"
click at [536, 120] on div at bounding box center [530, 123] width 982 height 25
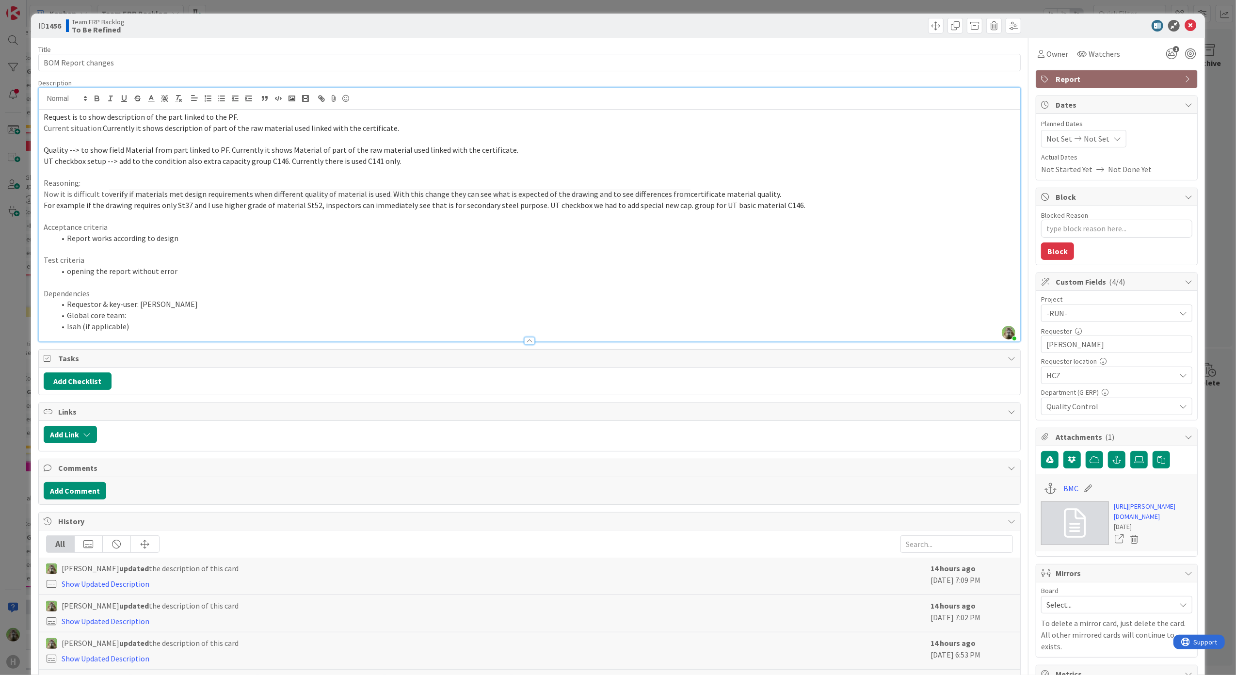
click at [196, 319] on li "Global core team:" at bounding box center [535, 315] width 960 height 11
click at [720, 203] on span "For example if the drawing requires only St37 and I use higher grade of materia…" at bounding box center [425, 205] width 762 height 10
type textarea "x"
click at [69, 375] on button "Add Checklist" at bounding box center [78, 380] width 68 height 17
type input "CHeck"
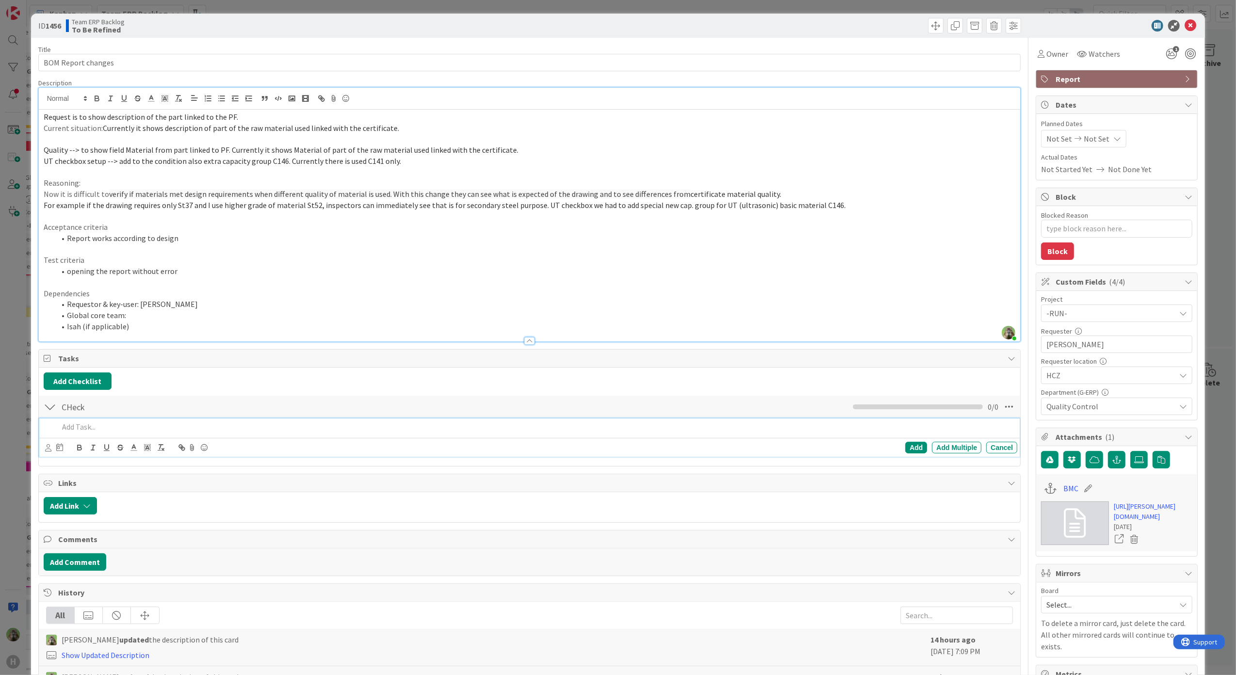
type textarea "x"
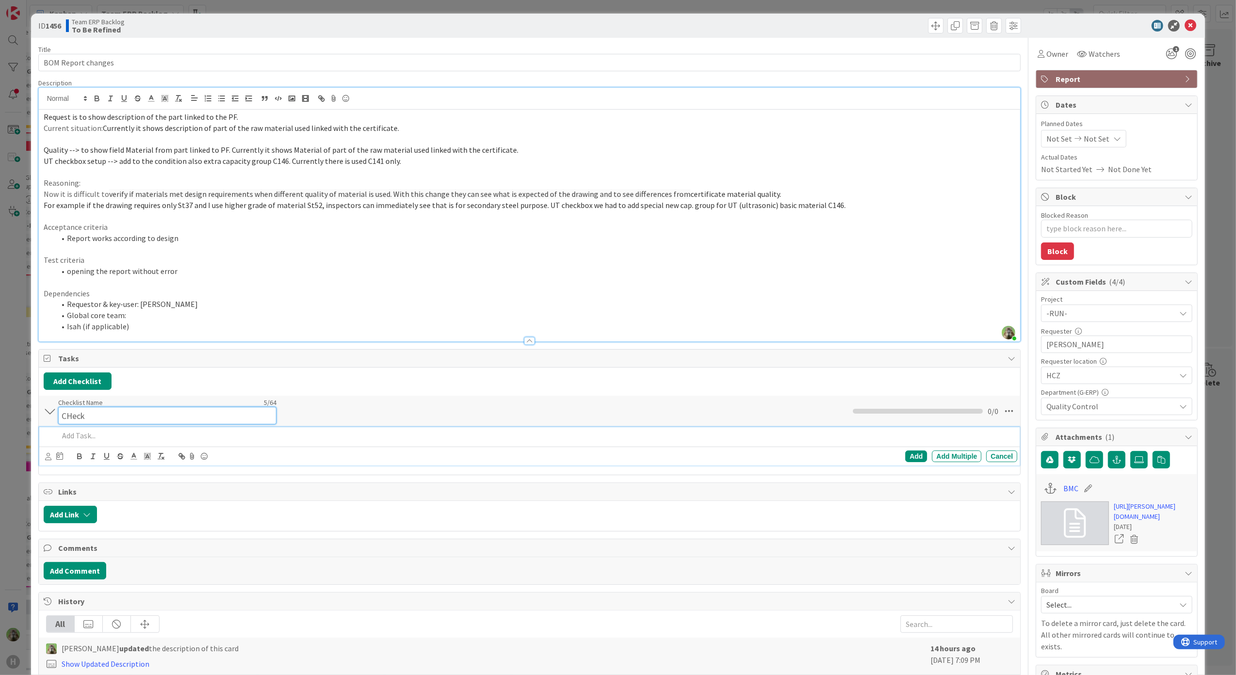
click at [76, 410] on input "CHeck" at bounding box center [167, 415] width 218 height 17
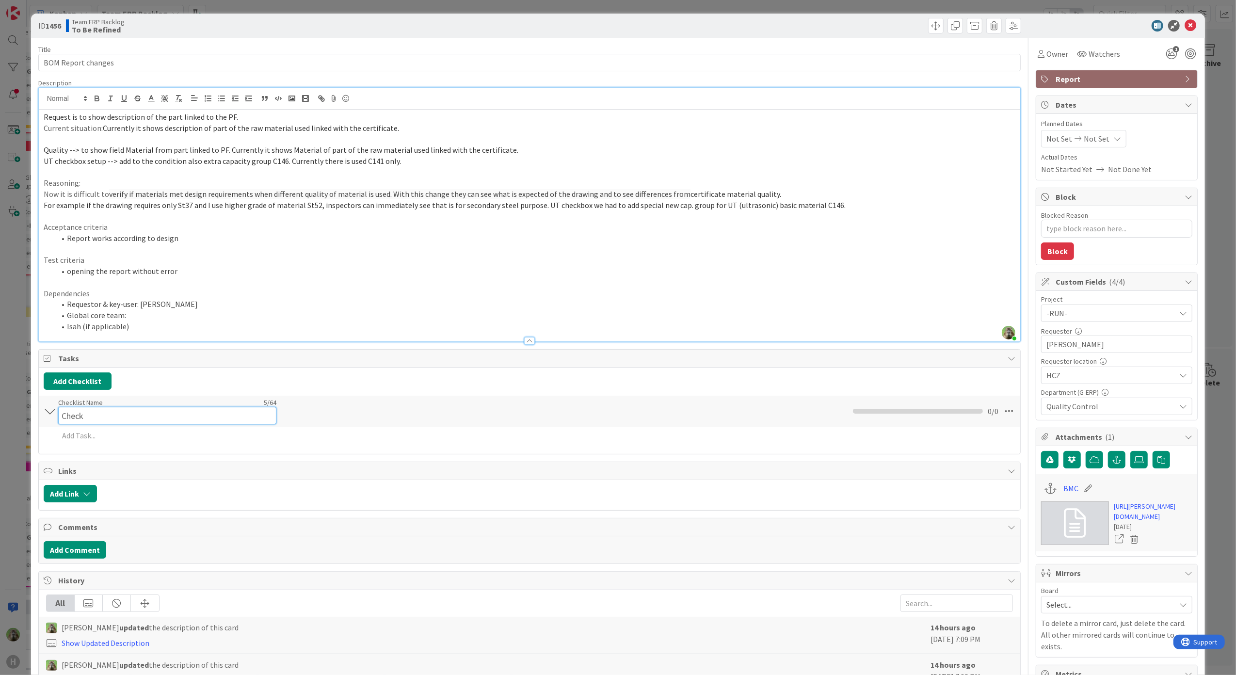
type input "Check"
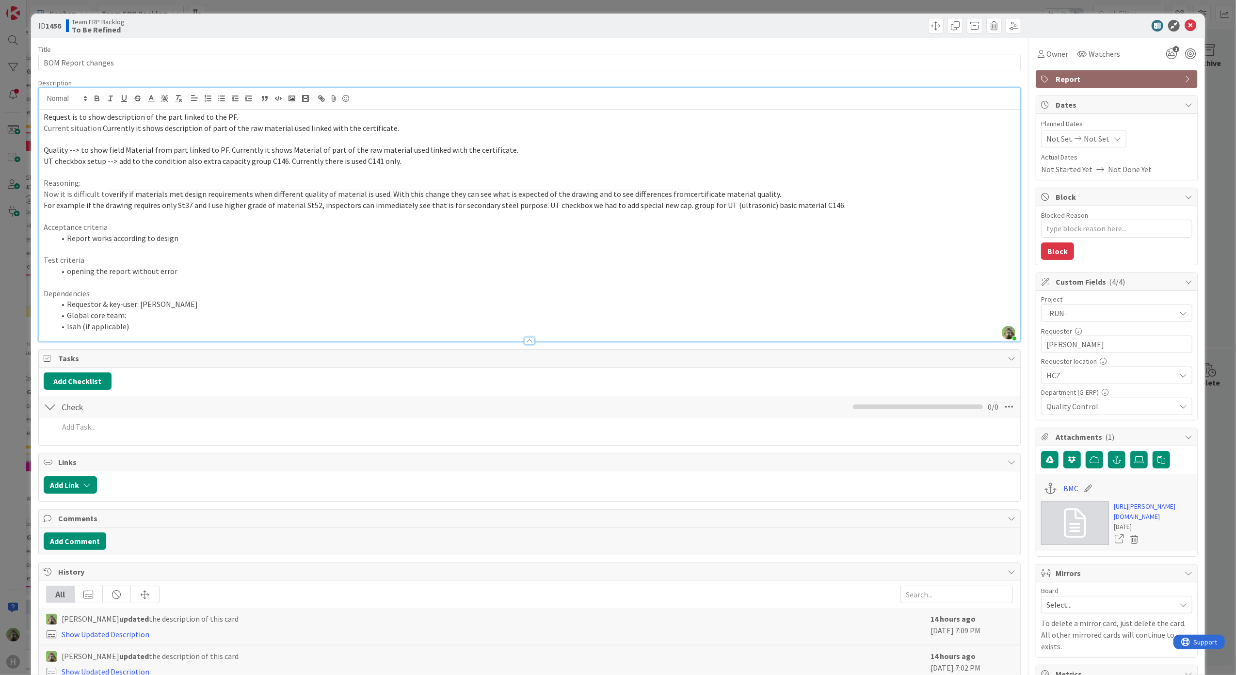
click at [99, 445] on div "Add Checklist Back Check Checklist Name 5 / 64 Check 0 / 0 Add Add Multiple Can…" at bounding box center [530, 407] width 982 height 78
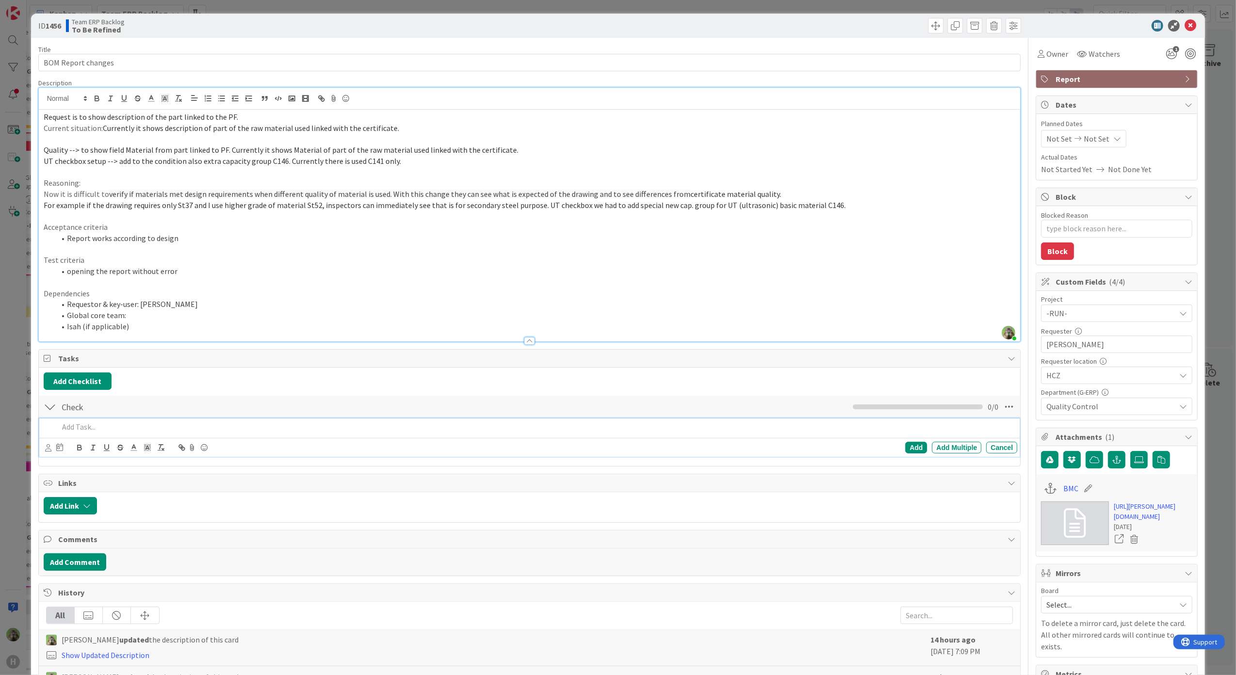
click at [142, 428] on p at bounding box center [536, 426] width 955 height 11
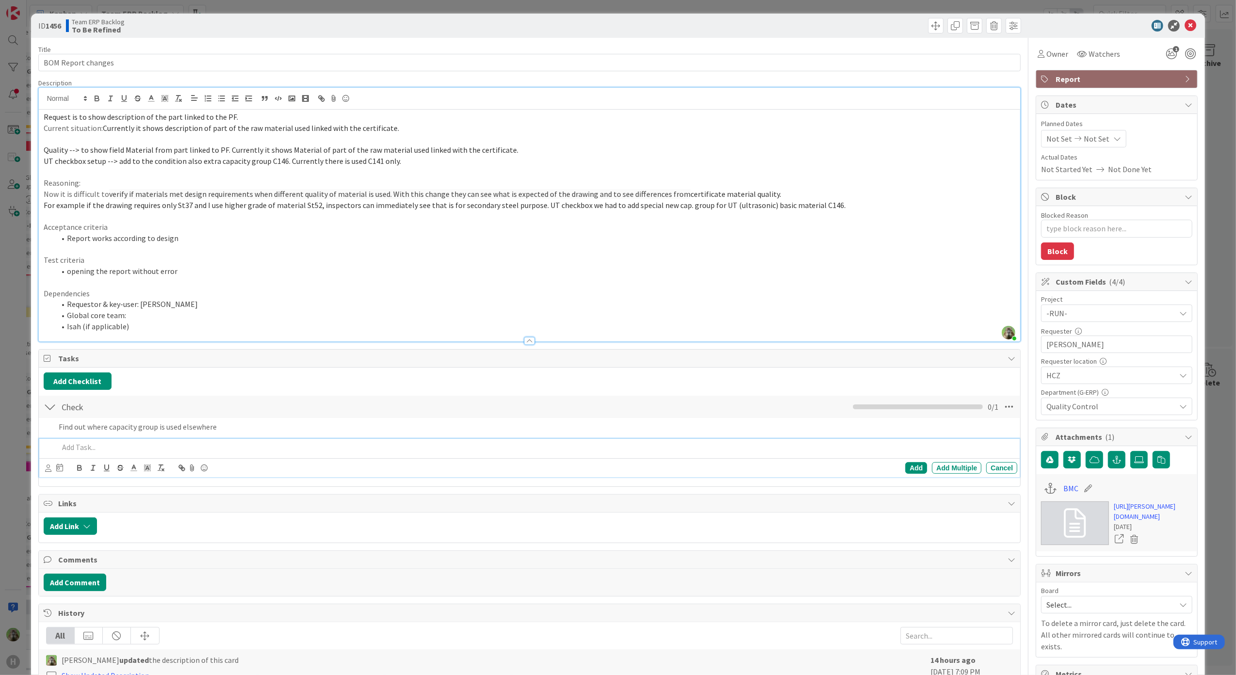
type textarea "x"
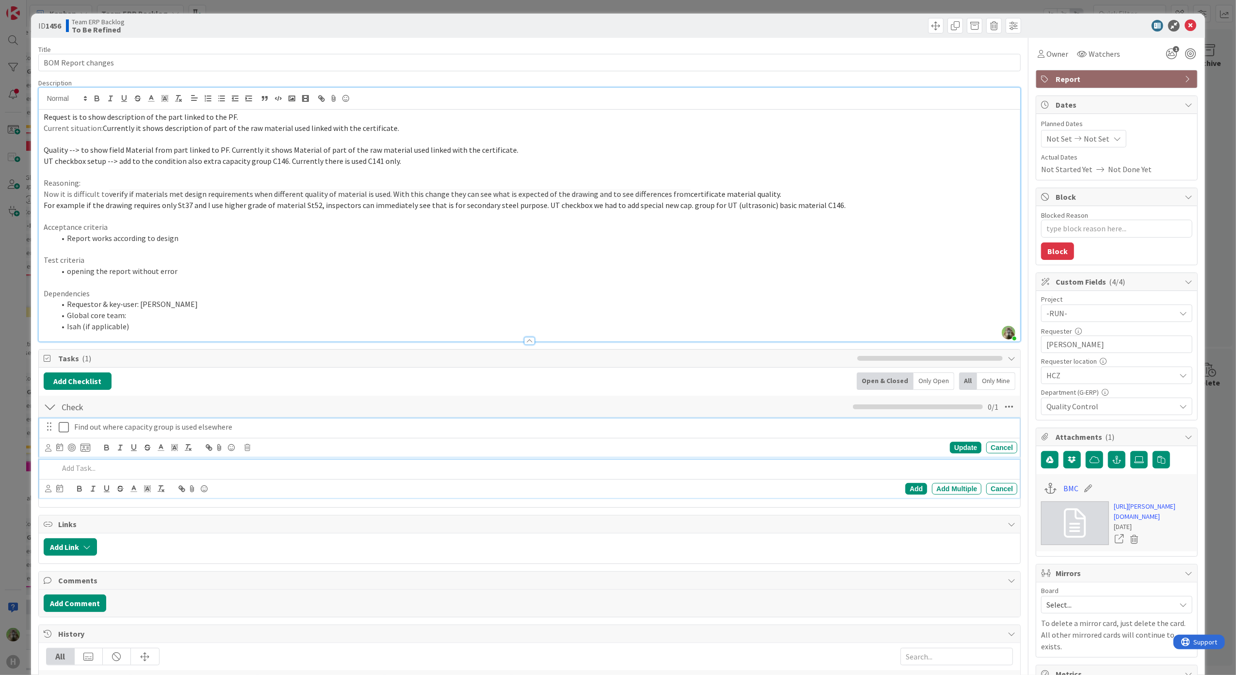
click at [298, 432] on p "Find out where capacity group is used elsewhere" at bounding box center [543, 426] width 939 height 11
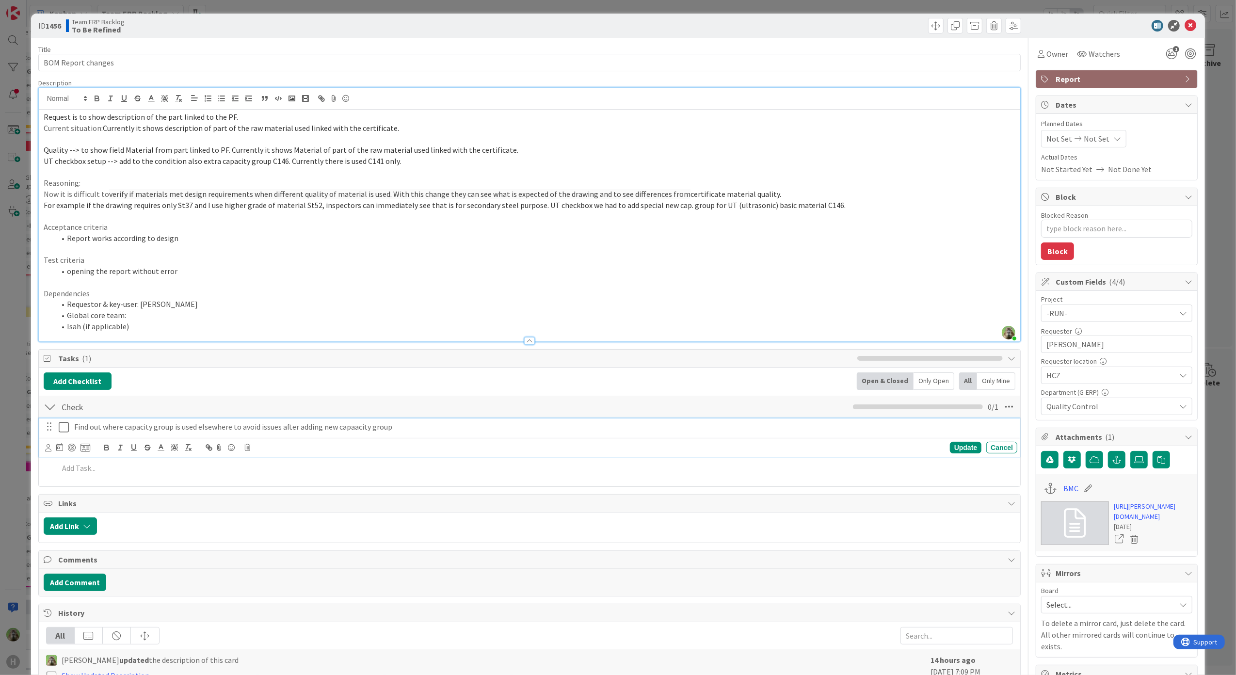
click at [355, 430] on p "Find out where capacity group is used elsewhere to avoid issues after adding ne…" at bounding box center [543, 426] width 939 height 11
click at [964, 450] on div "Update" at bounding box center [966, 448] width 32 height 12
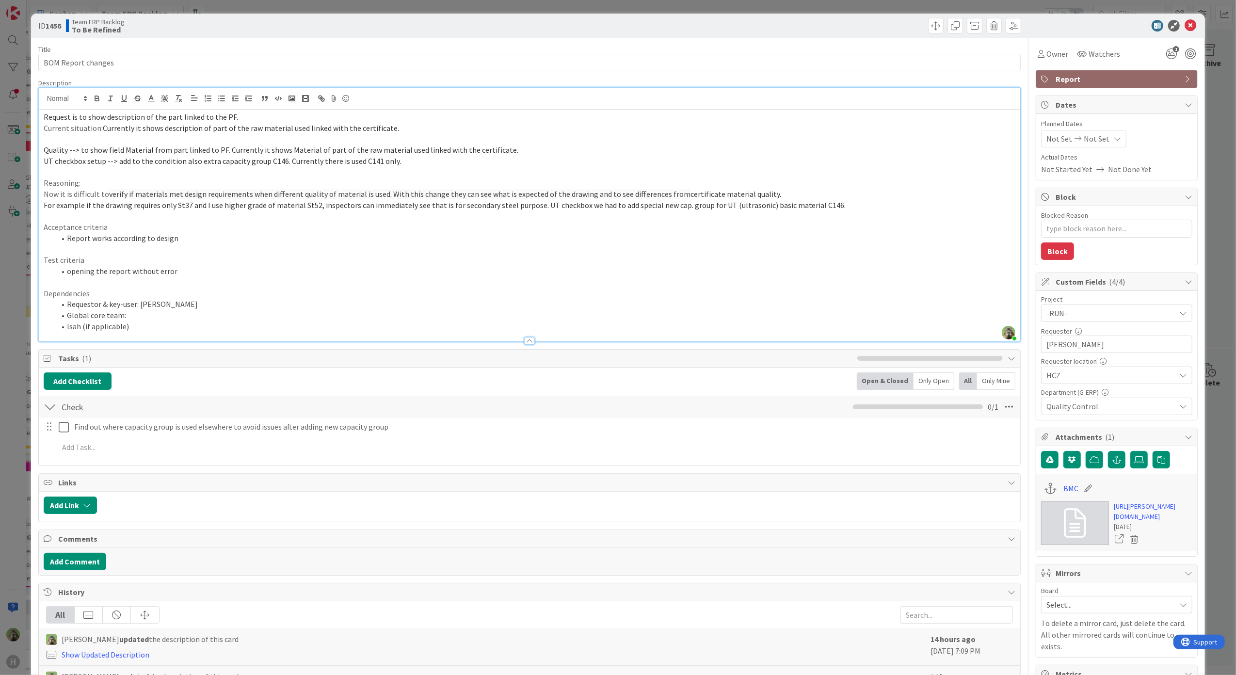
click at [368, 163] on span "UT checkbox setup --> add to the condition also extra capacity group C146. Curr…" at bounding box center [222, 161] width 357 height 10
click at [1127, 400] on div "Quality Control" at bounding box center [1116, 406] width 151 height 17
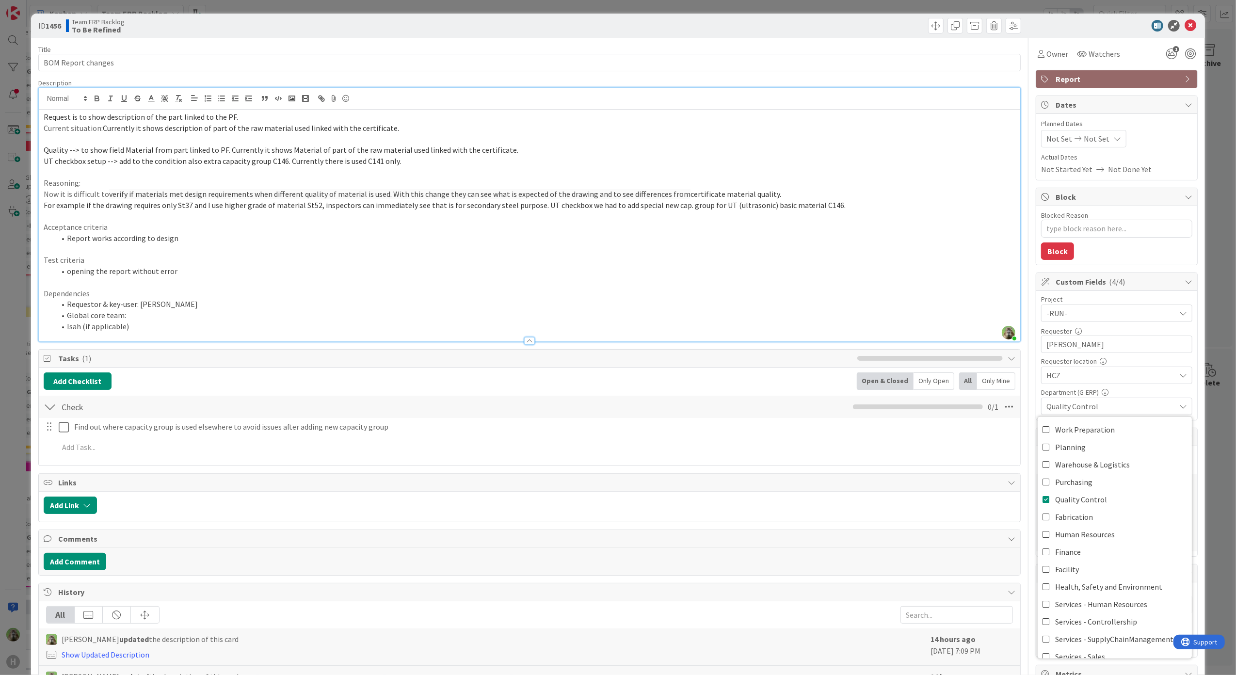
click at [1127, 400] on div "Quality Control" at bounding box center [1116, 406] width 151 height 17
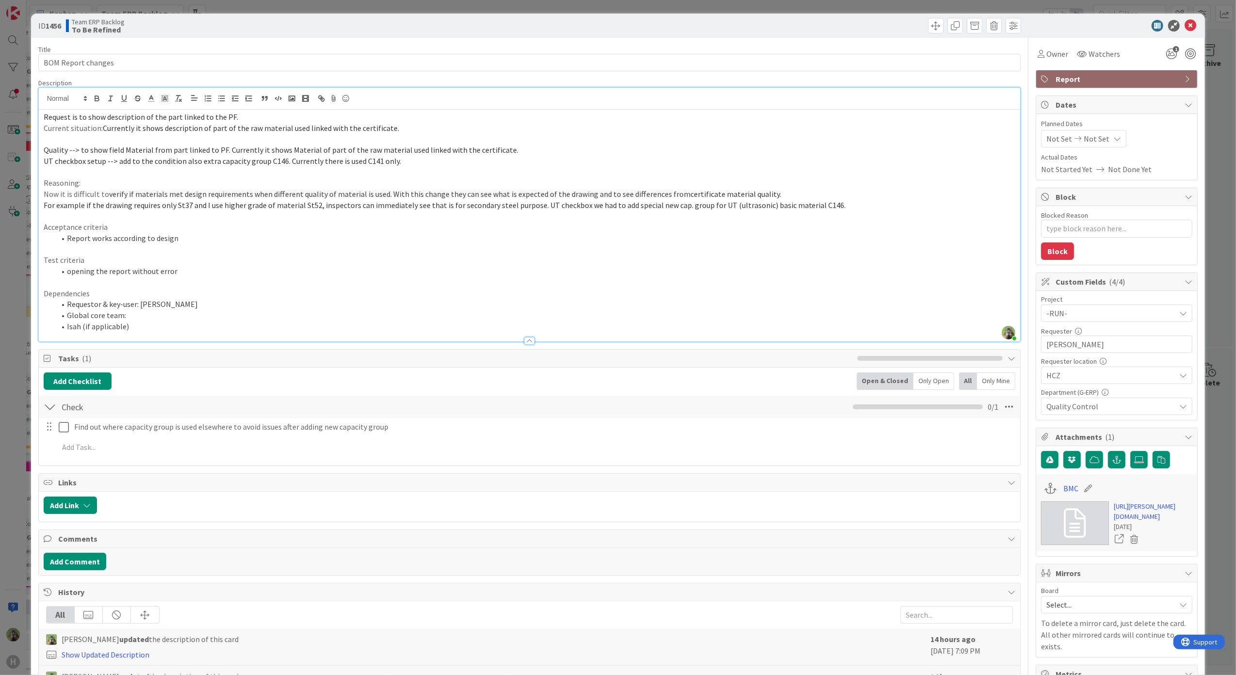
click at [445, 222] on p "Acceptance criteria" at bounding box center [530, 227] width 972 height 11
click at [313, 243] on li "Report works according to design" at bounding box center [535, 238] width 960 height 11
click at [16, 390] on div "ID 1456 Team ERP Backlog To Be Refined Title 18 / 128 BOM Report changes Descri…" at bounding box center [618, 337] width 1236 height 675
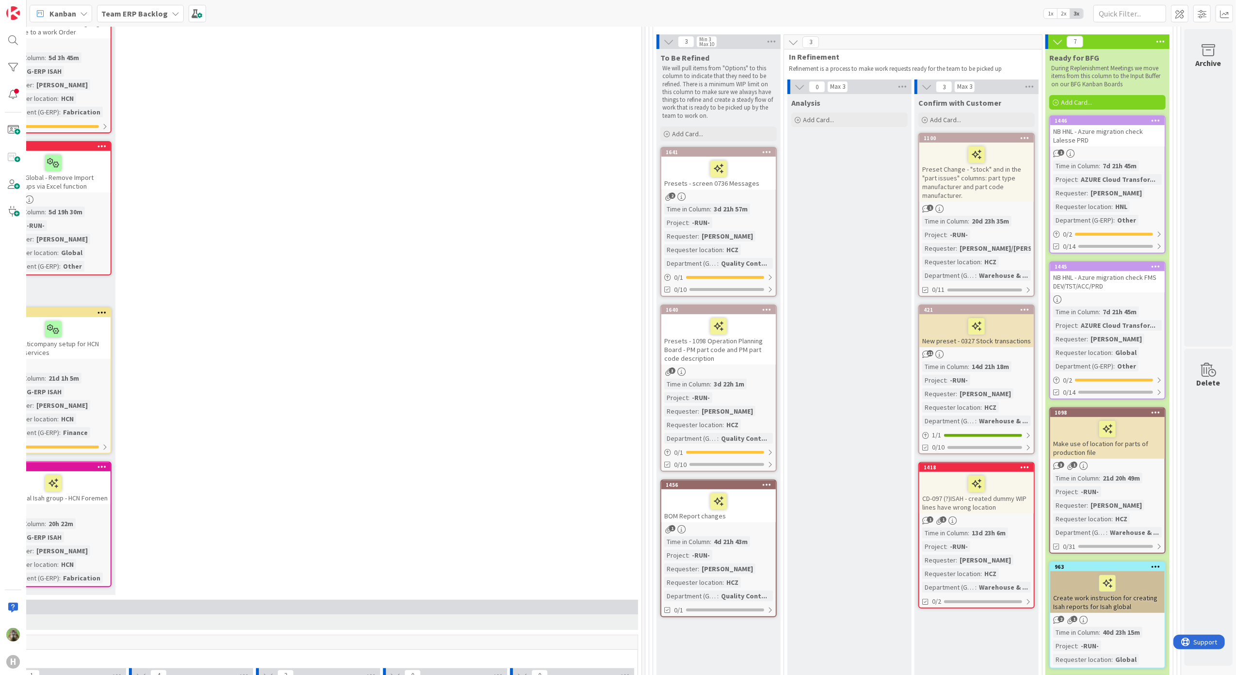
click at [16, 390] on div "H" at bounding box center [13, 337] width 27 height 675
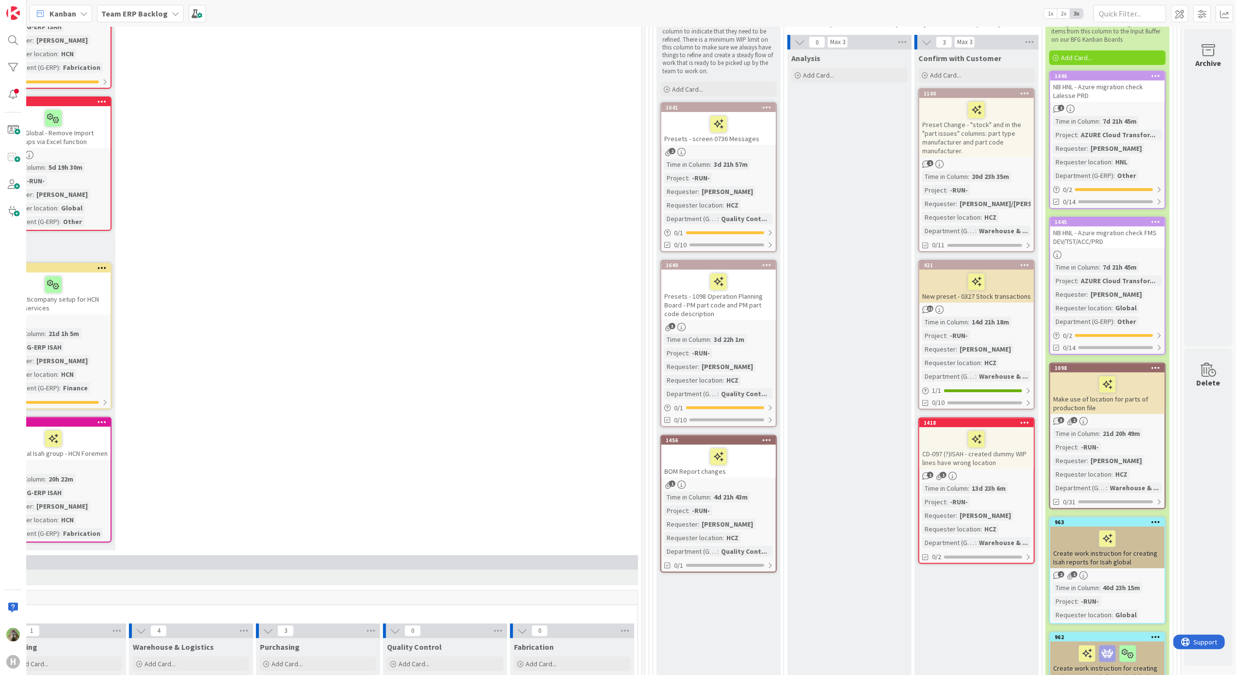
scroll to position [64, 333]
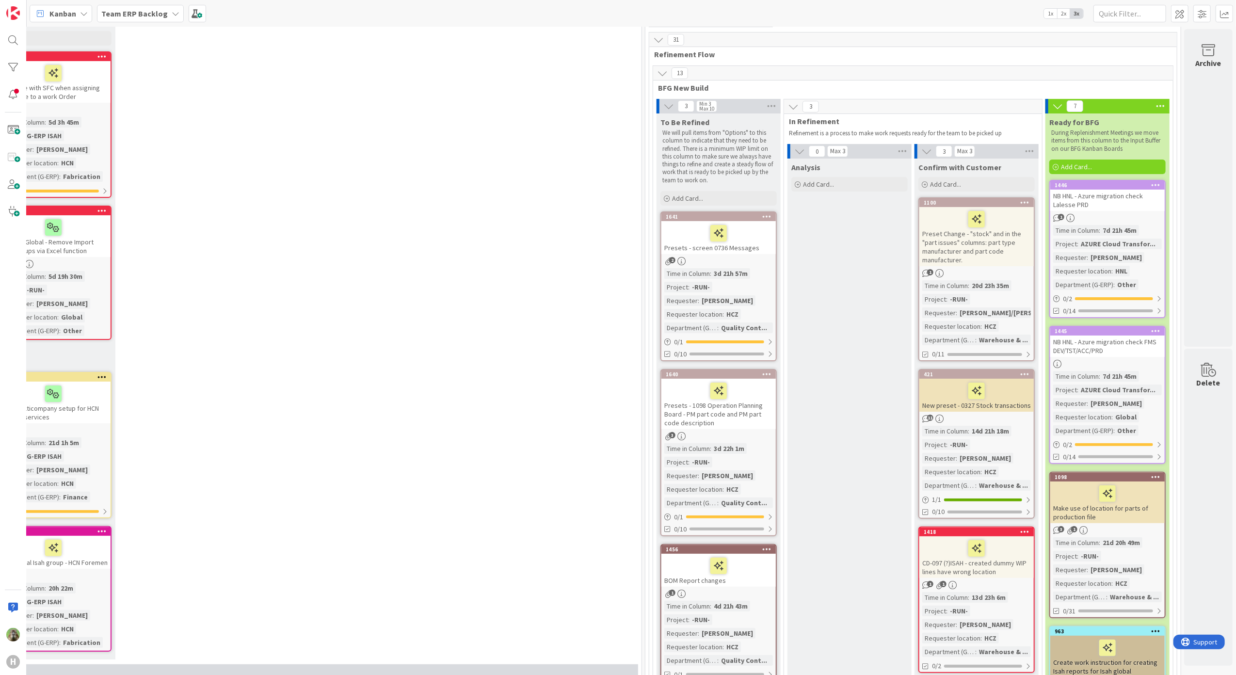
click at [1001, 249] on div "Preset Change - "stock" and in the "part issues" columns: part type manufacture…" at bounding box center [976, 236] width 114 height 59
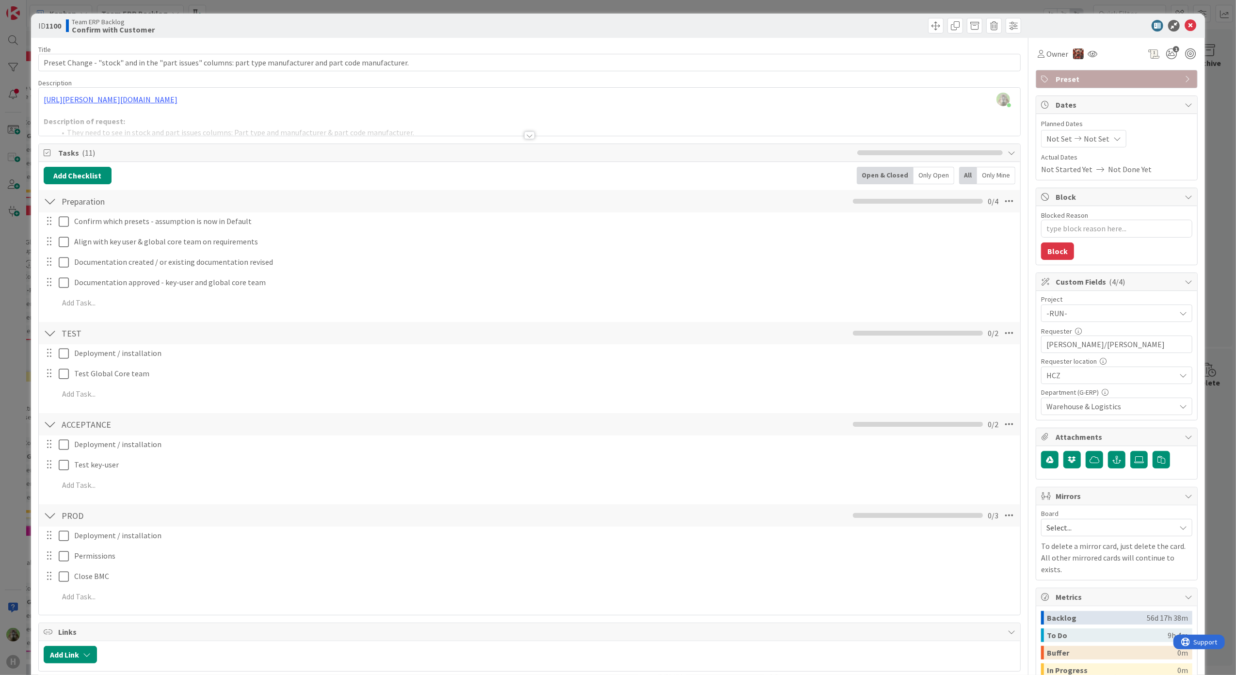
click at [10, 431] on div "ID 1100 Team ERP Backlog Confirm with Customer Title 108 / 128 Preset Change - …" at bounding box center [618, 337] width 1236 height 675
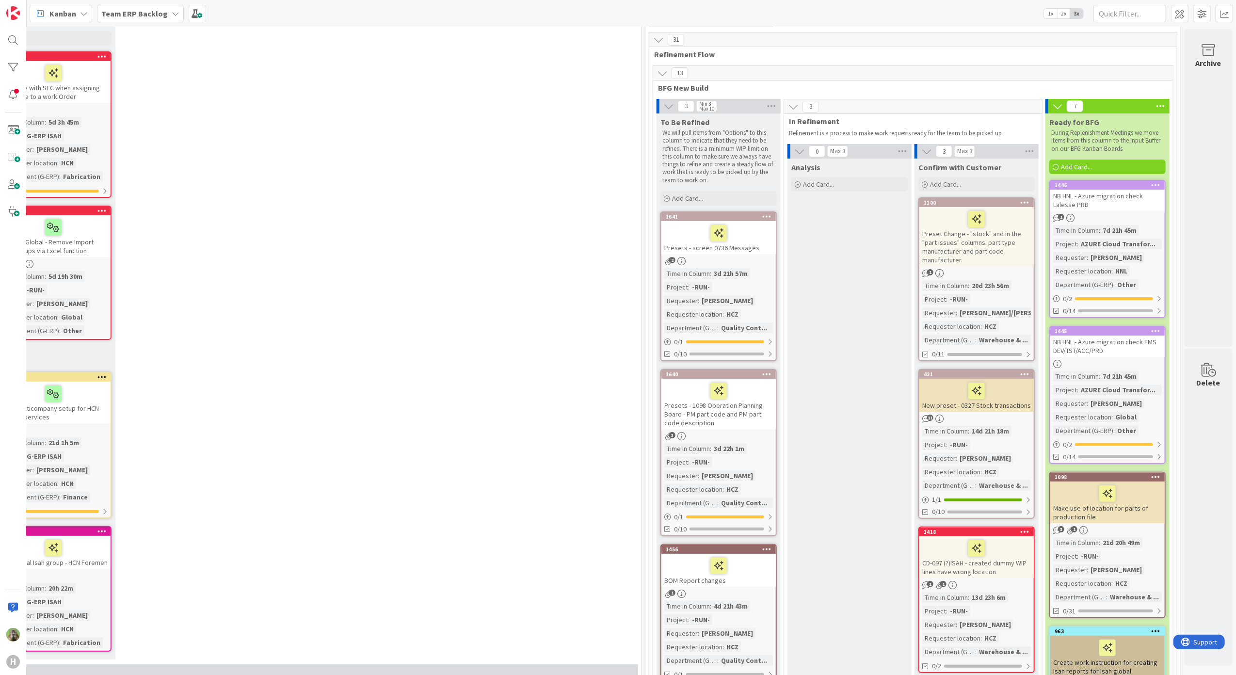
click at [997, 406] on div "New preset - 0327 Stock transactions" at bounding box center [976, 395] width 114 height 33
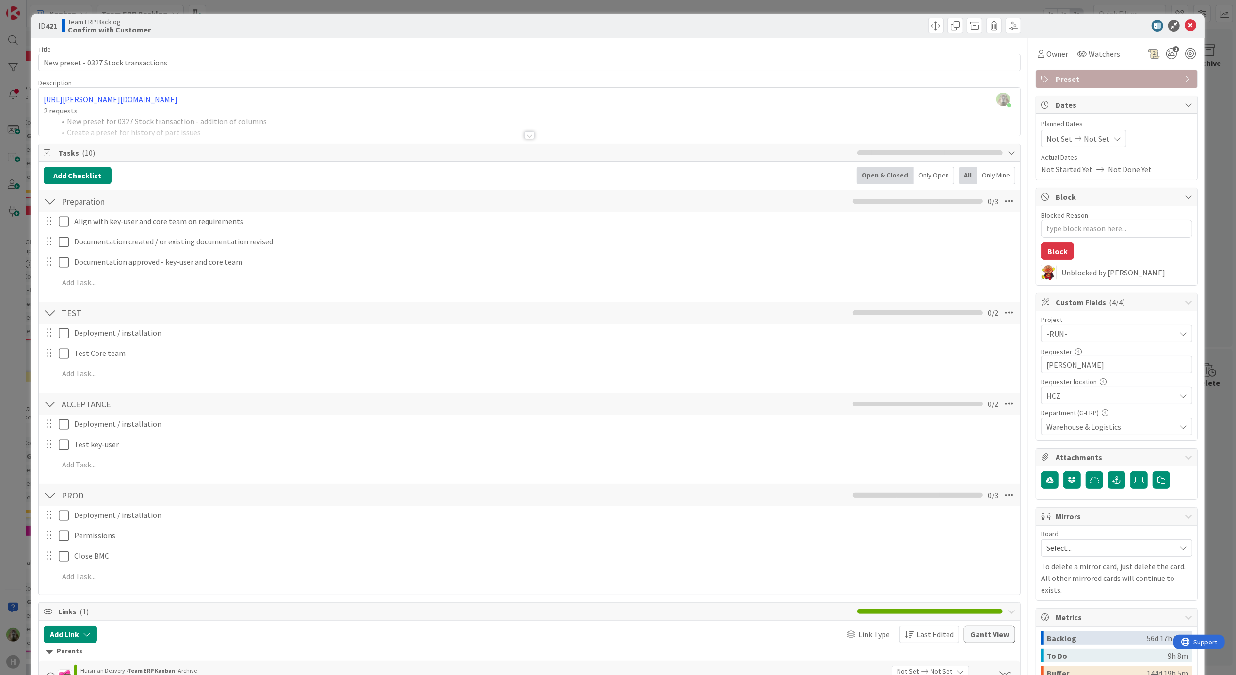
click at [12, 394] on div "ID 421 Team ERP Backlog Confirm with Customer Title 36 / 128 New preset - 0327 …" at bounding box center [618, 337] width 1236 height 675
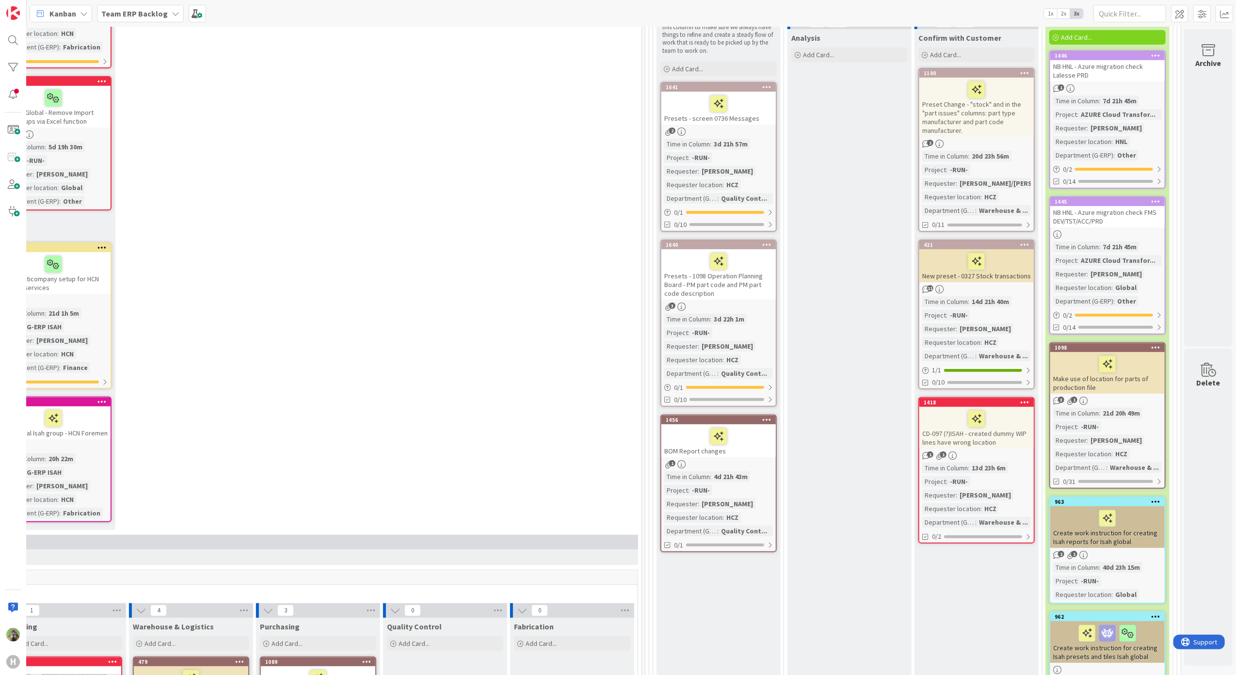
click at [1011, 439] on div "CD-097 (?)ISAH - created dummy WIP lines have wrong location" at bounding box center [976, 428] width 114 height 42
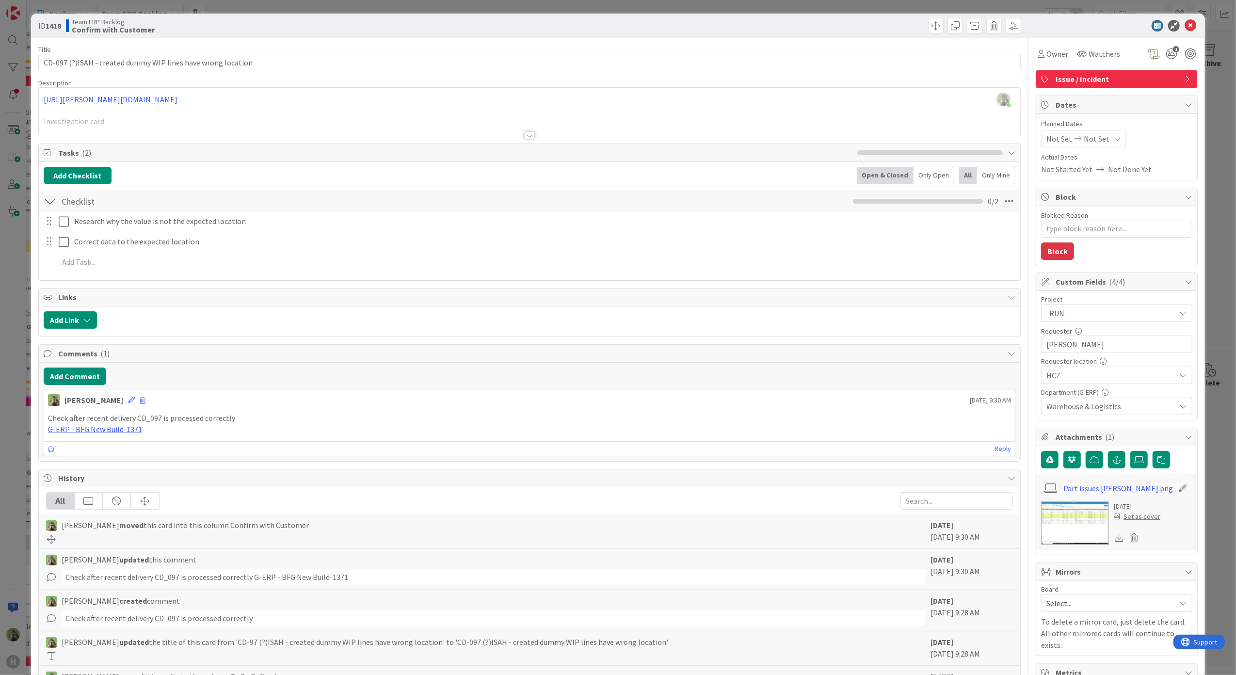
click at [24, 466] on div "ID 1418 Team ERP Backlog Confirm with Customer Title 60 / 128 CD-097 (?)ISAH - …" at bounding box center [618, 337] width 1236 height 675
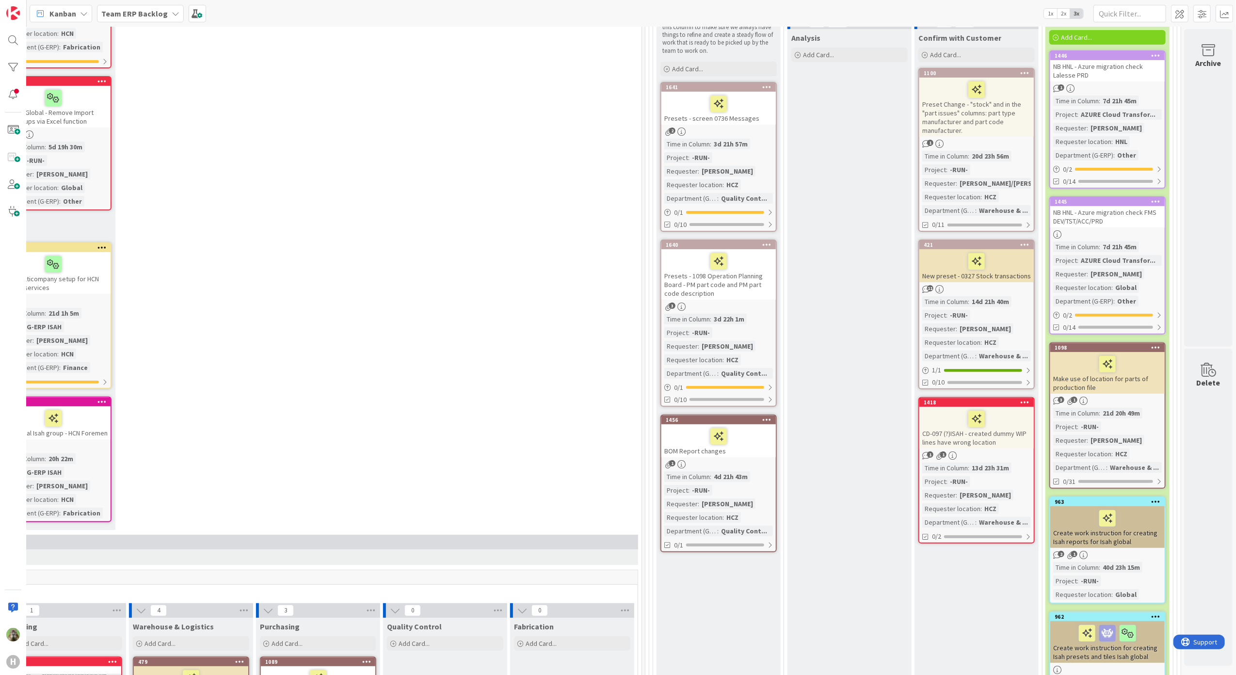
scroll to position [0, 333]
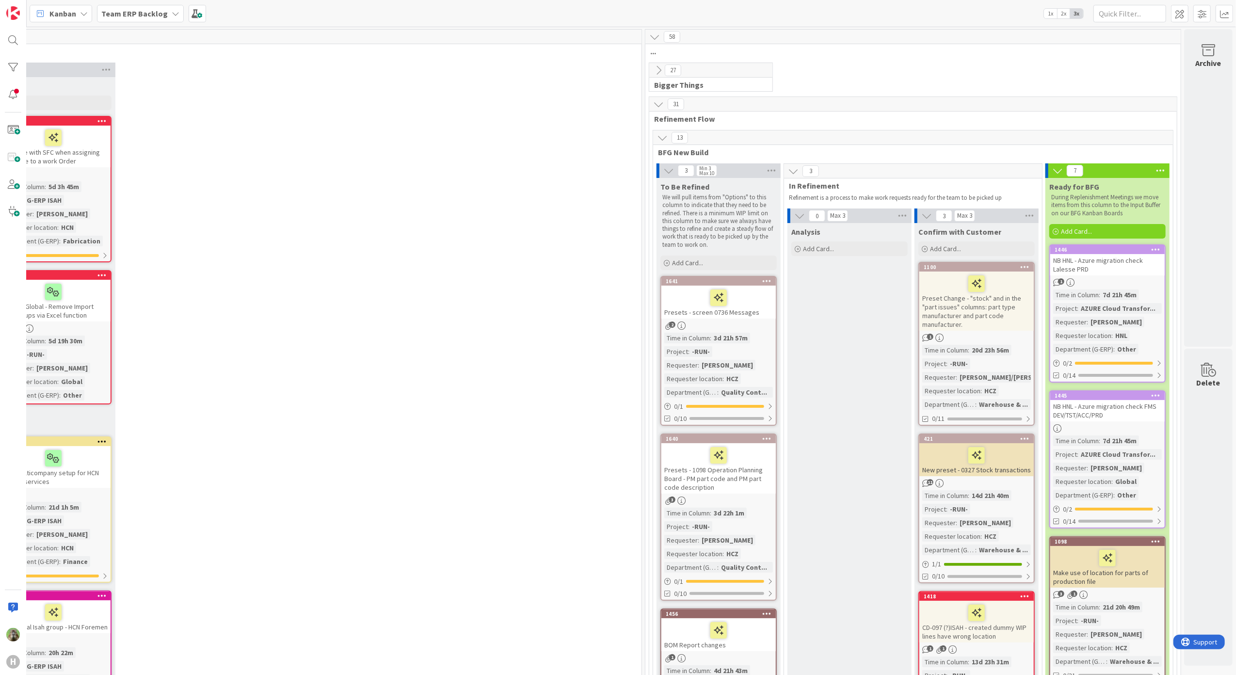
click at [150, 4] on div "Kanban Team ERP Backlog 1x 2x 3x" at bounding box center [631, 13] width 1209 height 27
click at [147, 20] on div "Team ERP Backlog" at bounding box center [140, 13] width 87 height 17
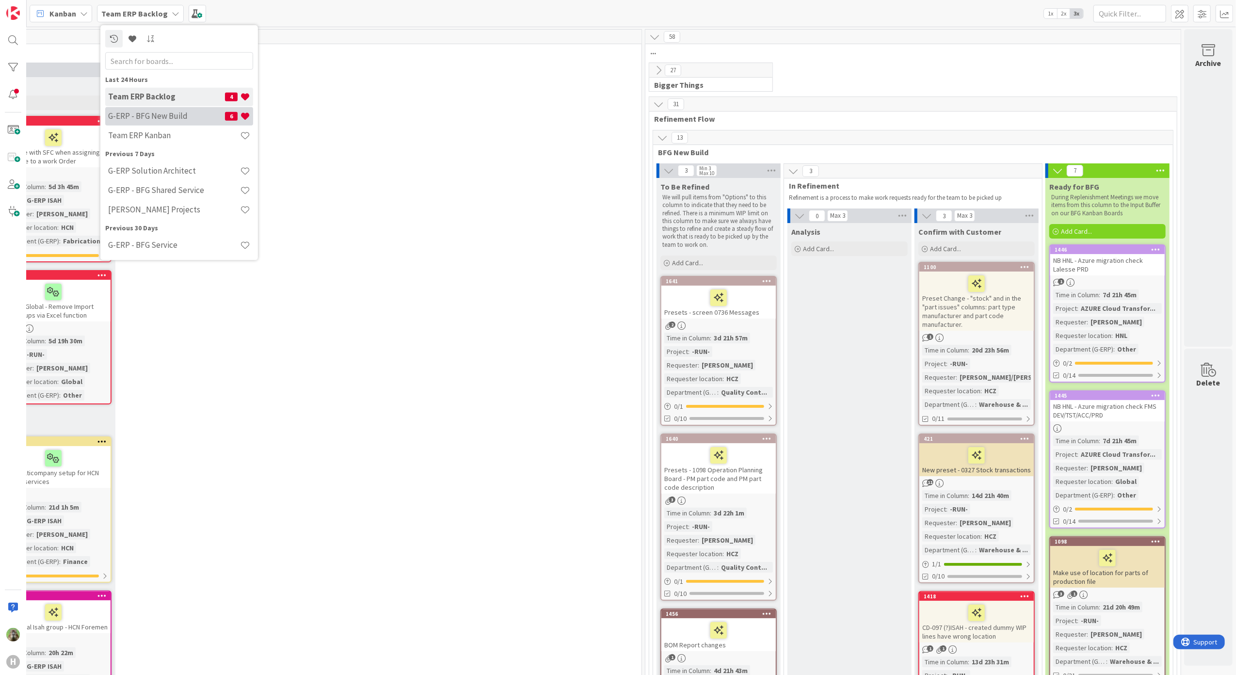
click at [161, 109] on div "G-ERP - BFG New Build 6" at bounding box center [179, 116] width 148 height 18
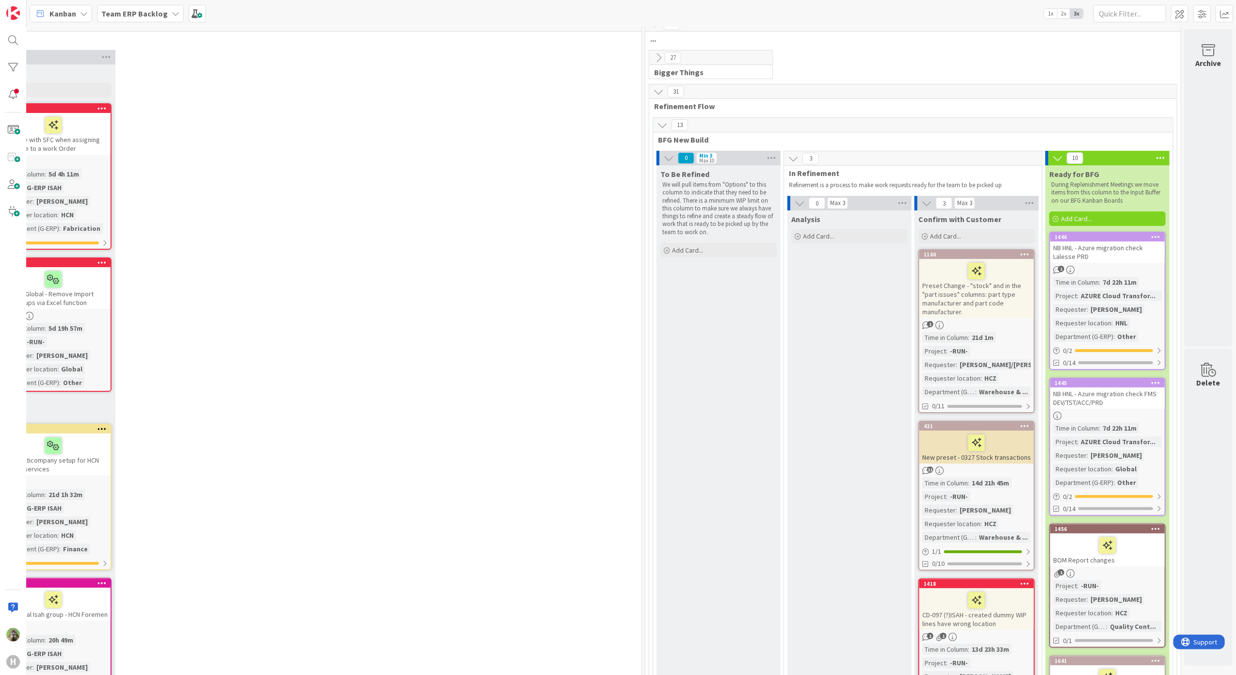
scroll to position [0, 333]
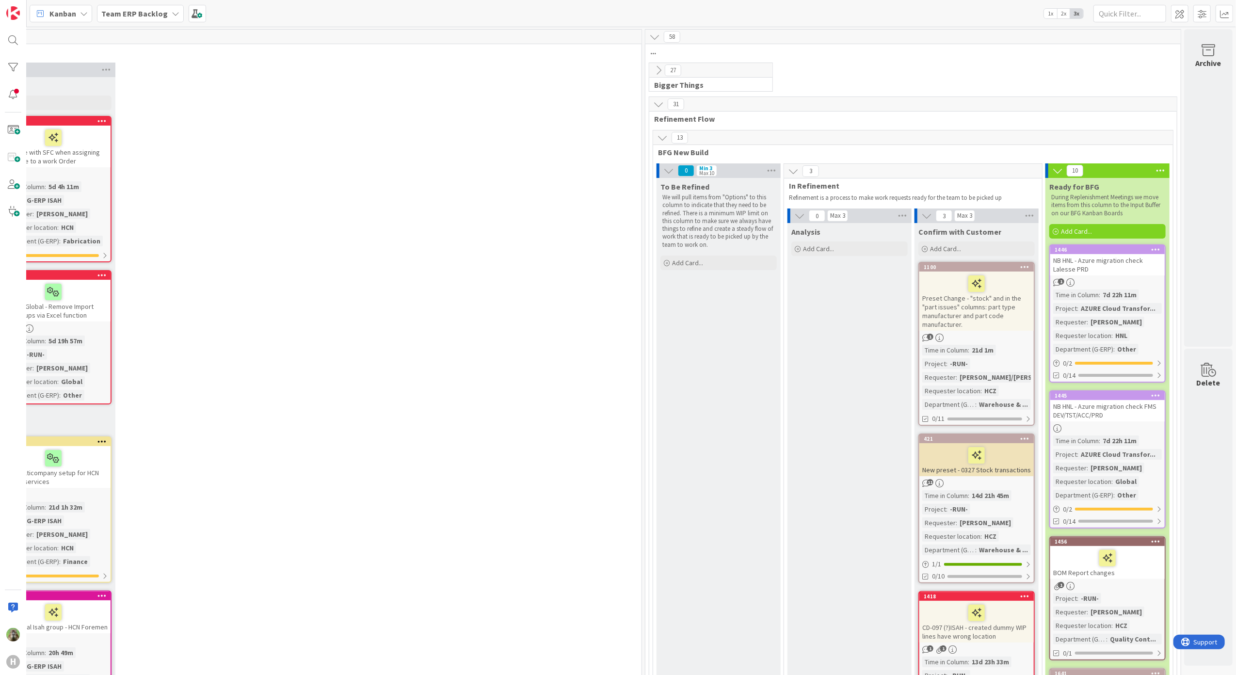
click at [970, 314] on div "Preset Change - "stock" and in the "part issues" columns: part type manufacture…" at bounding box center [976, 301] width 114 height 59
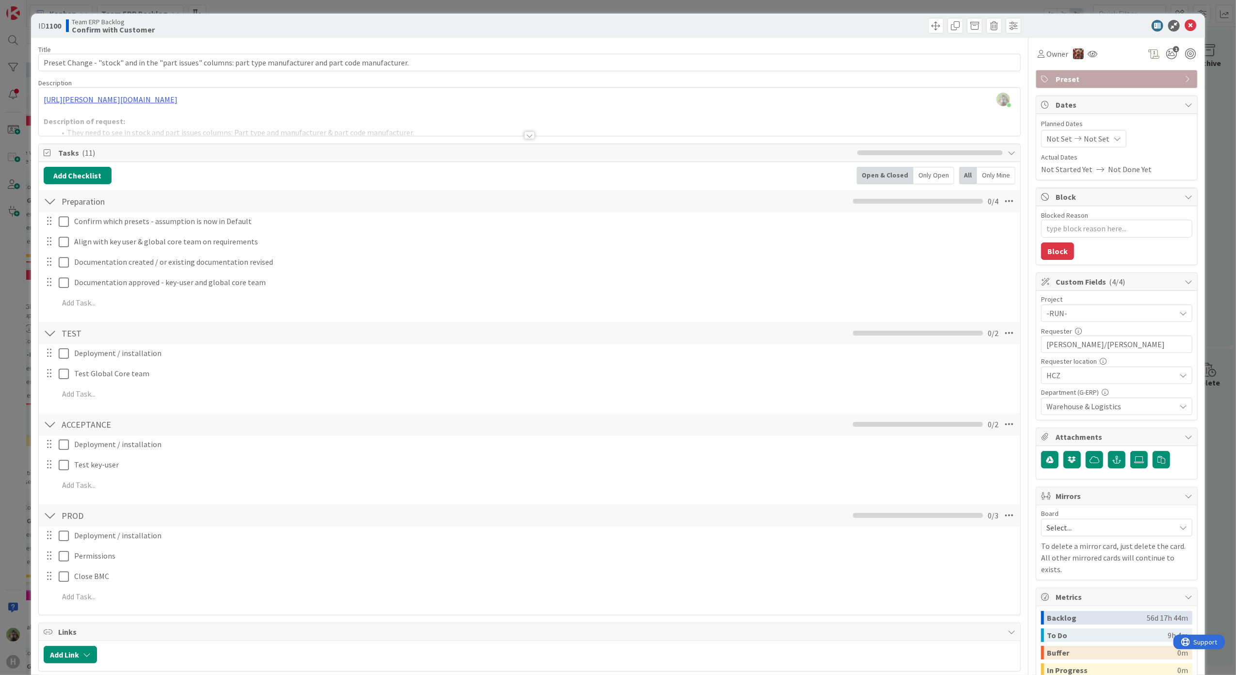
click at [21, 346] on div "ID 1100 Team ERP Backlog Confirm with Customer Title 108 / 128 Preset Change - …" at bounding box center [618, 337] width 1236 height 675
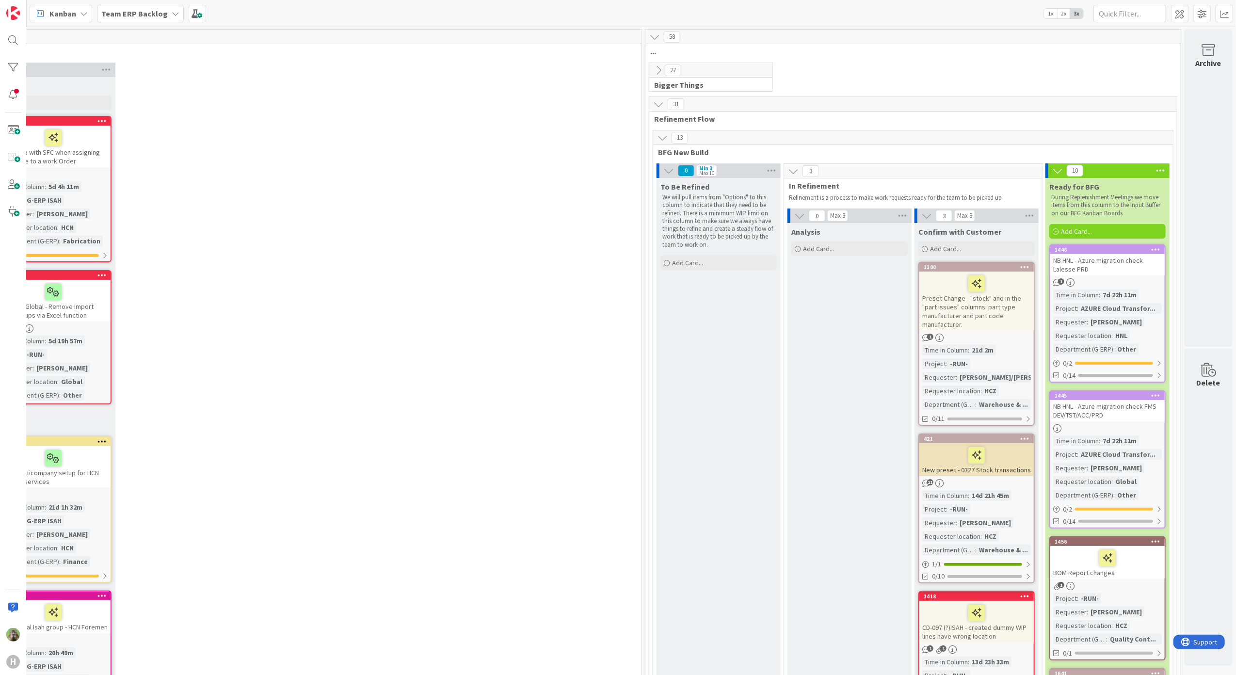
click at [990, 322] on div "Preset Change - "stock" and in the "part issues" columns: part type manufacture…" at bounding box center [976, 301] width 114 height 59
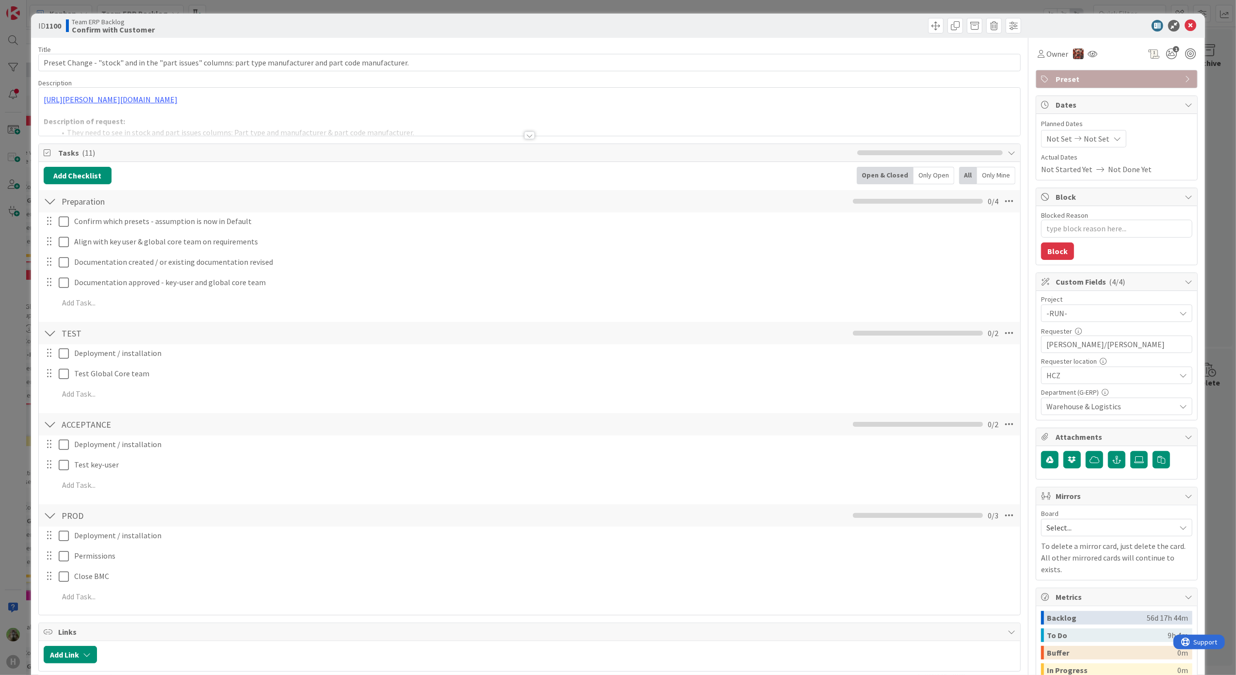
type textarea "x"
click at [565, 122] on div at bounding box center [530, 123] width 982 height 25
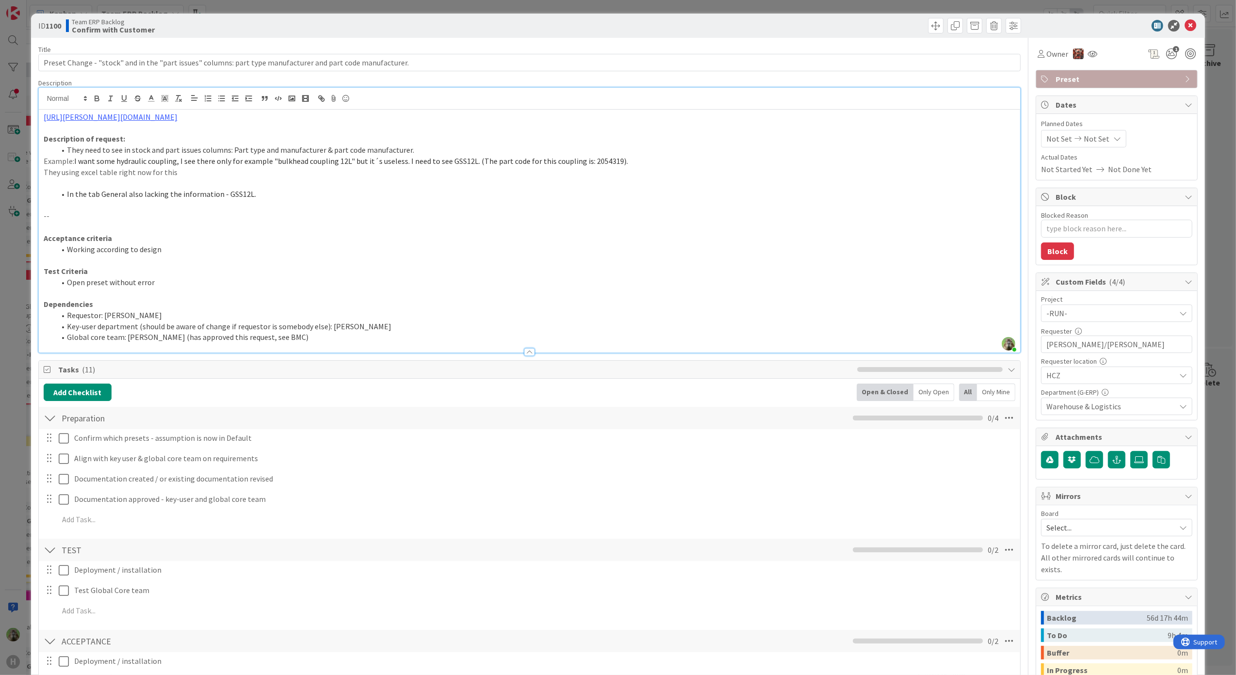
click at [17, 412] on div "ID 1100 Team ERP Backlog Confirm with Customer Title 108 / 128 Preset Change - …" at bounding box center [618, 337] width 1236 height 675
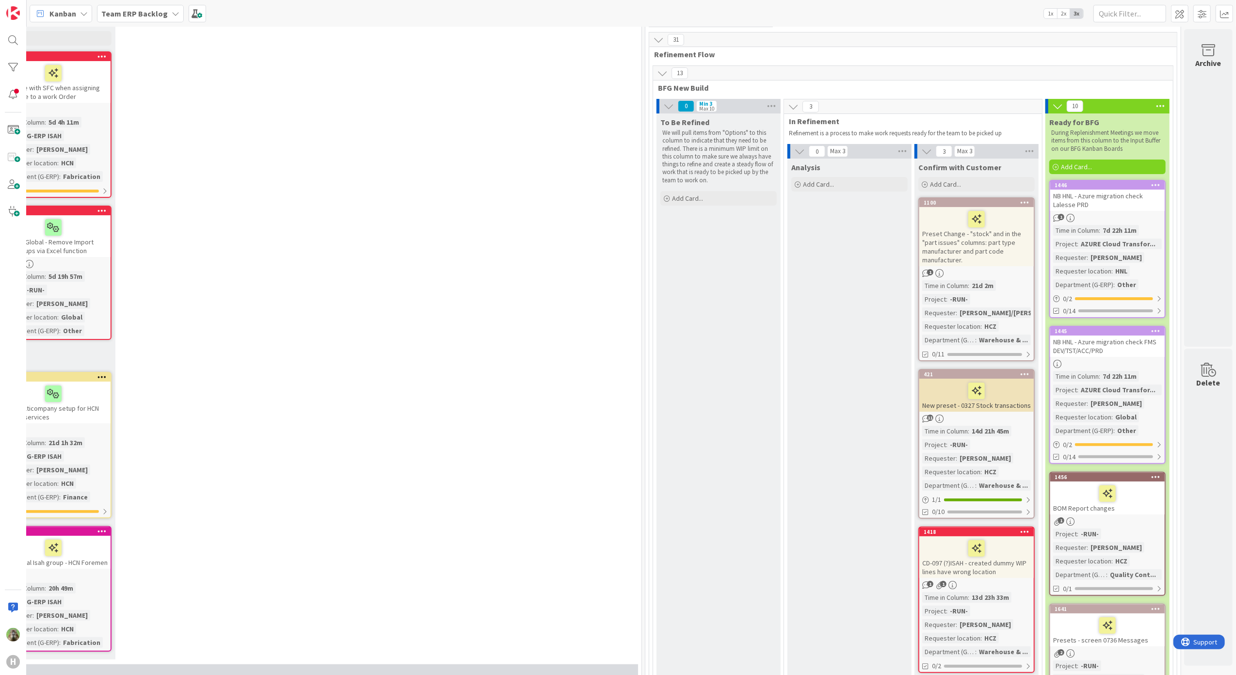
scroll to position [129, 333]
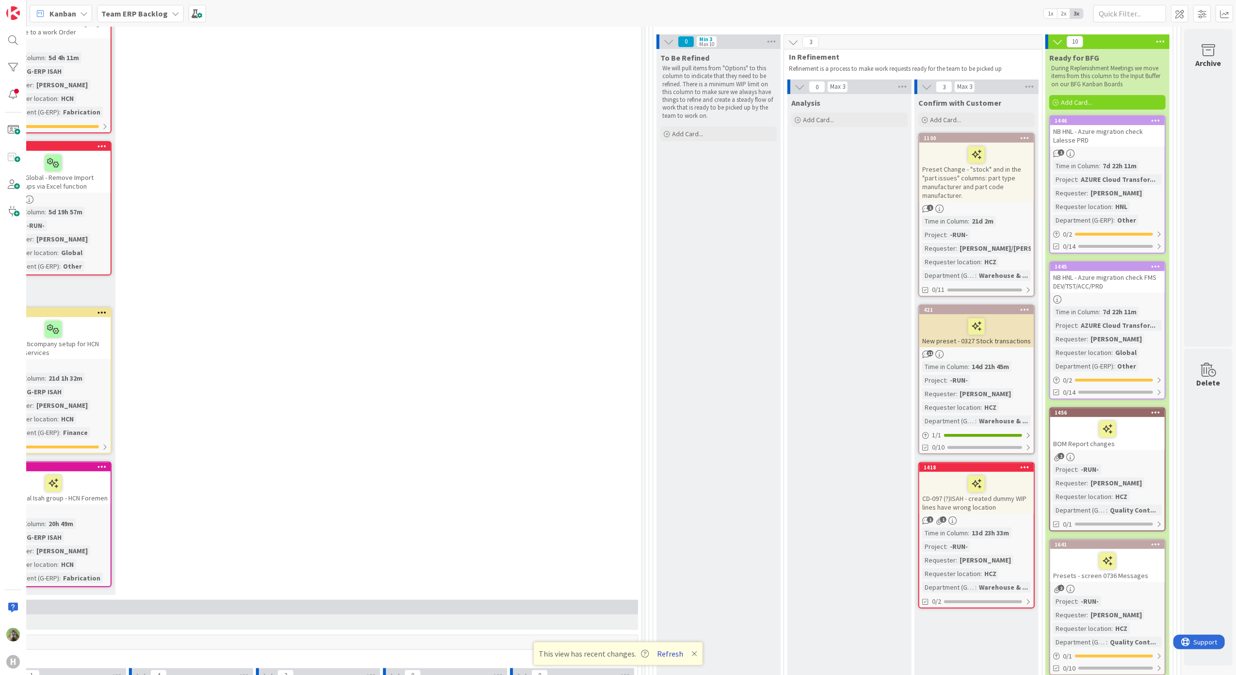
click at [670, 657] on button "Refresh" at bounding box center [670, 653] width 33 height 13
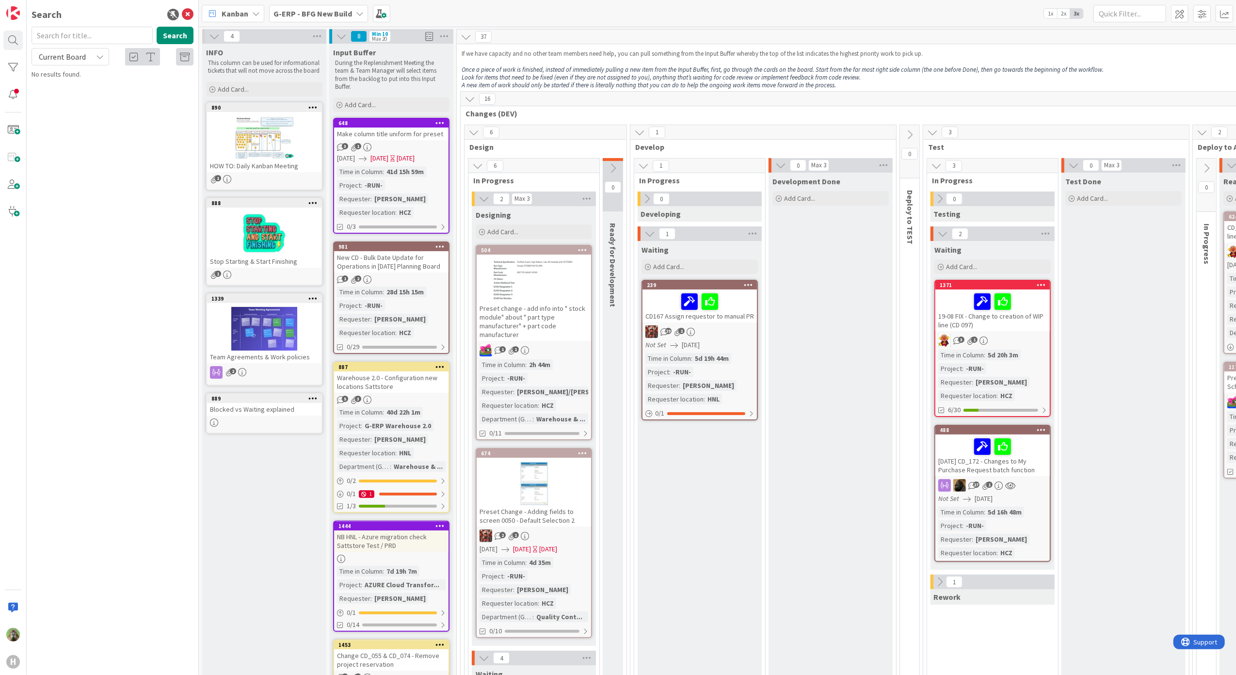
click at [322, 22] on div "G-ERP - BFG New Build" at bounding box center [318, 13] width 99 height 17
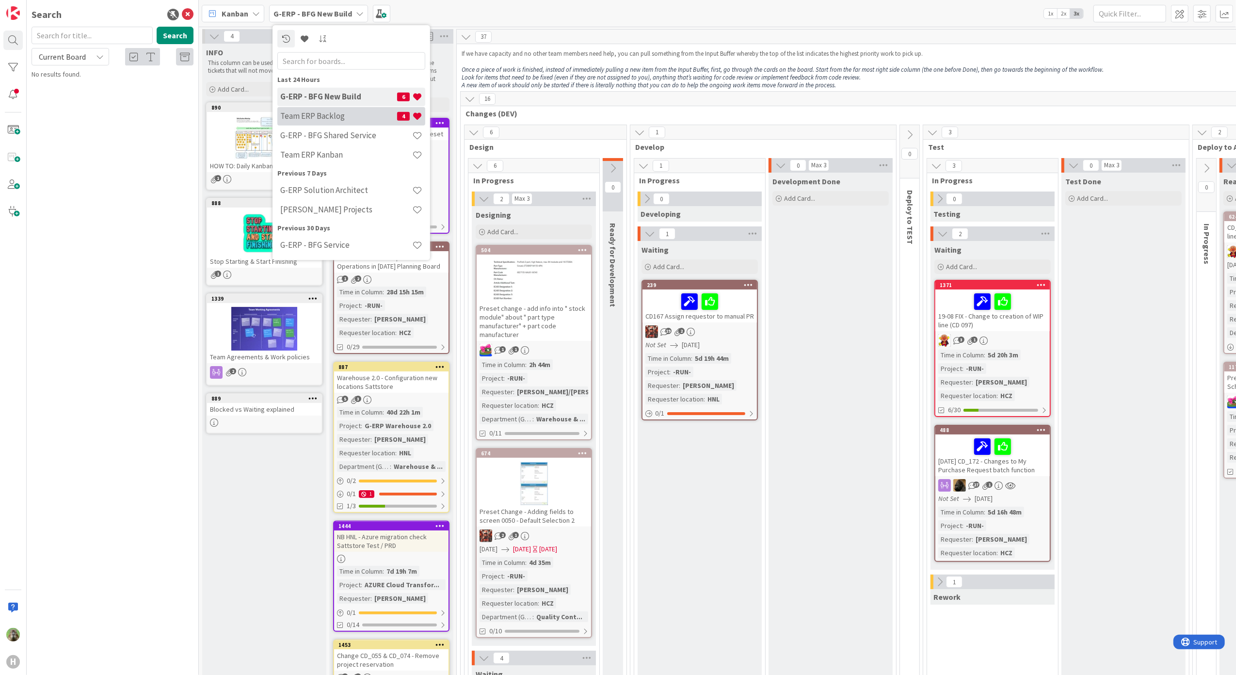
click at [329, 123] on div "Team ERP Backlog 4" at bounding box center [351, 116] width 148 height 18
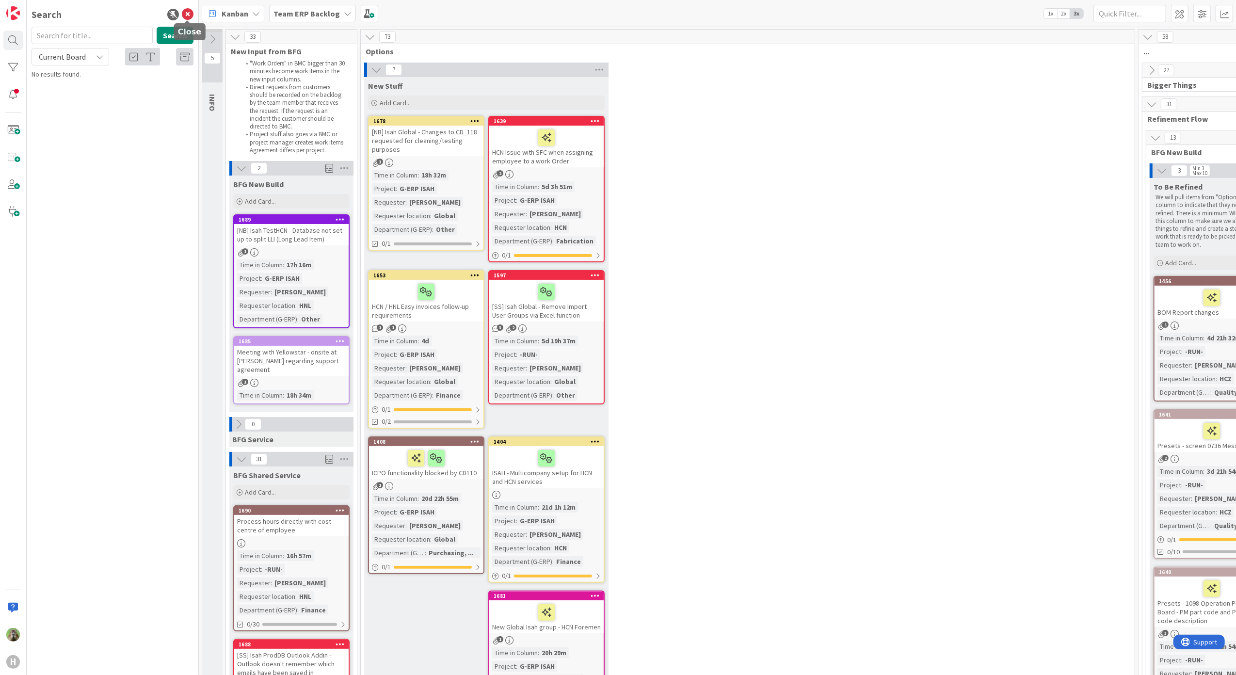
click at [187, 16] on icon at bounding box center [188, 15] width 12 height 12
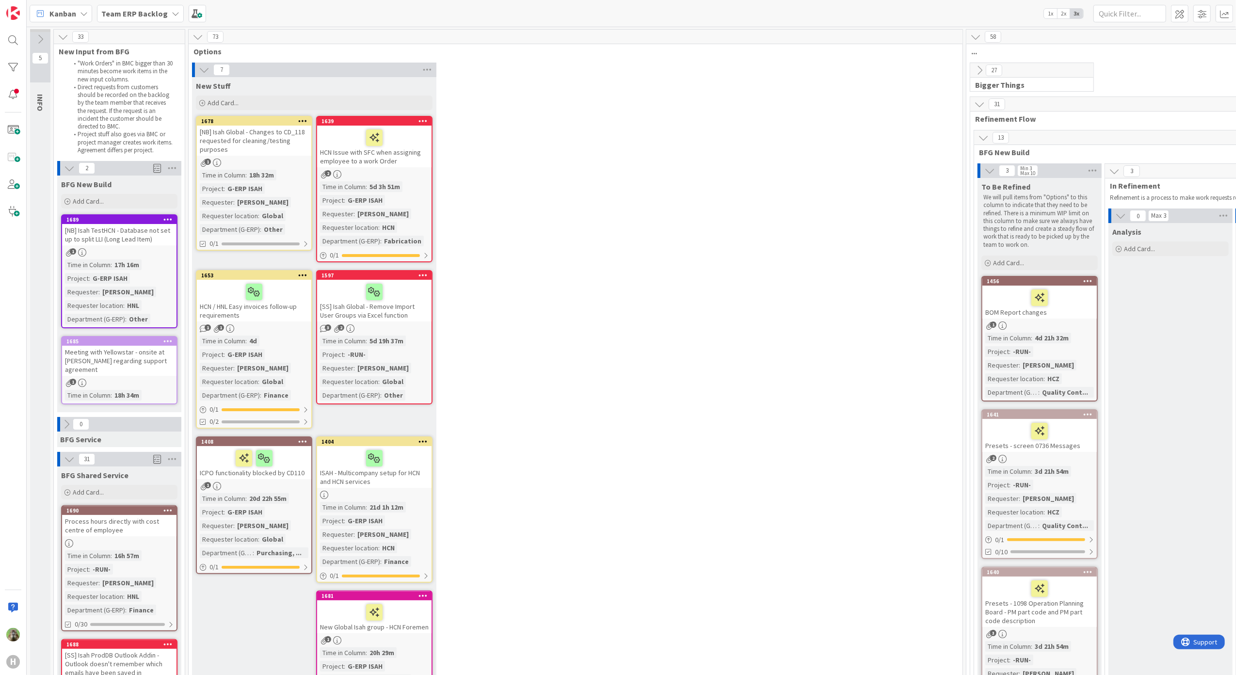
click at [43, 42] on icon at bounding box center [40, 39] width 11 height 11
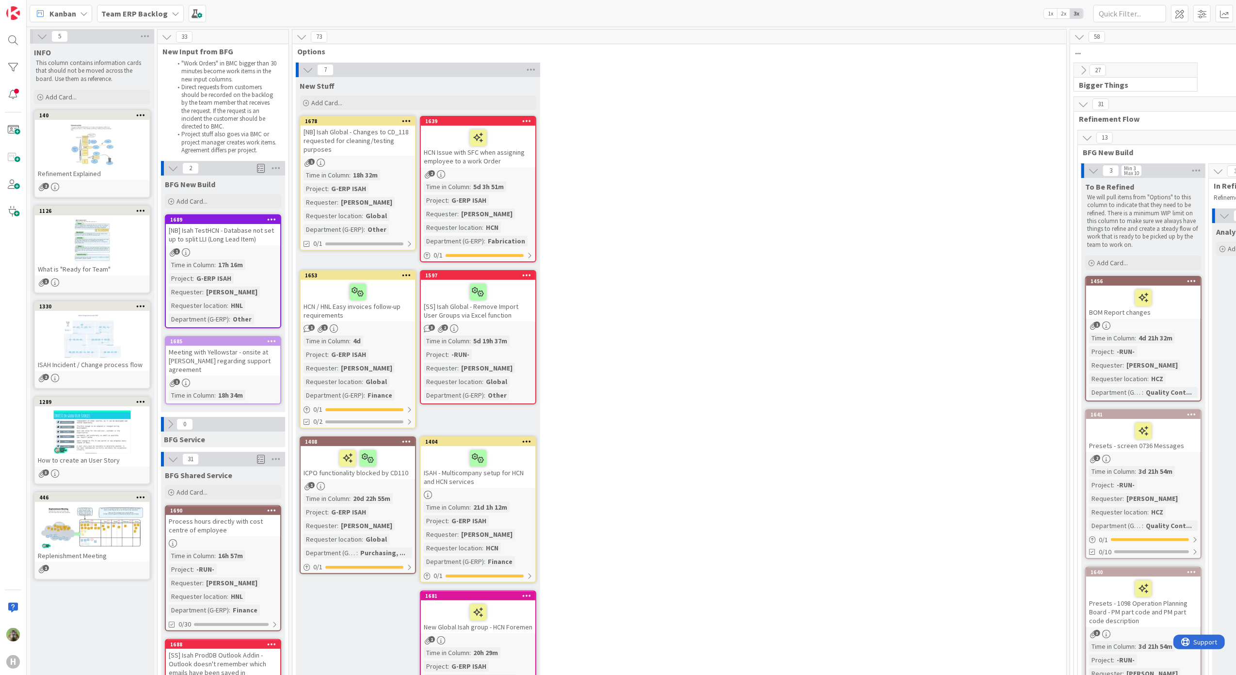
click at [106, 129] on div at bounding box center [92, 146] width 114 height 44
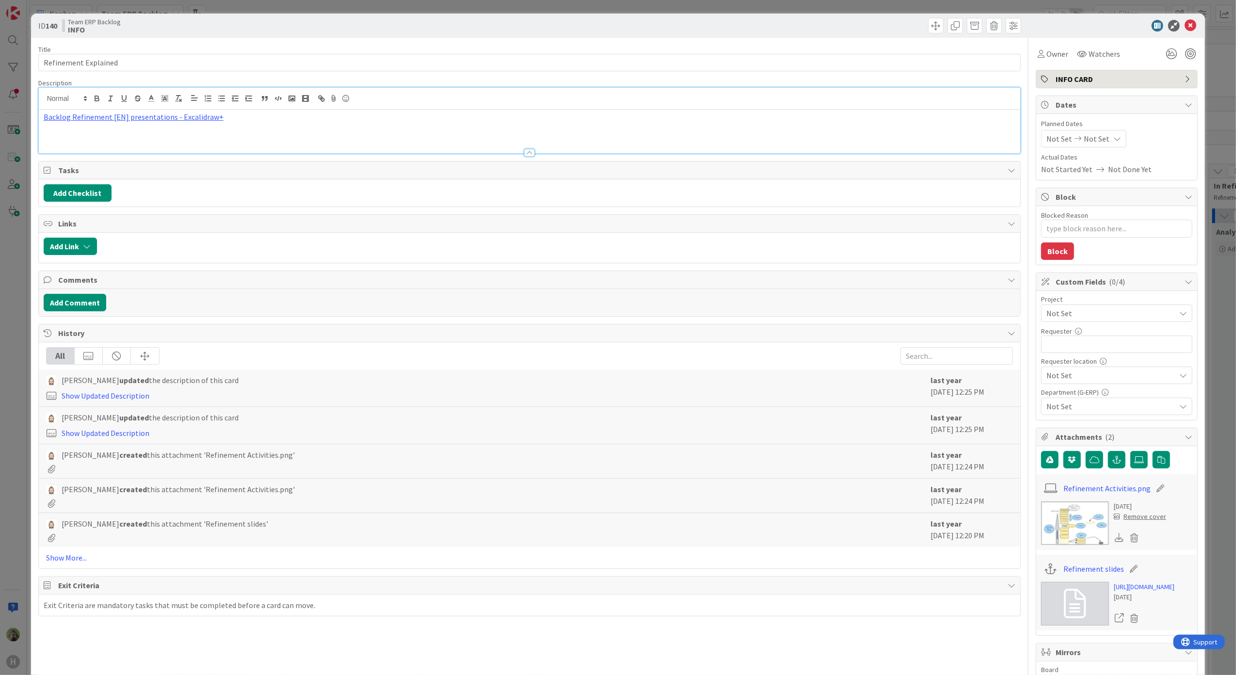
click at [421, 111] on div "Backlog Refinement [EN] presentations - Excalidraw+" at bounding box center [530, 132] width 982 height 44
click at [189, 125] on div "Backlog Refinement [EN] presentations - Excalidraw+" at bounding box center [530, 132] width 982 height 44
click at [141, 144] on div "[URL][DOMAIN_NAME]" at bounding box center [113, 136] width 161 height 18
click at [137, 142] on link "[URL][DOMAIN_NAME]" at bounding box center [104, 135] width 66 height 13
type textarea "x"
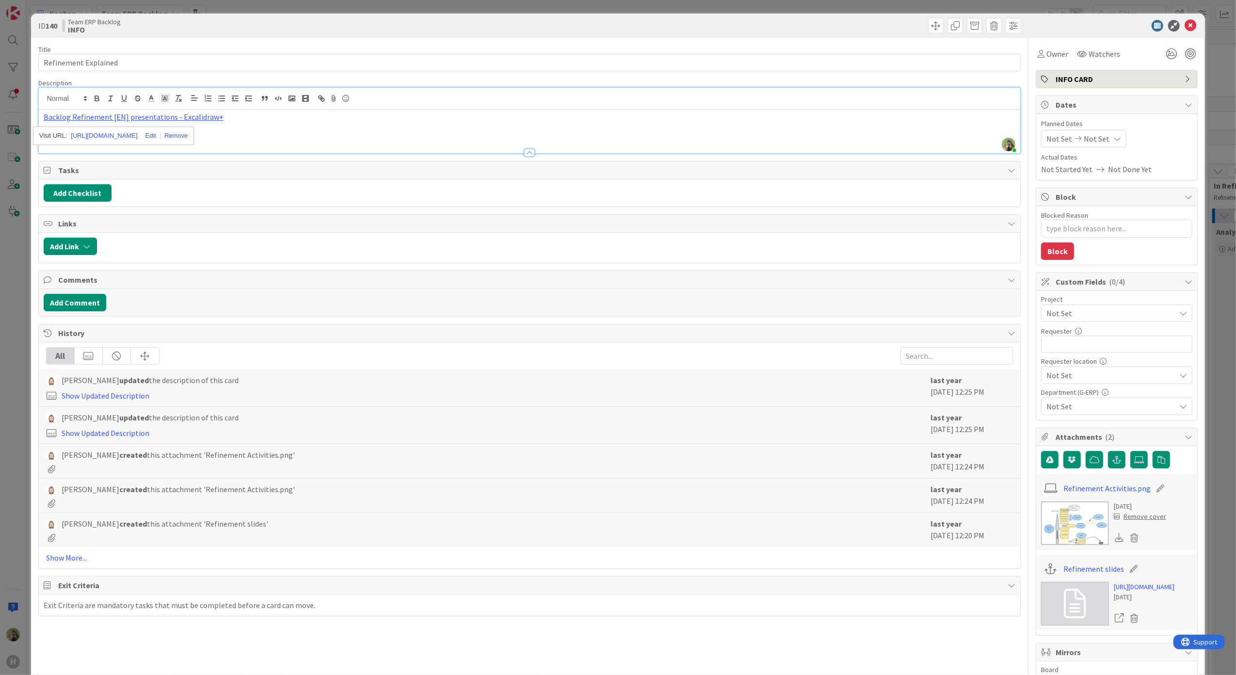
click at [12, 266] on div "ID 140 Team ERP Backlog INFO Title 20 / 128 Refinement Explained Description [P…" at bounding box center [618, 337] width 1236 height 675
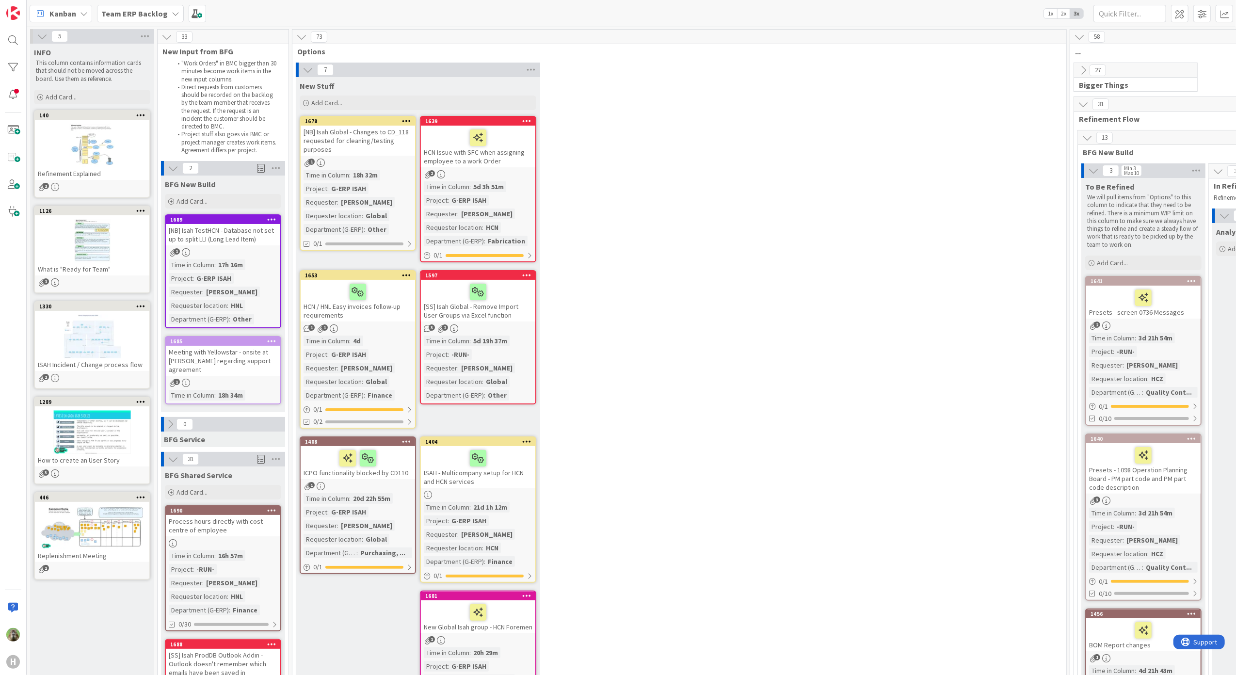
click at [170, 22] on div "Kanban Team ERP Backlog 1x 2x 3x" at bounding box center [631, 13] width 1209 height 27
click at [156, 11] on b "Team ERP Backlog" at bounding box center [134, 14] width 66 height 10
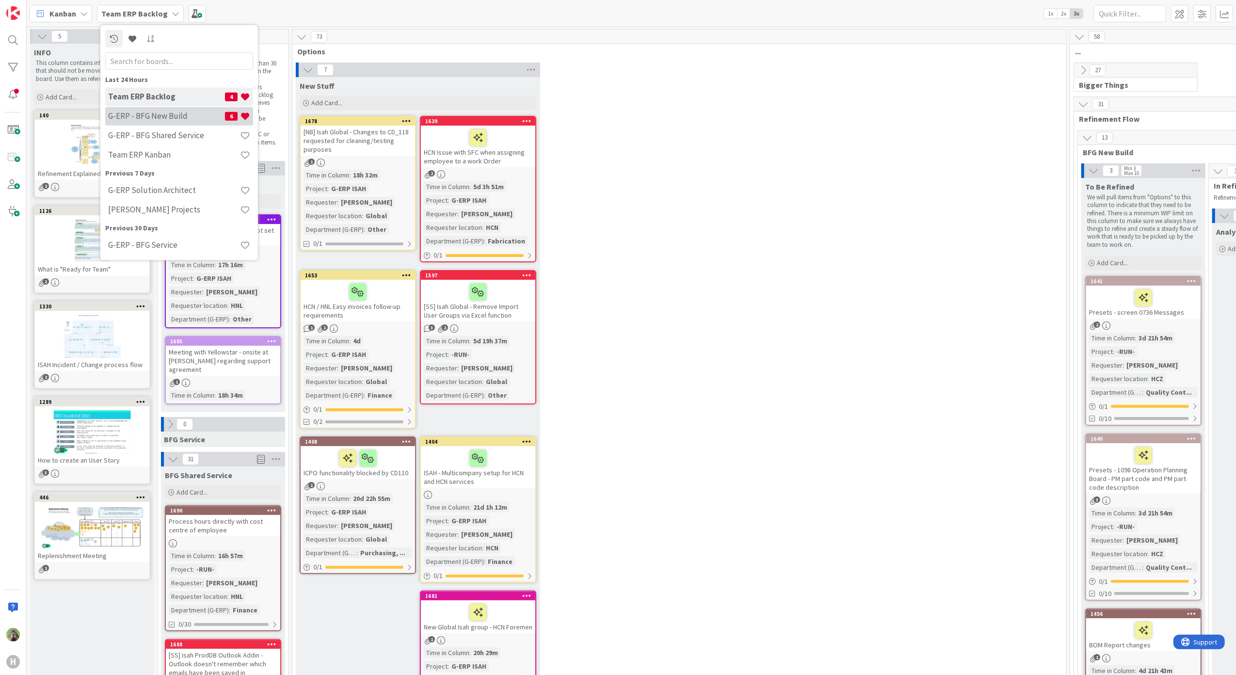
click at [167, 118] on h4 "G-ERP - BFG New Build" at bounding box center [166, 116] width 117 height 10
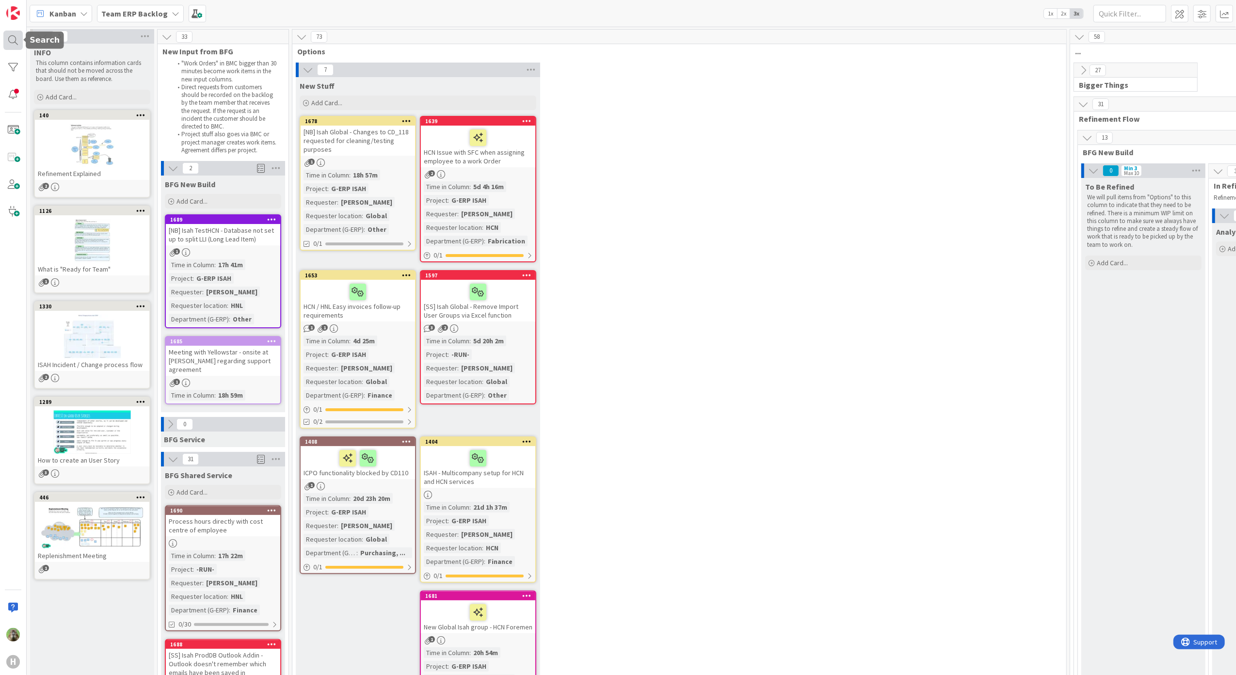
click at [20, 47] on div at bounding box center [12, 40] width 19 height 19
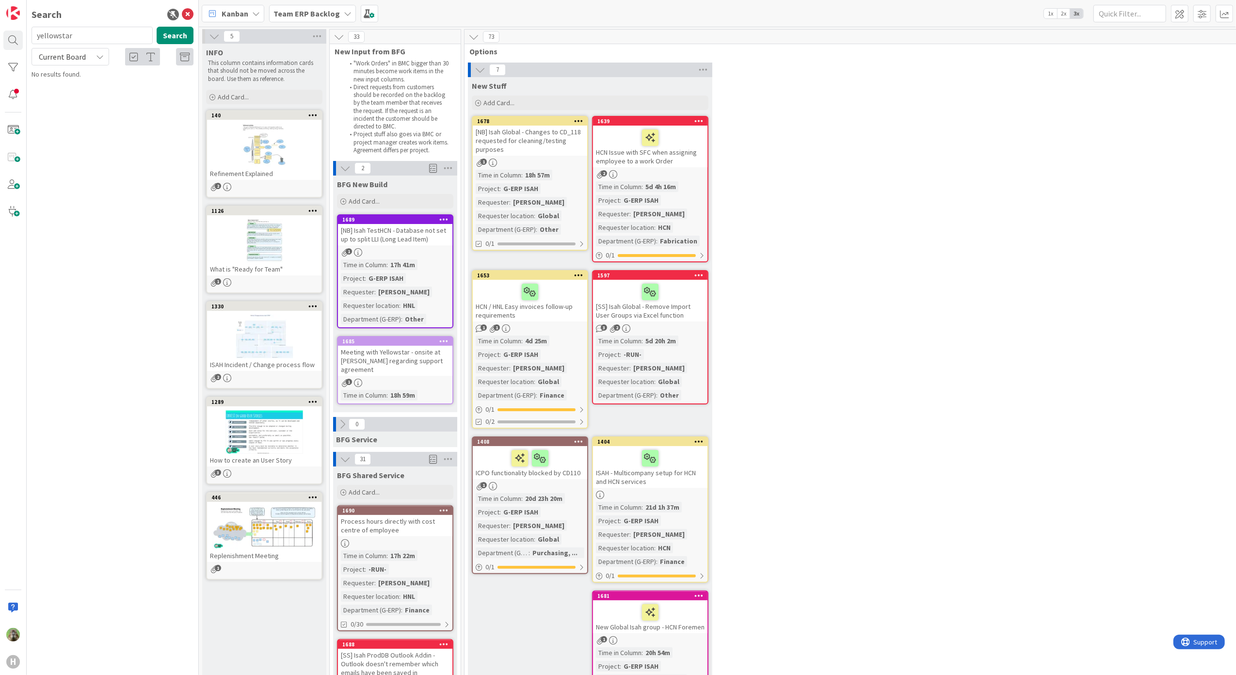
type input "yellowstar"
click at [128, 121] on mark "Yellowstar" at bounding box center [137, 119] width 34 height 10
